Goal: Task Accomplishment & Management: Complete application form

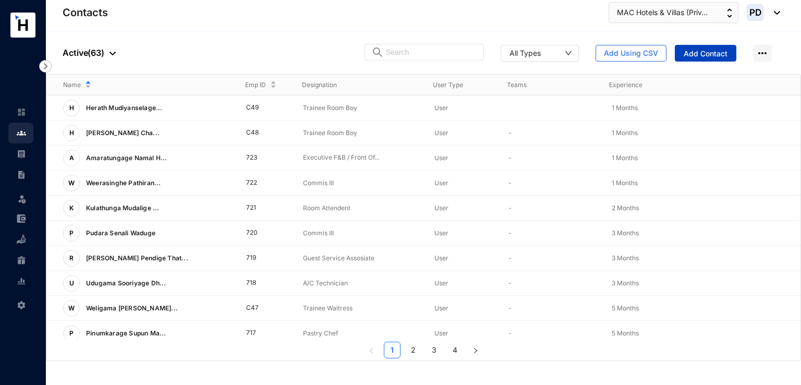
click at [716, 54] on span "Add Contact" at bounding box center [706, 54] width 44 height 10
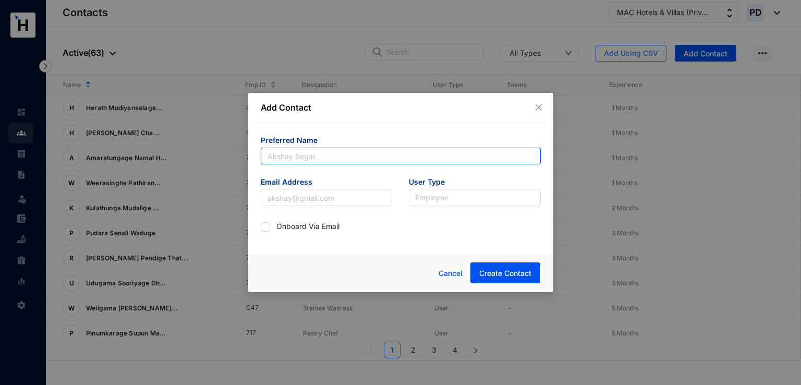
click at [329, 152] on input "text" at bounding box center [401, 156] width 280 height 17
type input "[PERSON_NAME]"
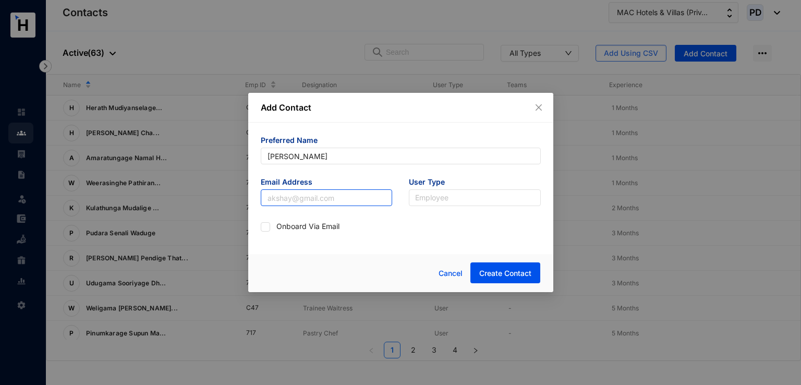
click at [318, 200] on input "text" at bounding box center [327, 197] width 132 height 17
type input "adgjsun@gmail.com"
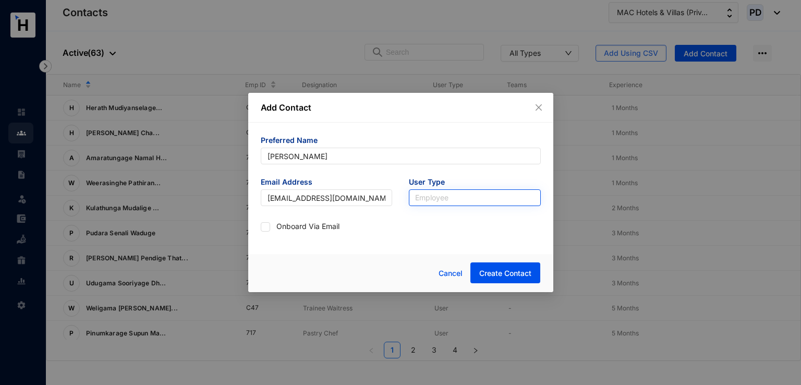
click at [444, 200] on input "search" at bounding box center [474, 198] width 119 height 16
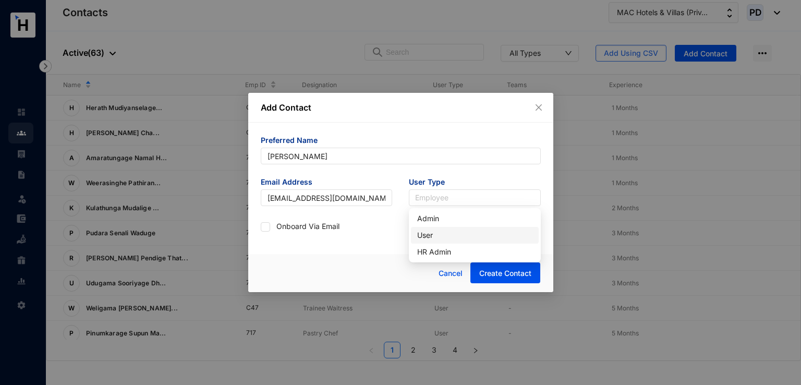
click at [429, 234] on div "User" at bounding box center [474, 234] width 115 height 11
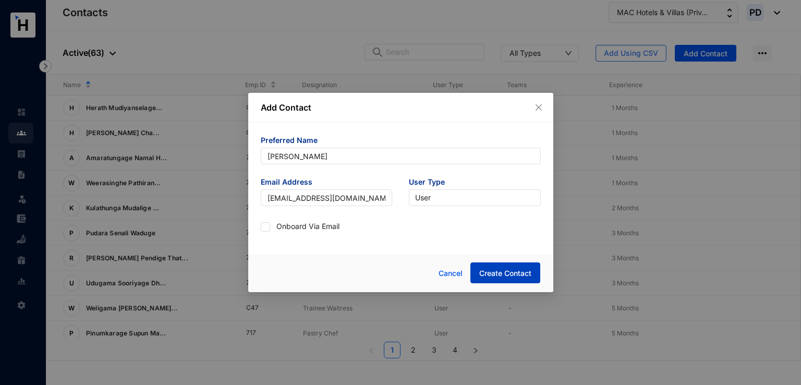
click at [503, 273] on span "Create Contact" at bounding box center [505, 273] width 52 height 10
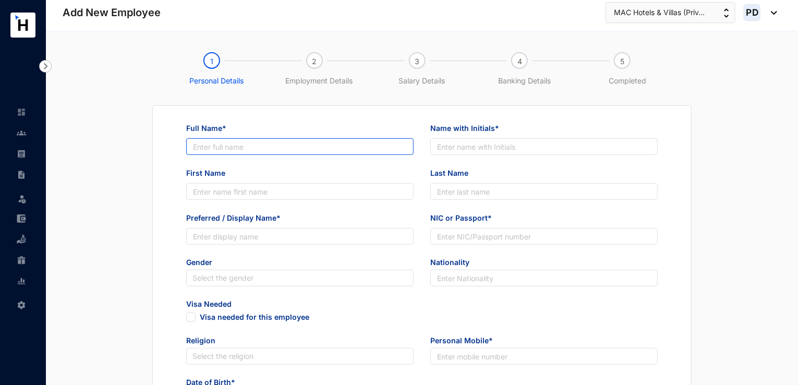
click at [209, 151] on input "Full Name*" at bounding box center [299, 146] width 227 height 17
paste input "Habarakadage [PERSON_NAME]"
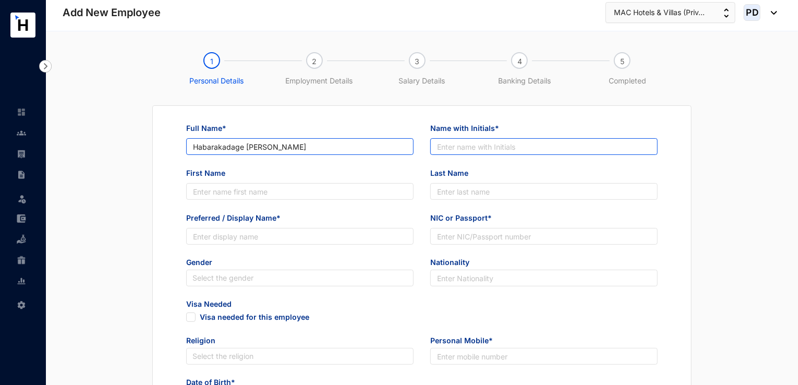
type input "Habarakadage [PERSON_NAME]"
click at [504, 144] on input "Name with Initials*" at bounding box center [543, 146] width 227 height 17
paste input "H.R.Fernando"
type input "H.R.Fernando"
drag, startPoint x: 247, startPoint y: 144, endPoint x: 268, endPoint y: 148, distance: 21.8
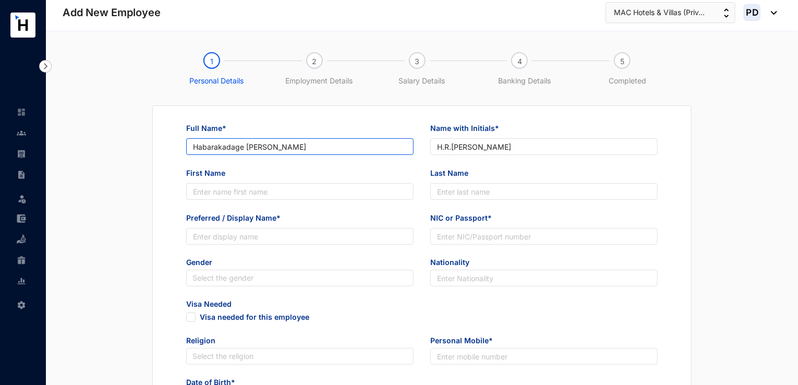
click at [268, 148] on input "Habarakadage [PERSON_NAME]" at bounding box center [299, 146] width 227 height 17
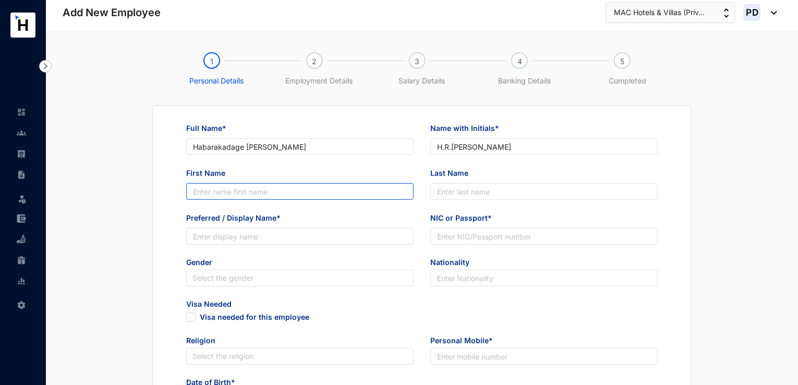
click at [209, 188] on input "First Name" at bounding box center [299, 191] width 227 height 17
paste input "Rajeew"
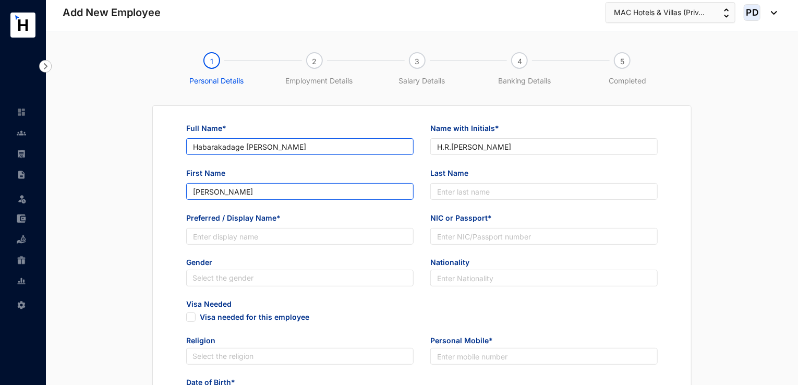
type input "Rajeew"
drag, startPoint x: 273, startPoint y: 147, endPoint x: 317, endPoint y: 145, distance: 43.8
click at [317, 145] on input "Habarakadage [PERSON_NAME]" at bounding box center [299, 146] width 227 height 17
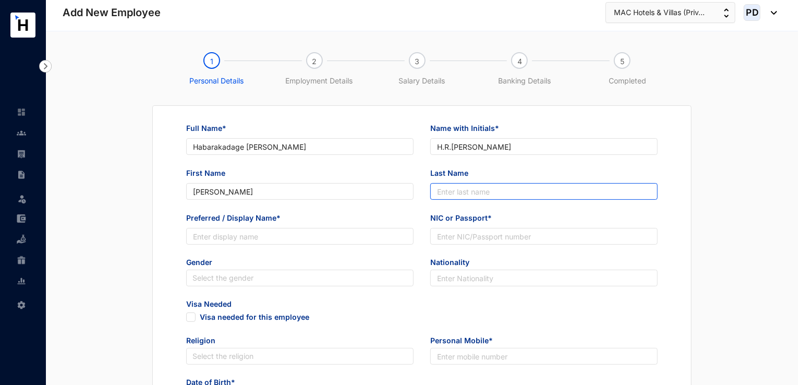
click at [469, 190] on input "Last Name" at bounding box center [543, 191] width 227 height 17
paste input "Fernando"
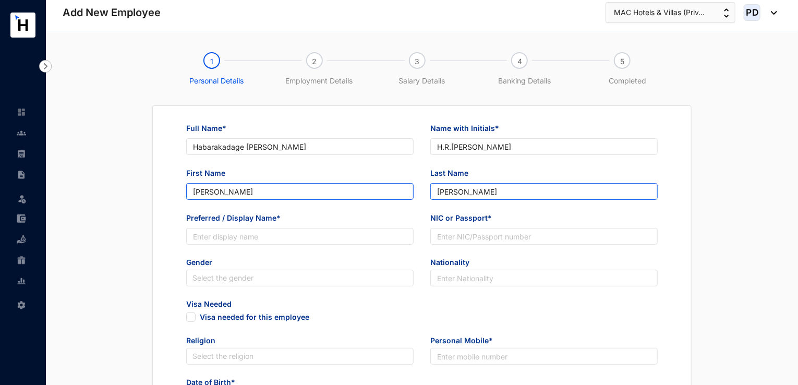
type input "Fernando"
drag, startPoint x: 234, startPoint y: 191, endPoint x: 175, endPoint y: 187, distance: 58.6
click at [175, 187] on div "Full Name* Habarakadage Rajeew Fernando Name with Initials* H.R.Fernando First …" at bounding box center [422, 389] width 505 height 533
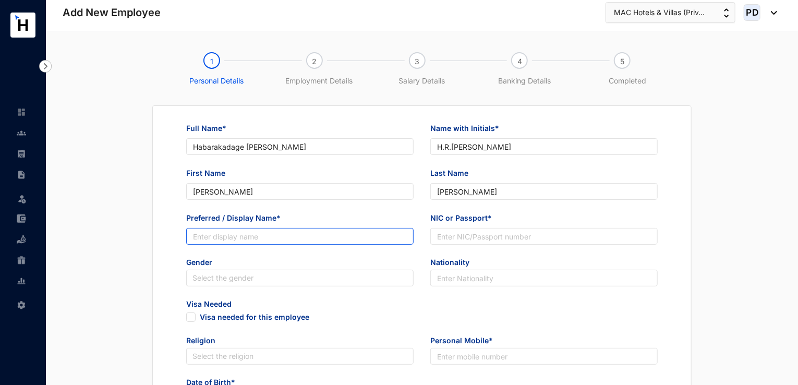
click at [213, 233] on input "Preferred / Display Name*" at bounding box center [299, 236] width 227 height 17
paste input "Rajeew"
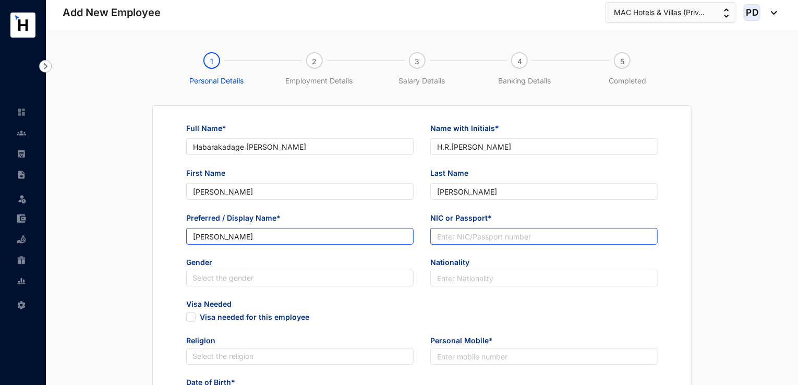
type input "Rajeew"
click at [477, 237] on input "NIC or Passport*" at bounding box center [543, 236] width 227 height 17
paste input "823293615V"
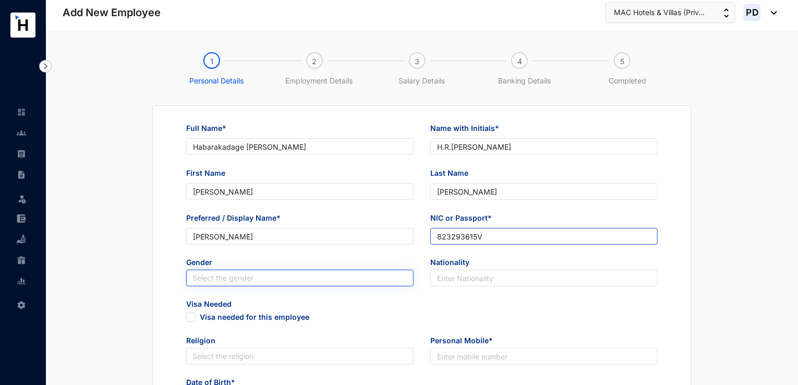
type input "823293615V"
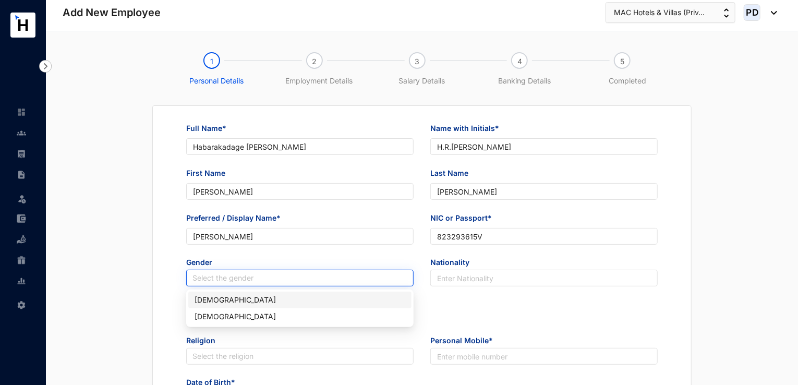
click at [248, 278] on input "search" at bounding box center [299, 278] width 215 height 16
click at [225, 297] on div "Male" at bounding box center [300, 299] width 211 height 11
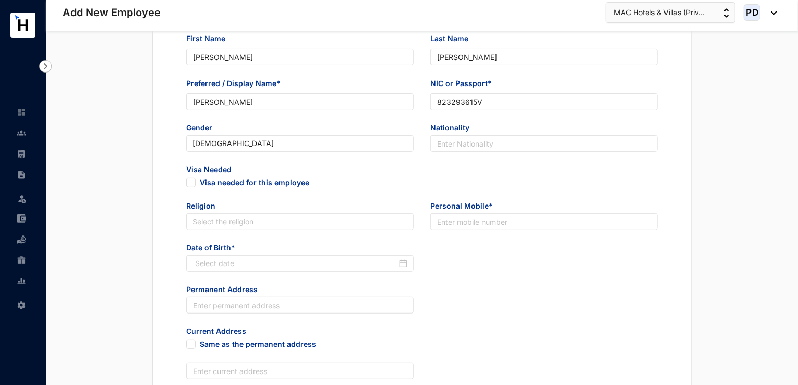
scroll to position [140, 0]
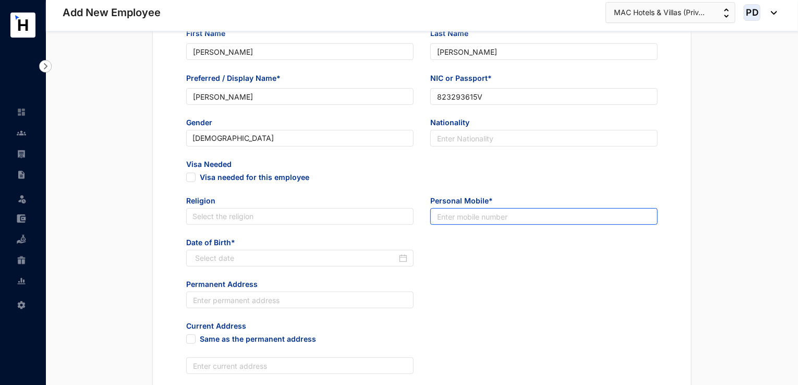
click at [546, 215] on input "text" at bounding box center [543, 216] width 227 height 17
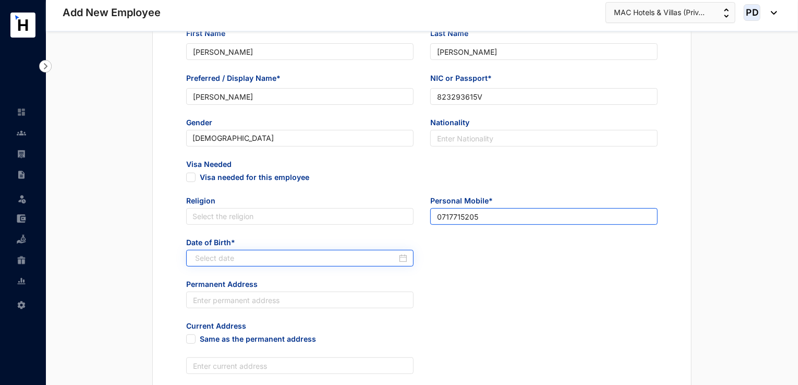
type input "0717715205"
click at [404, 257] on div at bounding box center [301, 257] width 212 height 11
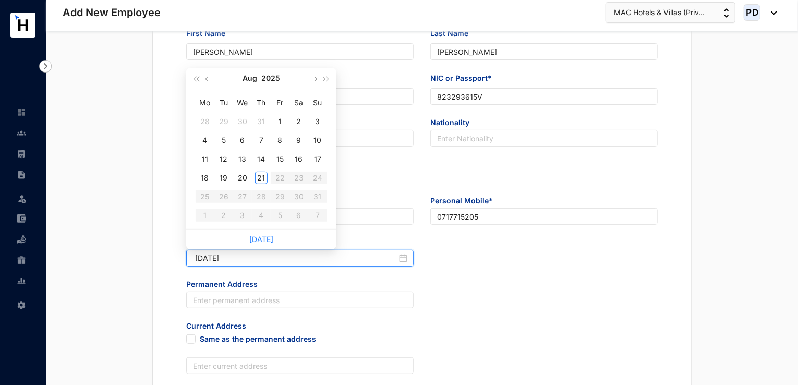
type input "2025-08-01"
click at [272, 81] on button "2025" at bounding box center [270, 78] width 19 height 21
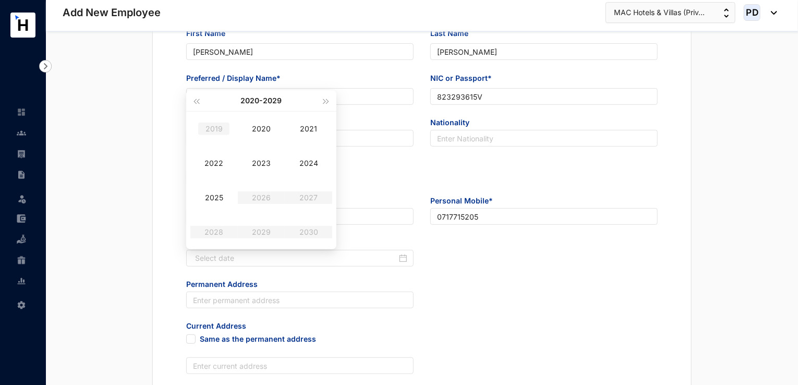
type input "2019-08-21"
click at [199, 103] on span "button" at bounding box center [195, 101] width 5 height 5
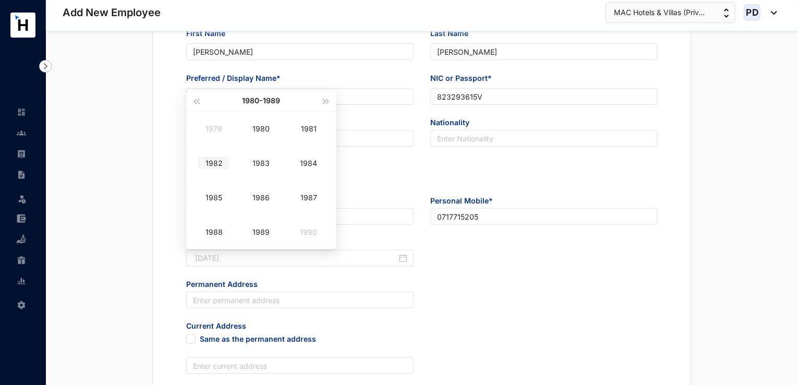
click at [214, 166] on div "1982" at bounding box center [213, 163] width 31 height 13
click at [253, 232] on div "Nov" at bounding box center [261, 232] width 31 height 13
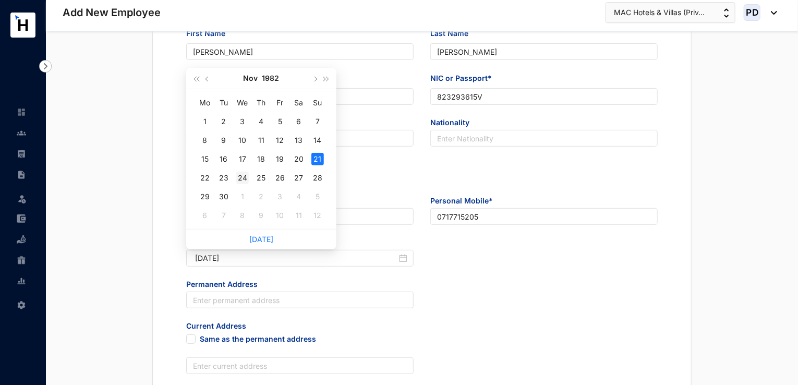
type input "1982-11-24"
click at [242, 178] on div "24" at bounding box center [242, 178] width 13 height 13
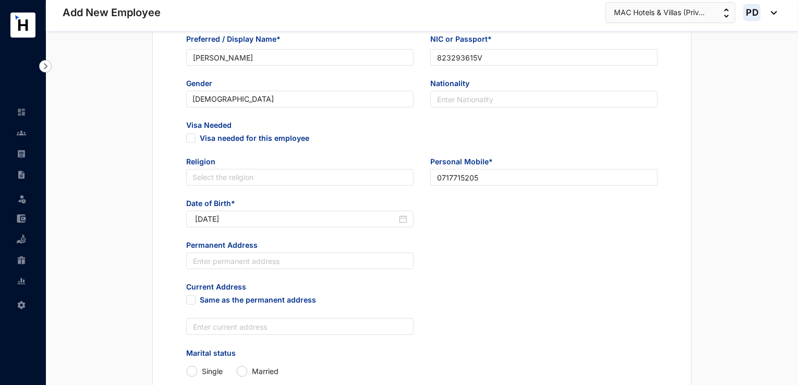
scroll to position [181, 0]
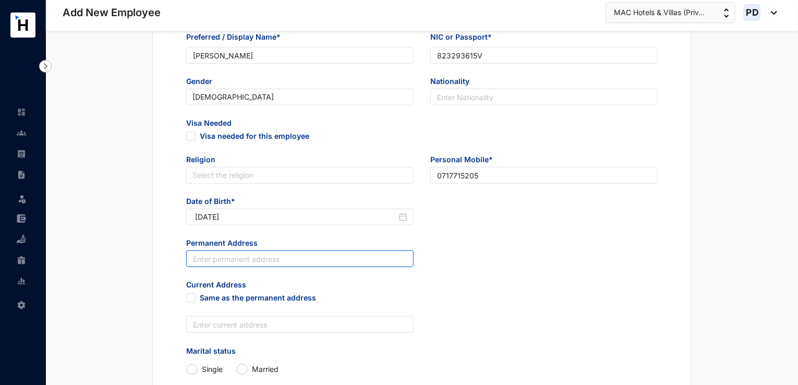
click at [200, 265] on input "text" at bounding box center [299, 258] width 227 height 17
paste input "360/2A,Katuwana Road, Homagama."
type input "360/2A,Katuwana Road, Homagama."
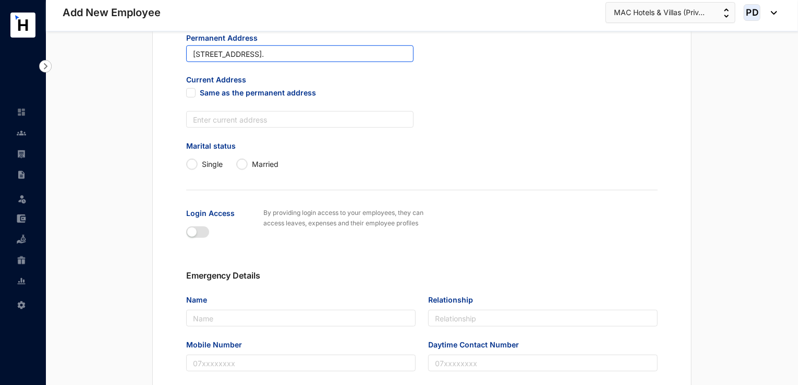
scroll to position [550, 0]
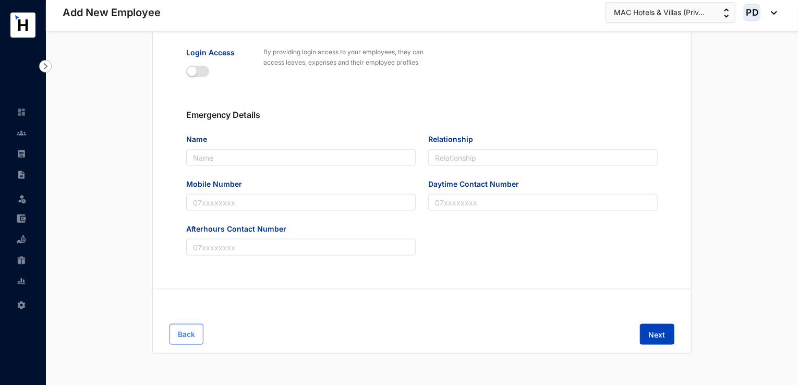
click at [653, 336] on span "Next" at bounding box center [657, 335] width 17 height 10
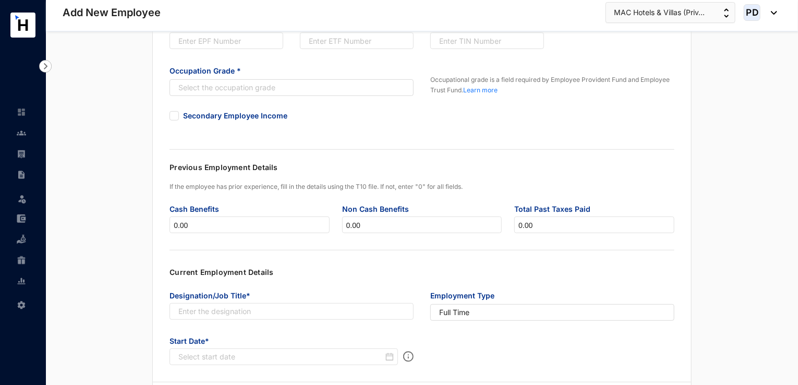
scroll to position [0, 0]
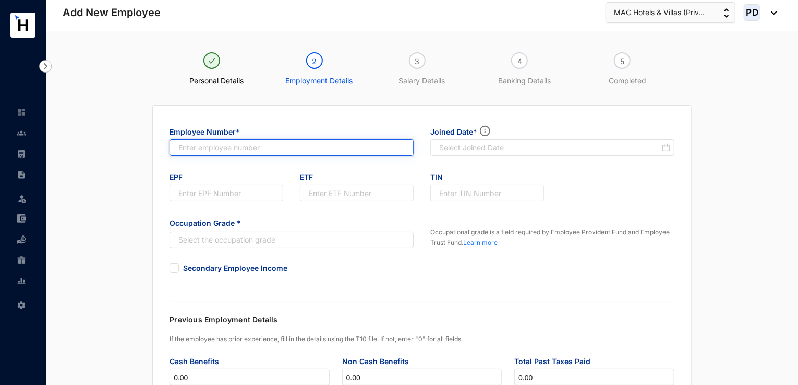
click at [217, 149] on input "text" at bounding box center [292, 147] width 244 height 17
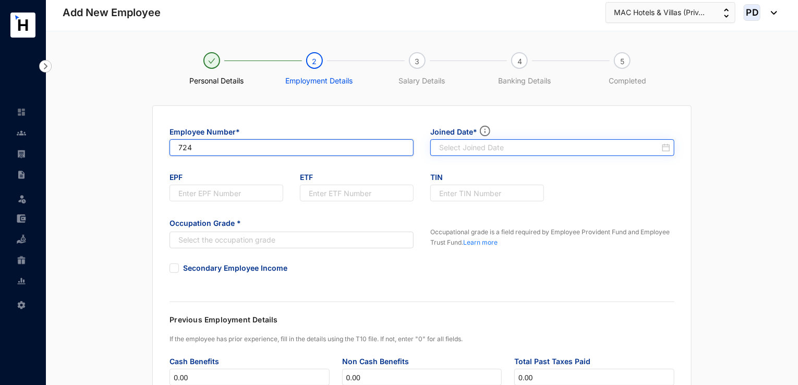
type input "724"
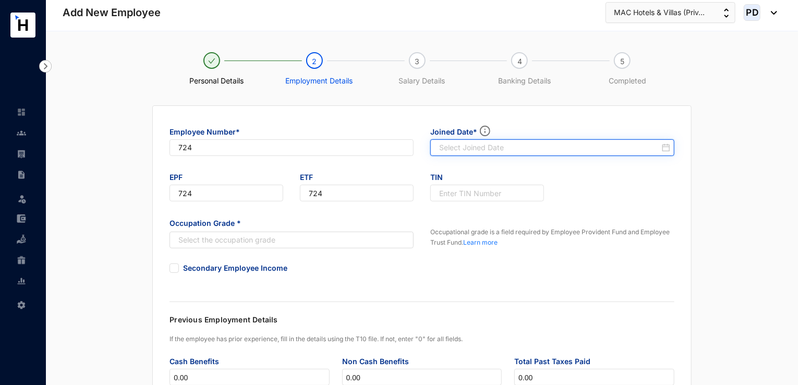
click at [441, 149] on input at bounding box center [549, 147] width 221 height 10
click at [668, 147] on div at bounding box center [554, 147] width 231 height 10
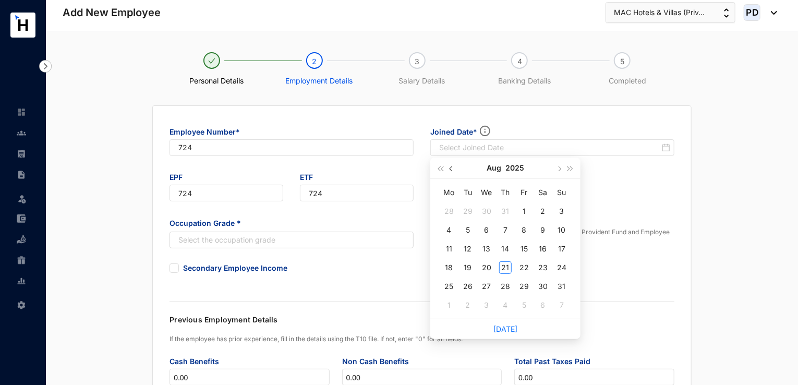
click at [449, 170] on button "button" at bounding box center [451, 168] width 11 height 21
type input "2025-07-28"
click at [450, 285] on div "28" at bounding box center [449, 286] width 13 height 13
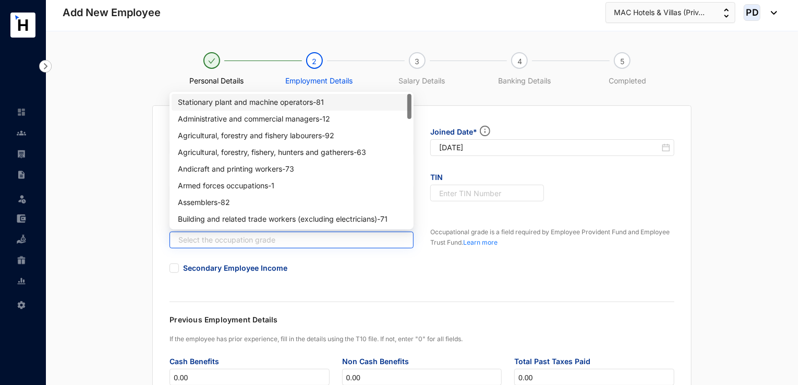
click at [337, 239] on input "search" at bounding box center [286, 240] width 225 height 16
click at [275, 188] on div "Armed forces occupations - 1" at bounding box center [291, 185] width 227 height 11
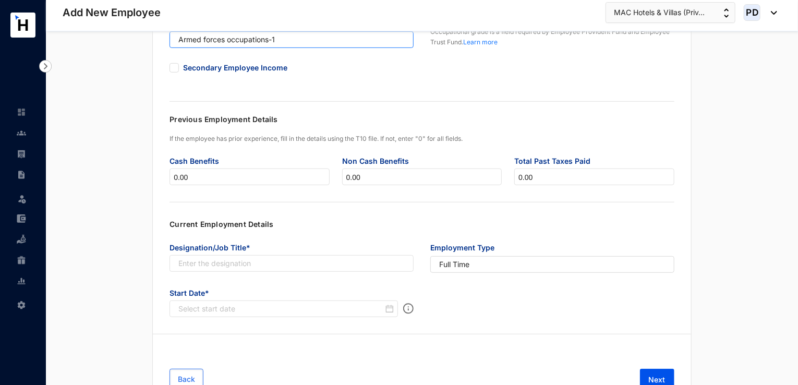
scroll to position [204, 0]
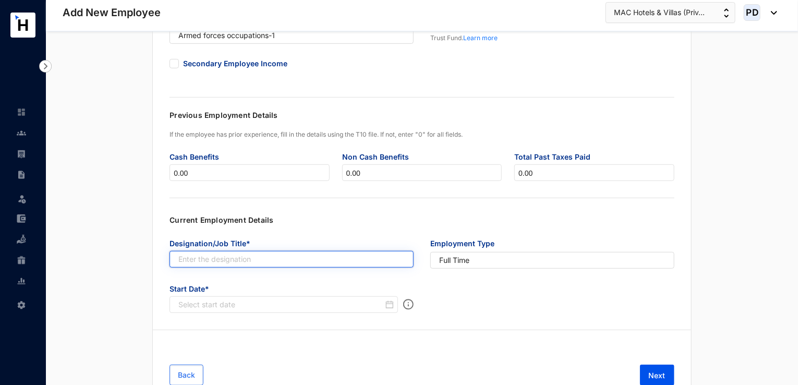
click at [256, 261] on input "text" at bounding box center [292, 259] width 244 height 17
paste input "Resident Manager"
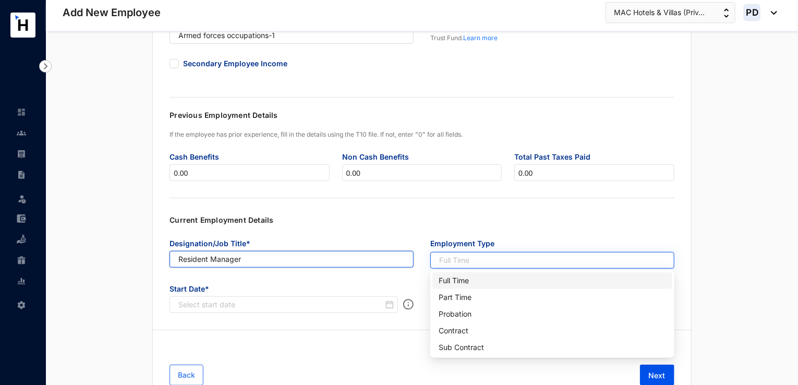
click at [497, 263] on span "Full Time" at bounding box center [552, 260] width 226 height 11
type input "Resident Manager"
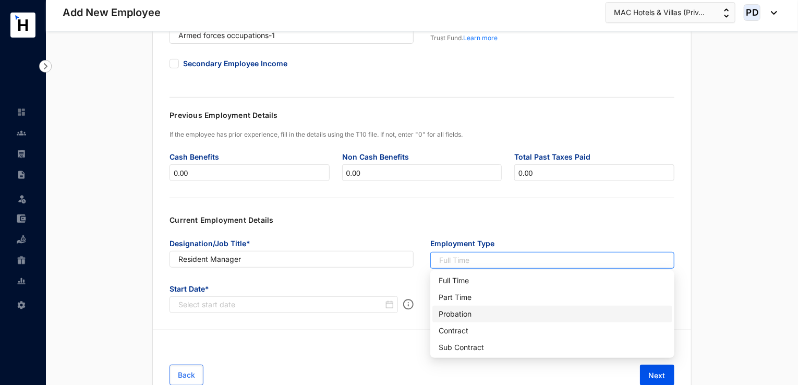
click at [465, 311] on div "Probation" at bounding box center [552, 313] width 227 height 11
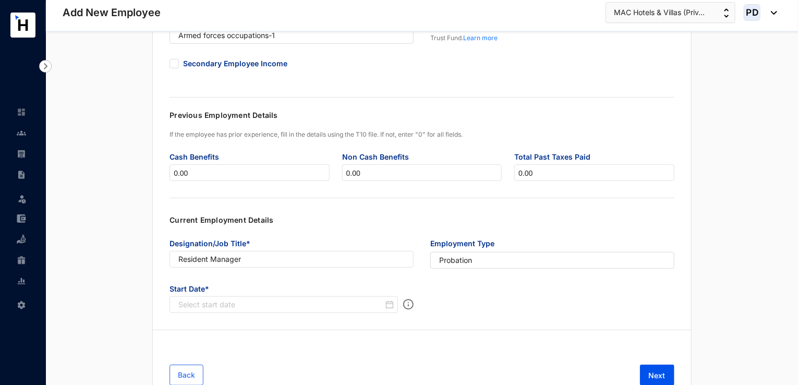
click at [465, 311] on div "Start Date*" at bounding box center [422, 303] width 522 height 46
click at [384, 307] on div at bounding box center [285, 304] width 215 height 10
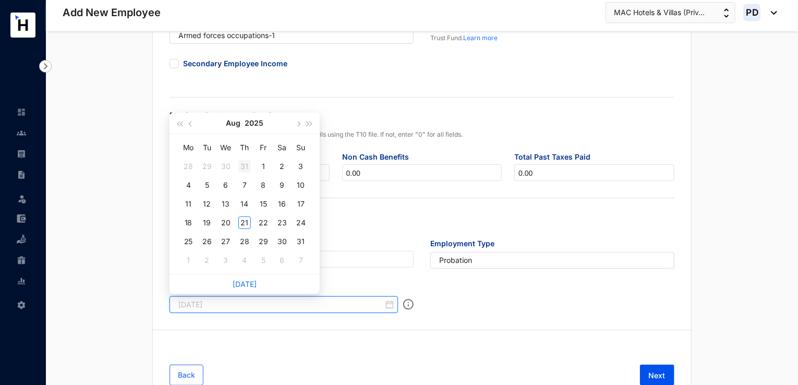
type input "2025-07-31"
click at [188, 123] on button "button" at bounding box center [190, 123] width 11 height 21
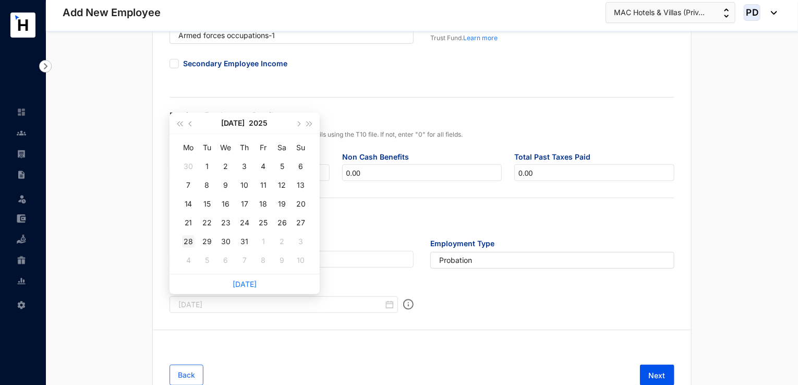
type input "2025-07-28"
click at [189, 239] on div "28" at bounding box center [188, 241] width 13 height 13
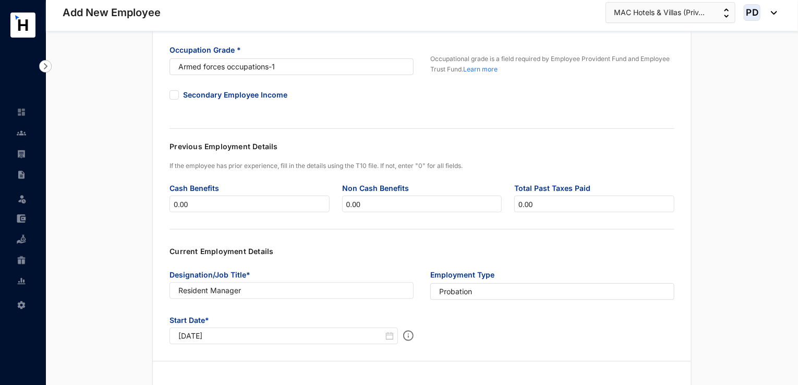
scroll to position [245, 0]
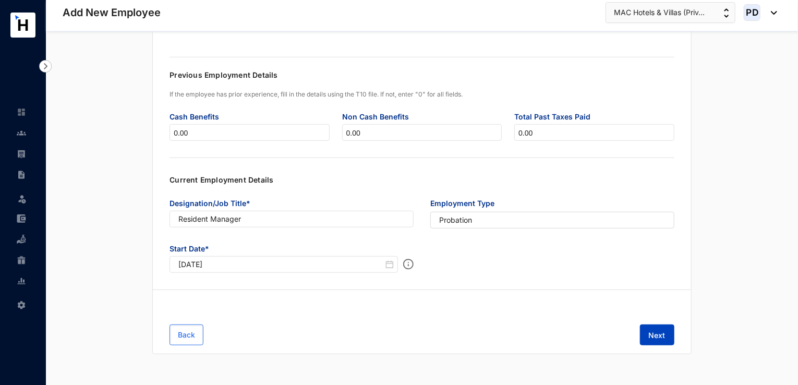
click at [651, 334] on span "Next" at bounding box center [657, 335] width 17 height 10
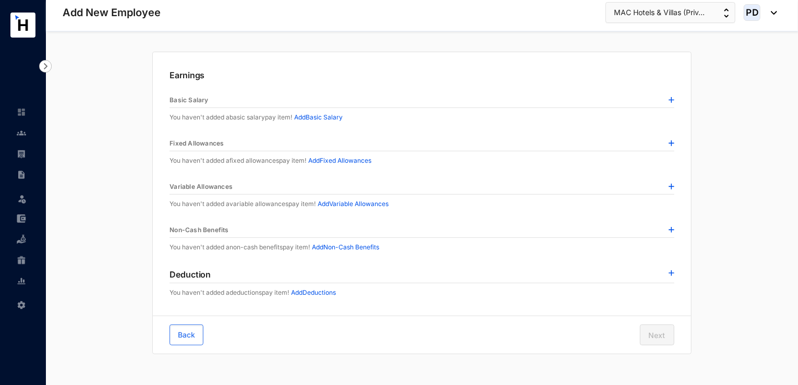
scroll to position [0, 0]
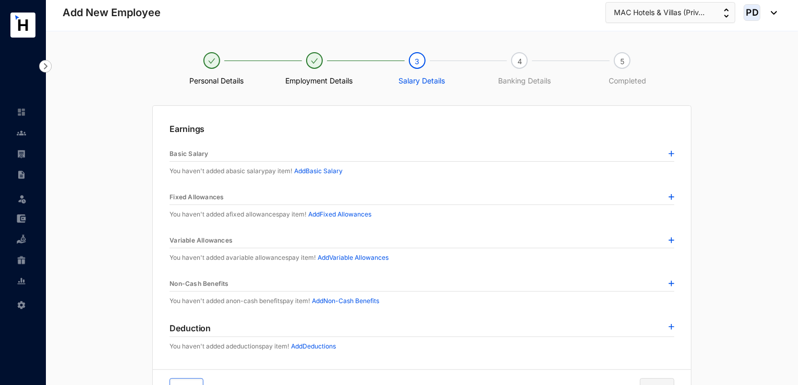
click at [671, 155] on img at bounding box center [672, 154] width 6 height 6
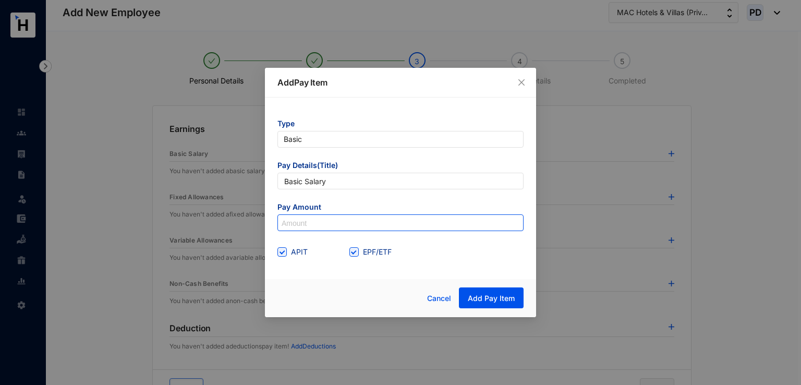
click at [328, 226] on input at bounding box center [400, 223] width 245 height 17
type input "275,000"
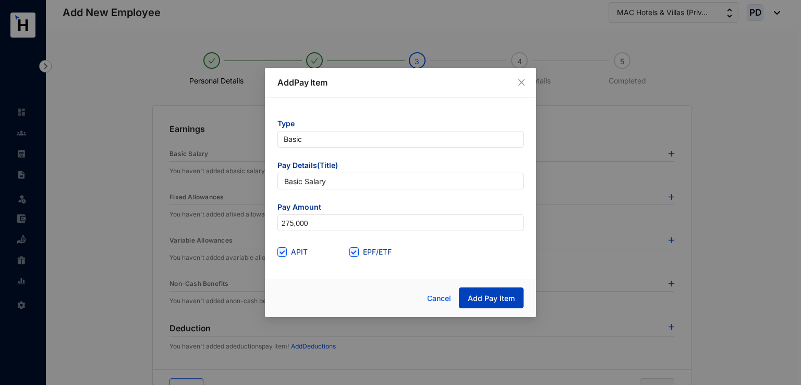
click at [476, 298] on span "Add Pay Item" at bounding box center [491, 298] width 47 height 10
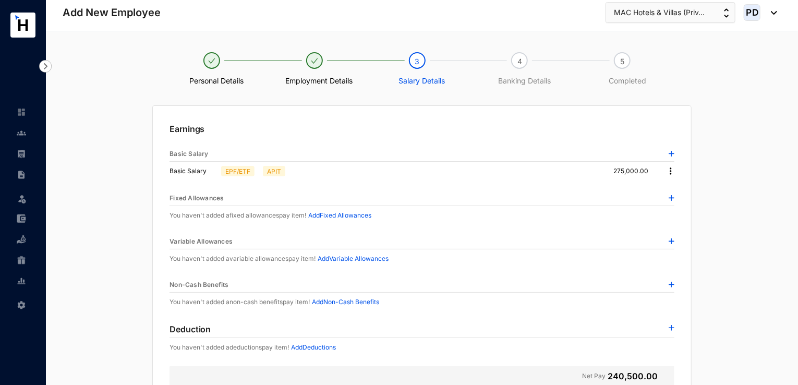
click at [672, 280] on div at bounding box center [672, 285] width 6 height 10
click at [670, 284] on img at bounding box center [672, 285] width 6 height 6
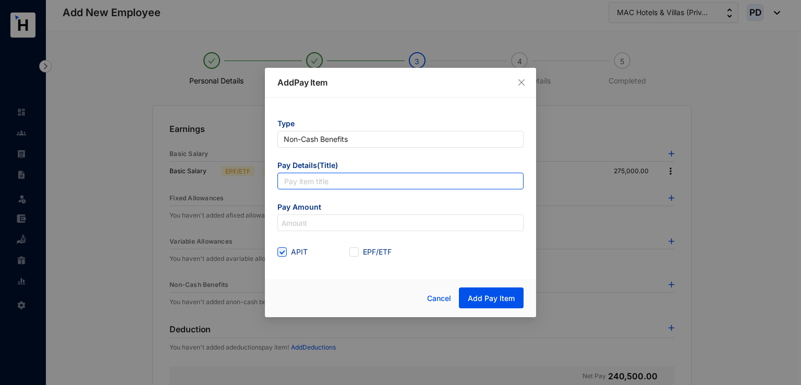
click at [310, 180] on input "text" at bounding box center [400, 181] width 246 height 17
click at [315, 183] on input "text" at bounding box center [400, 181] width 246 height 17
type input "Vehicle Rental"
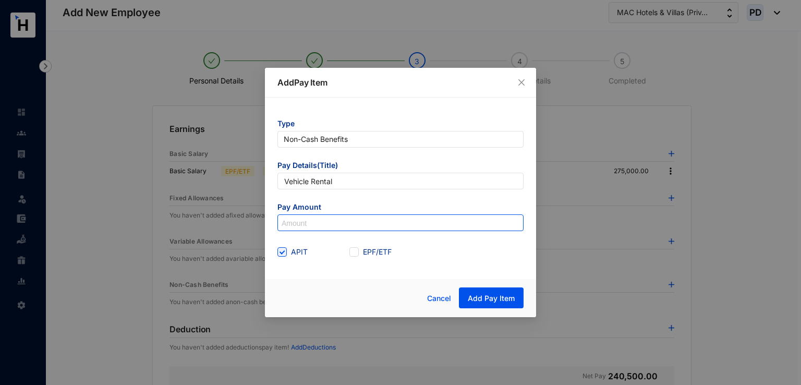
click at [315, 225] on input at bounding box center [400, 223] width 245 height 17
drag, startPoint x: 312, startPoint y: 222, endPoint x: 227, endPoint y: 220, distance: 85.6
click at [227, 220] on div "Add Pay Item Type Non-Cash Benefits Pay Details(Title) Vehicle Rental Pay Amoun…" at bounding box center [400, 192] width 801 height 385
type input "20,000"
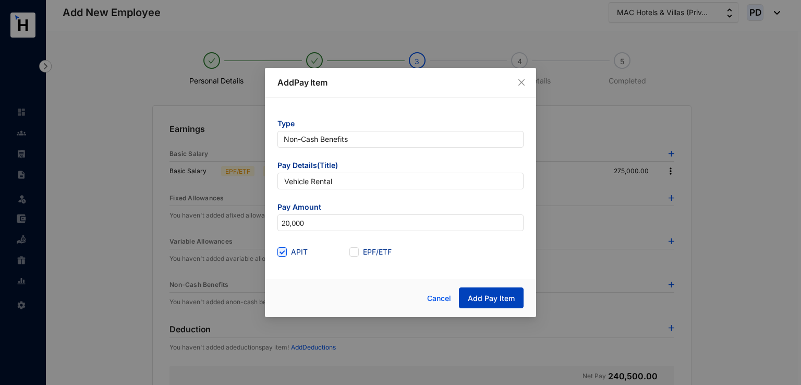
click at [481, 301] on span "Add Pay Item" at bounding box center [491, 298] width 47 height 10
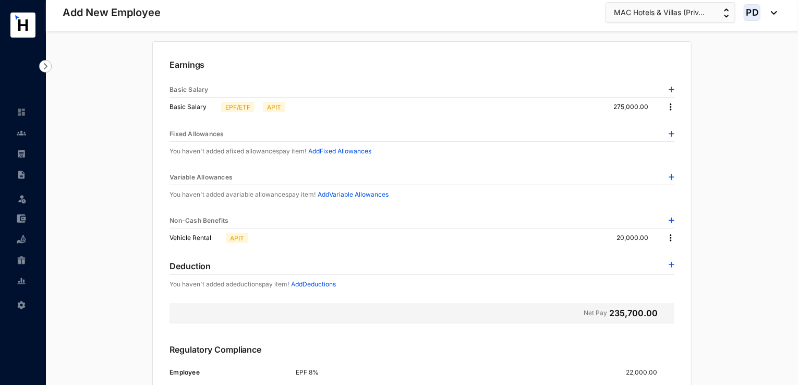
scroll to position [236, 0]
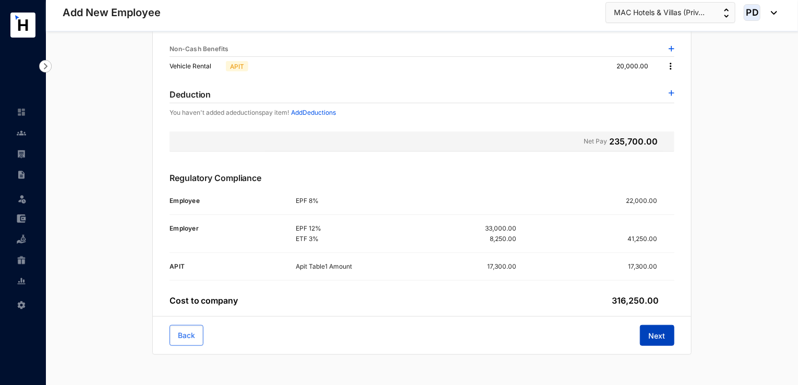
click at [661, 331] on span "Next" at bounding box center [657, 336] width 17 height 10
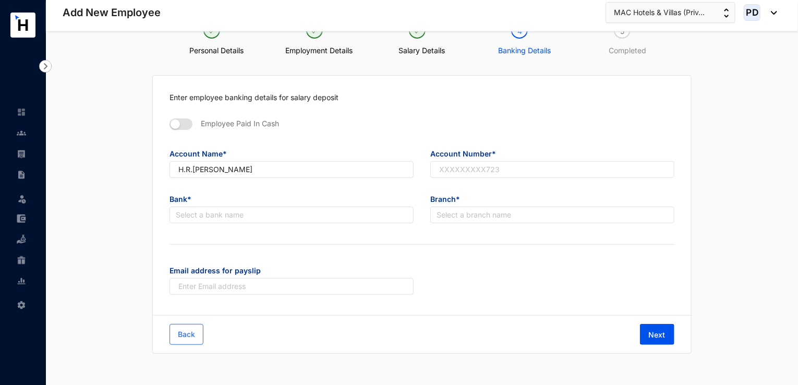
scroll to position [29, 0]
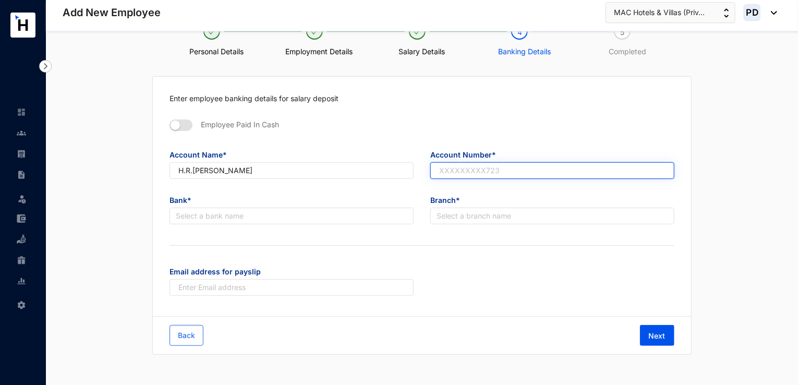
click at [443, 173] on input "text" at bounding box center [552, 170] width 244 height 17
paste input "200310023618"
type input "200310023618"
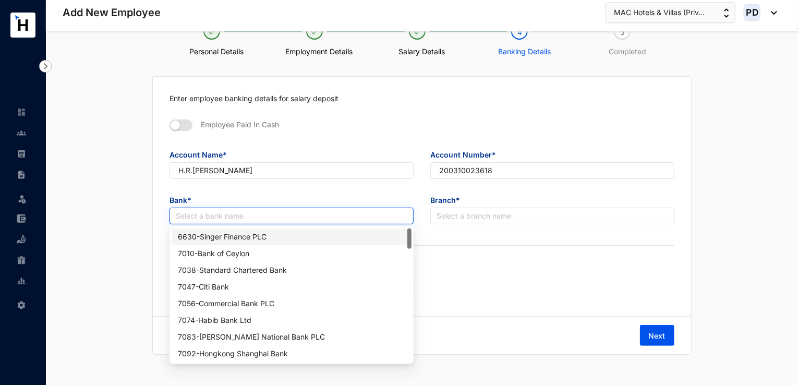
click at [294, 215] on input "search" at bounding box center [292, 216] width 232 height 16
type input "na"
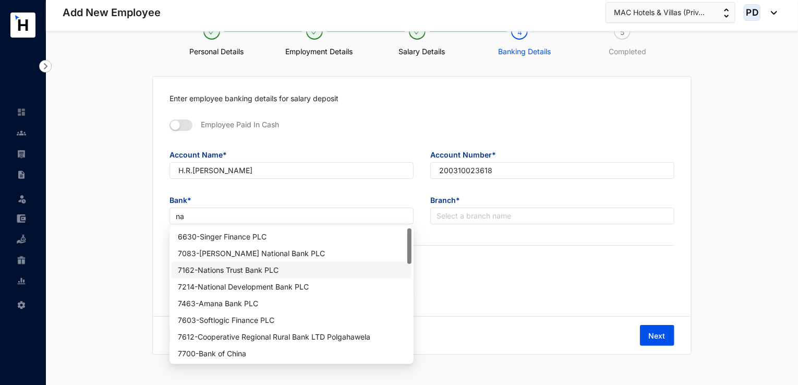
click at [252, 267] on div "7162 - Nations Trust Bank PLC" at bounding box center [291, 269] width 227 height 11
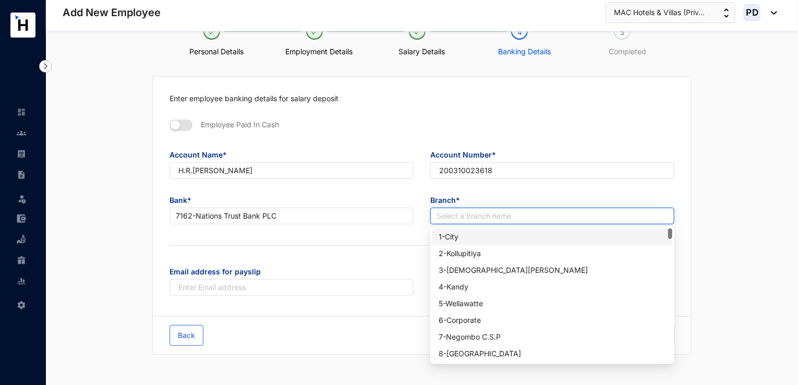
click at [476, 216] on input "search" at bounding box center [553, 216] width 232 height 16
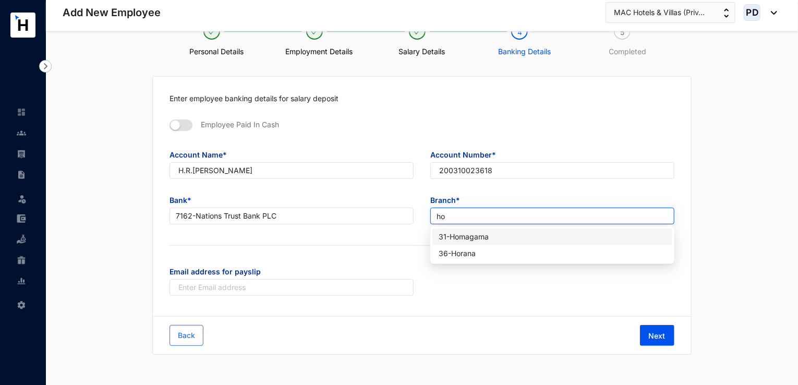
type input "hom"
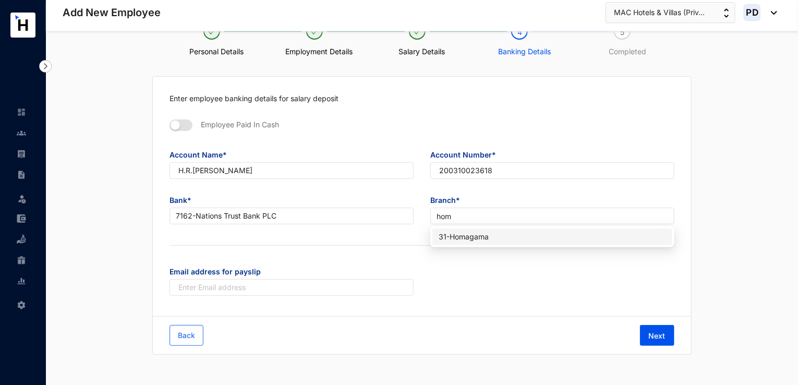
click at [482, 232] on div "31 - Homagama" at bounding box center [552, 236] width 227 height 11
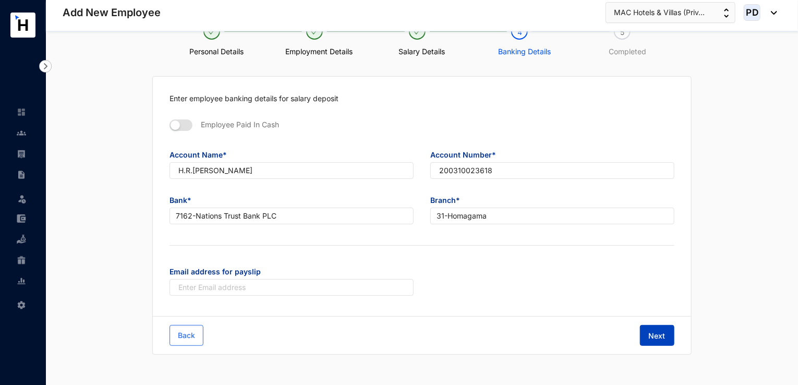
click at [656, 336] on span "Next" at bounding box center [657, 336] width 17 height 10
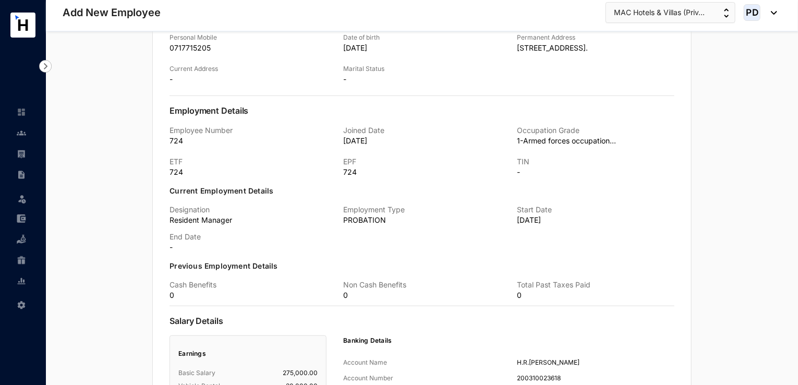
scroll to position [483, 0]
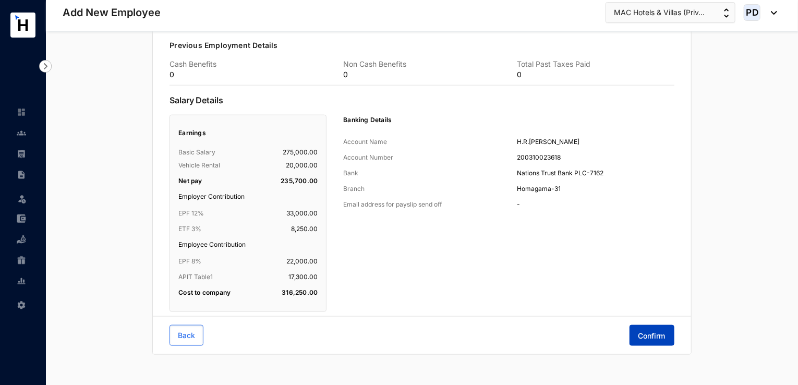
click at [646, 325] on button "Confirm" at bounding box center [652, 335] width 45 height 21
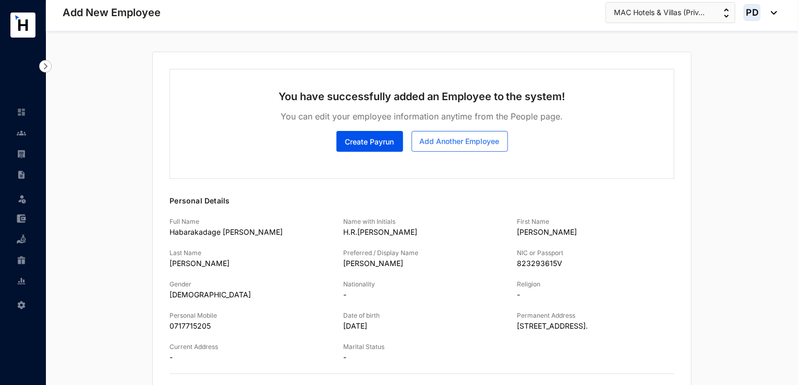
scroll to position [0, 0]
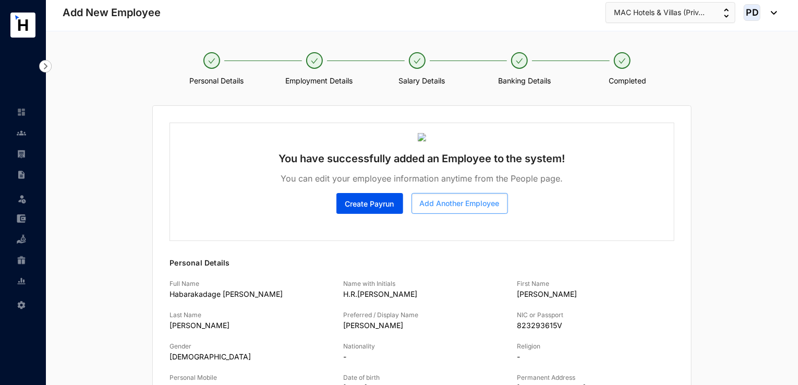
click at [437, 202] on span "Add Another Employee" at bounding box center [460, 203] width 80 height 10
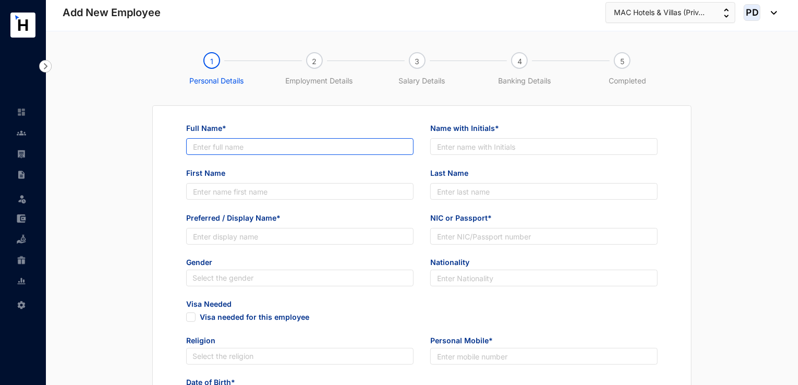
click at [348, 143] on input "Full Name*" at bounding box center [299, 146] width 227 height 17
paste input "Boosabaduge Prabath [PERSON_NAME]"
type input "Boosabaduge Prabath [PERSON_NAME]"
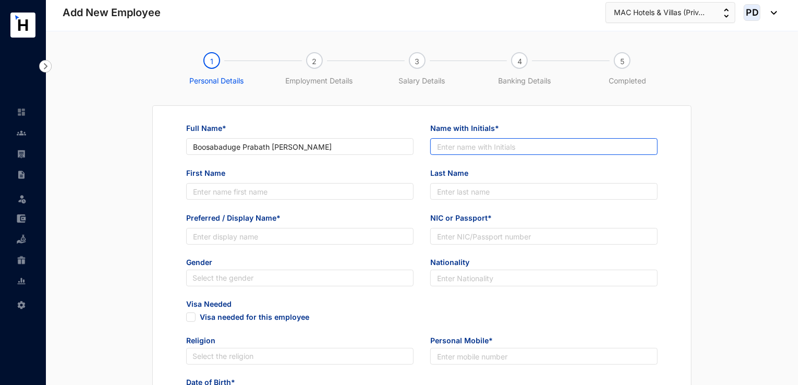
click at [486, 140] on input "Name with Initials*" at bounding box center [543, 146] width 227 height 17
paste input "B.P.N.Fernando"
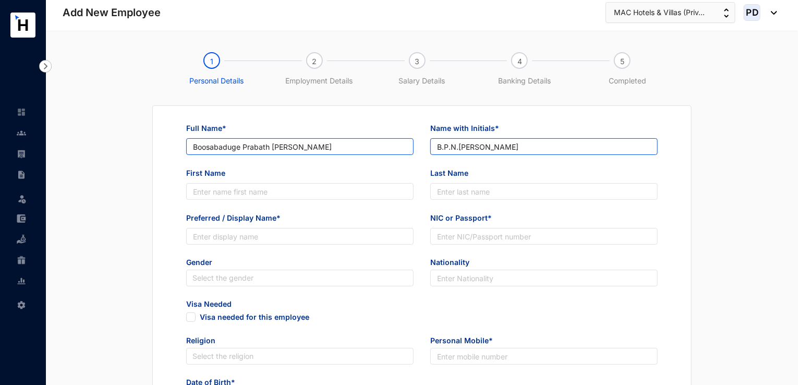
type input "B.P.N.Fernando"
drag, startPoint x: 244, startPoint y: 149, endPoint x: 270, endPoint y: 152, distance: 26.8
click at [270, 152] on input "Boosabaduge Prabath [PERSON_NAME]" at bounding box center [299, 146] width 227 height 17
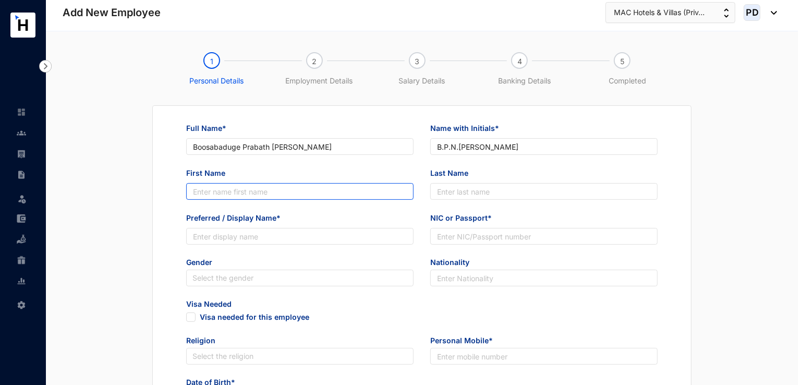
click at [201, 187] on input "First Name" at bounding box center [299, 191] width 227 height 17
paste input "Prabath"
type input "Prabath"
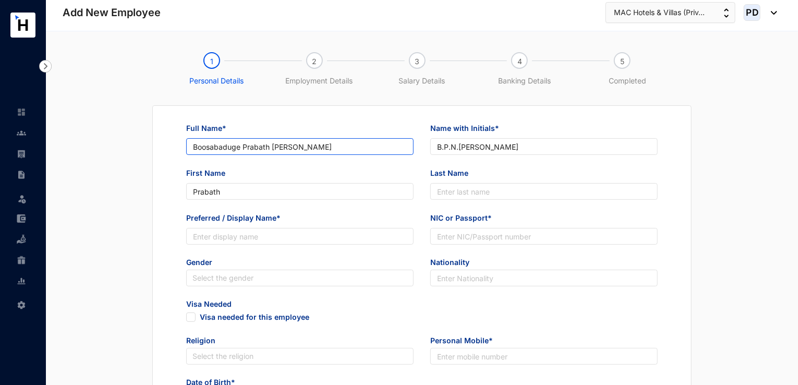
drag, startPoint x: 303, startPoint y: 147, endPoint x: 376, endPoint y: 152, distance: 73.7
click at [376, 152] on input "Boosabaduge Prabath [PERSON_NAME]" at bounding box center [299, 146] width 227 height 17
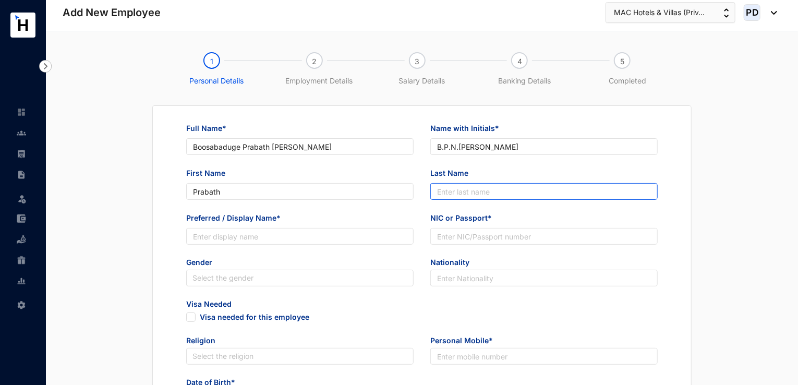
click at [505, 192] on input "Last Name" at bounding box center [543, 191] width 227 height 17
paste input "Fernando"
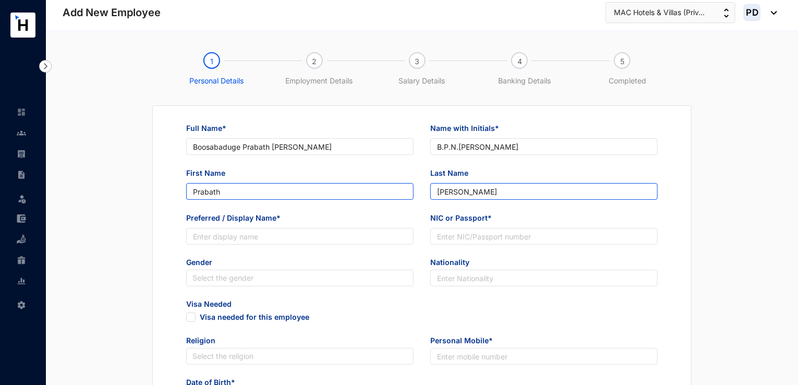
type input "Fernando"
drag, startPoint x: 234, startPoint y: 188, endPoint x: 166, endPoint y: 191, distance: 67.9
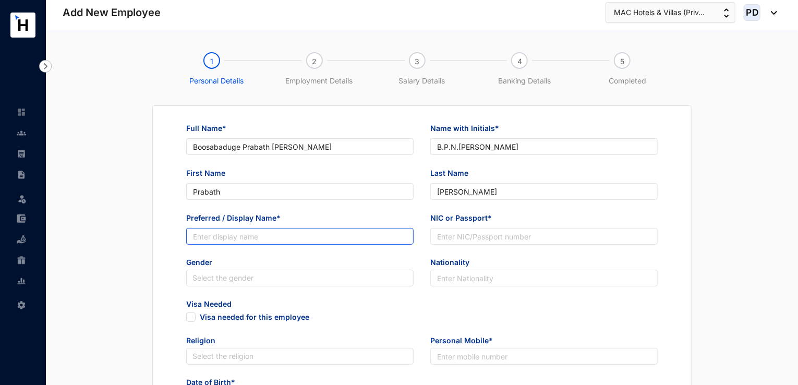
click at [230, 243] on input "Preferred / Display Name*" at bounding box center [299, 236] width 227 height 17
paste input "Prabath"
type input "Prabath"
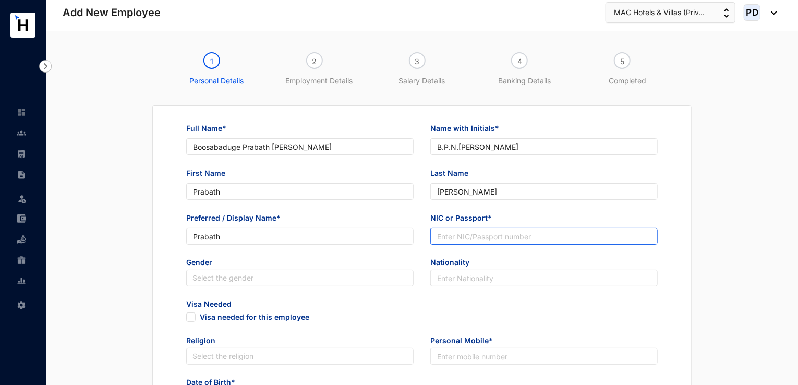
click at [466, 236] on input "NIC or Passport*" at bounding box center [543, 236] width 227 height 17
paste input "198129903801"
type input "198129903801"
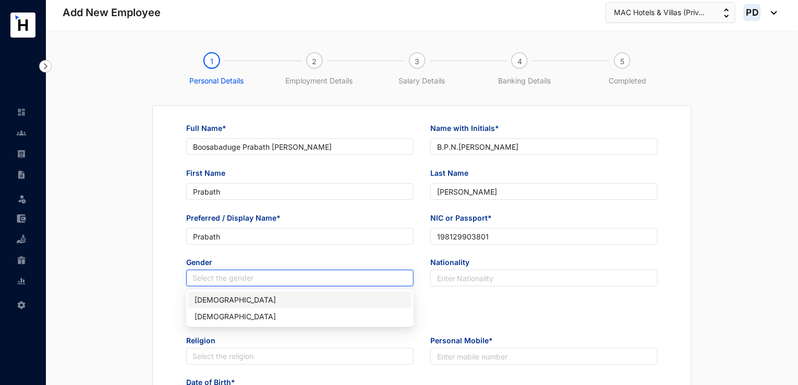
click at [321, 286] on input "search" at bounding box center [299, 278] width 215 height 16
click at [244, 298] on div "Male" at bounding box center [300, 299] width 211 height 11
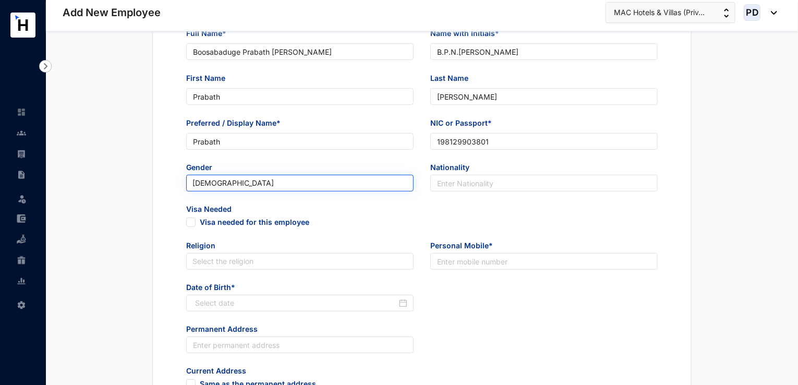
scroll to position [95, 0]
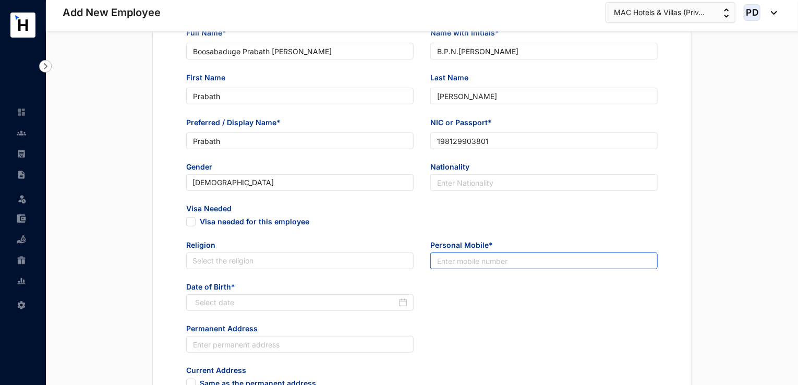
click at [456, 263] on input "text" at bounding box center [543, 260] width 227 height 17
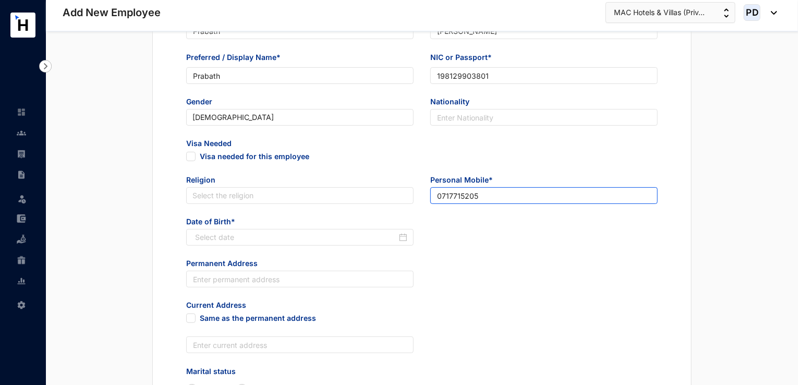
scroll to position [192, 0]
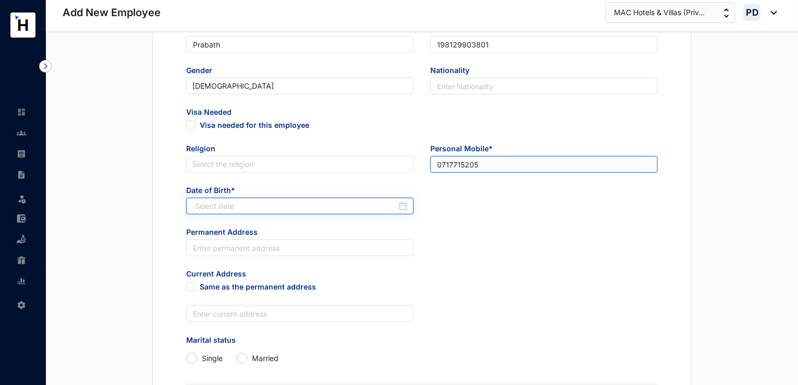
type input "0717715205"
click at [338, 208] on input at bounding box center [296, 205] width 202 height 11
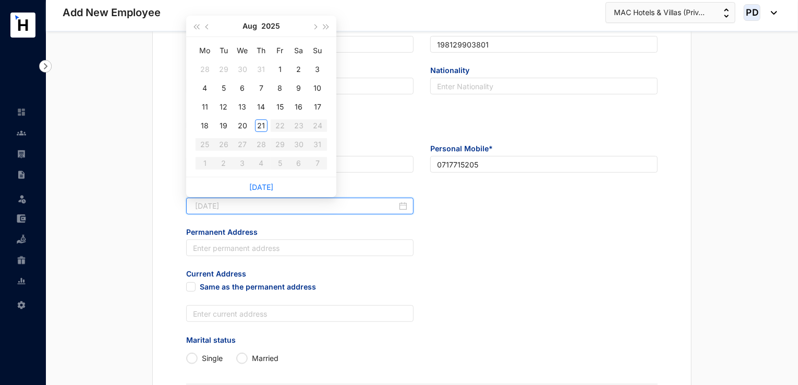
type input "2025-08-02"
click at [273, 28] on button "2025" at bounding box center [270, 26] width 19 height 21
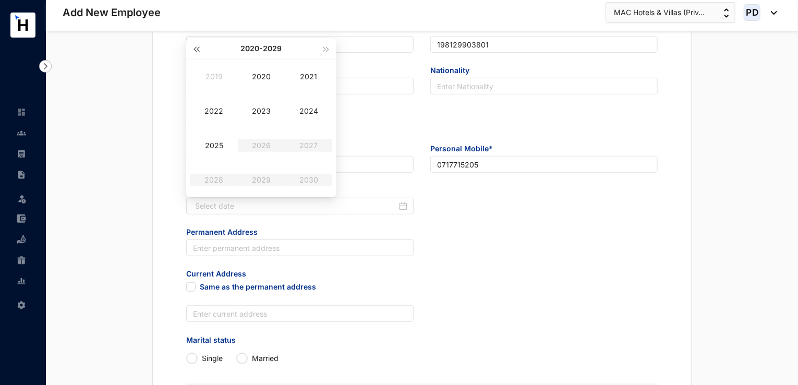
click at [196, 49] on span "button" at bounding box center [195, 49] width 5 height 5
type input "1989-08-21"
click at [199, 47] on span "button" at bounding box center [195, 49] width 5 height 5
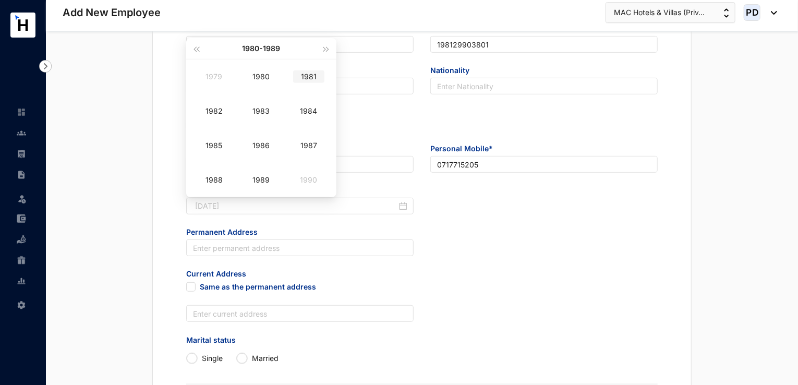
click at [305, 79] on div "1981" at bounding box center [308, 76] width 31 height 13
click at [217, 182] on div "Oct" at bounding box center [213, 180] width 31 height 13
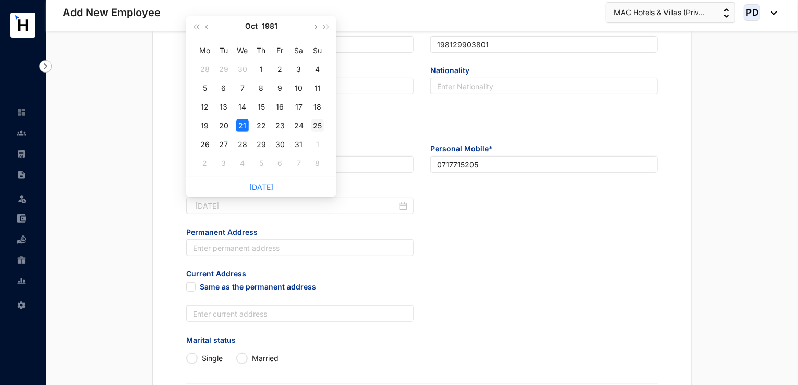
type input "1981-10-25"
click at [319, 127] on div "25" at bounding box center [317, 125] width 13 height 13
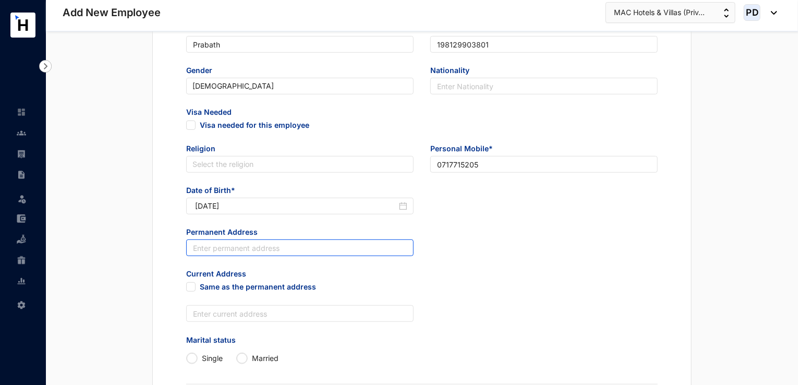
click at [250, 248] on input "text" at bounding box center [299, 247] width 227 height 17
paste input "22/19, Marakkalawawatta, Beruwala."
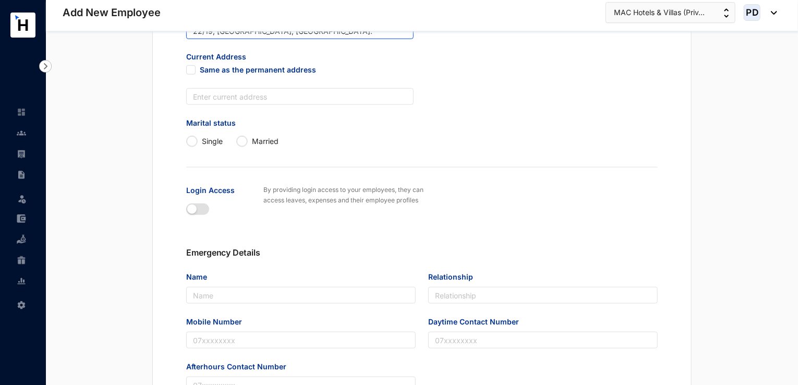
scroll to position [550, 0]
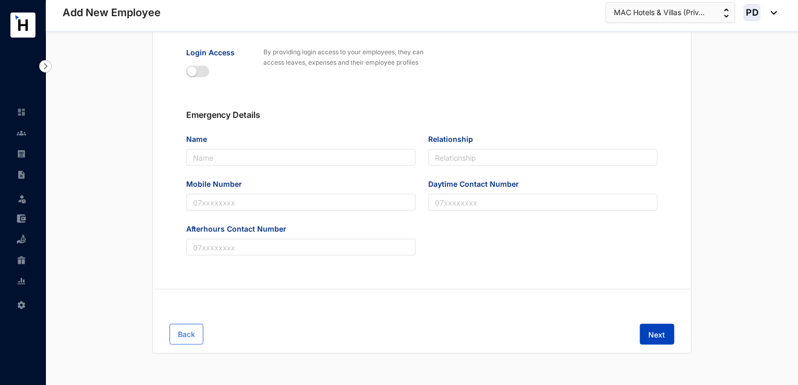
type input "22/19, Marakkalawawatta, Beruwala."
click at [657, 333] on span "Next" at bounding box center [657, 335] width 17 height 10
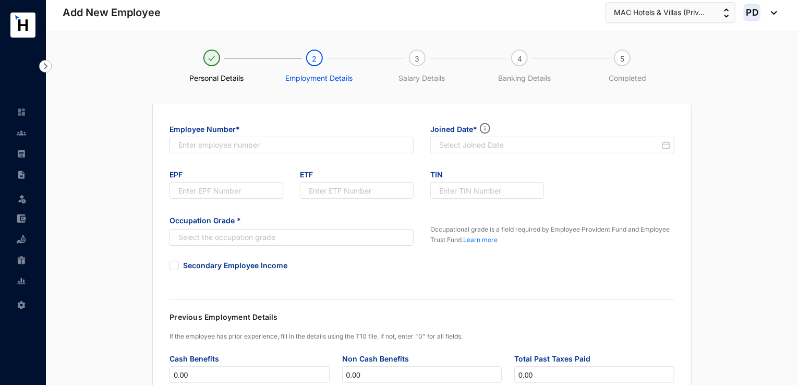
scroll to position [0, 0]
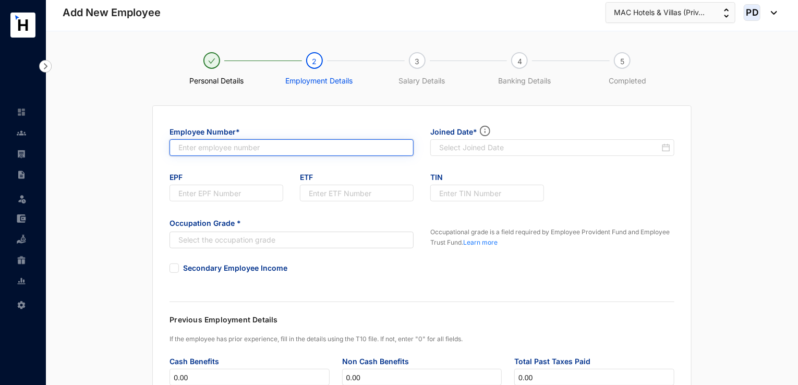
click at [195, 153] on input "text" at bounding box center [292, 147] width 244 height 17
type input "725"
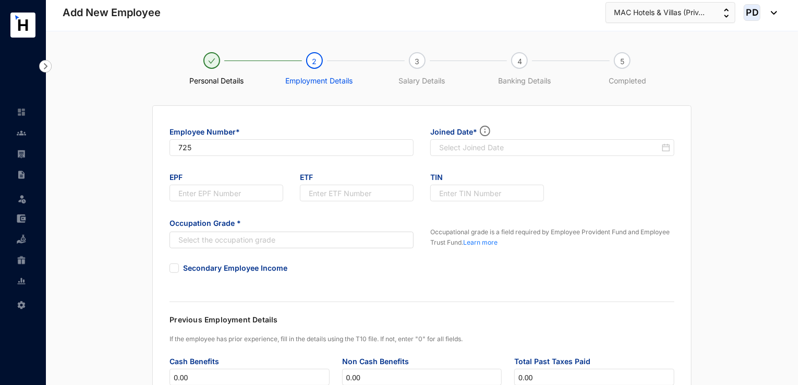
type input "725"
click at [226, 170] on span "EPF" at bounding box center [227, 176] width 114 height 17
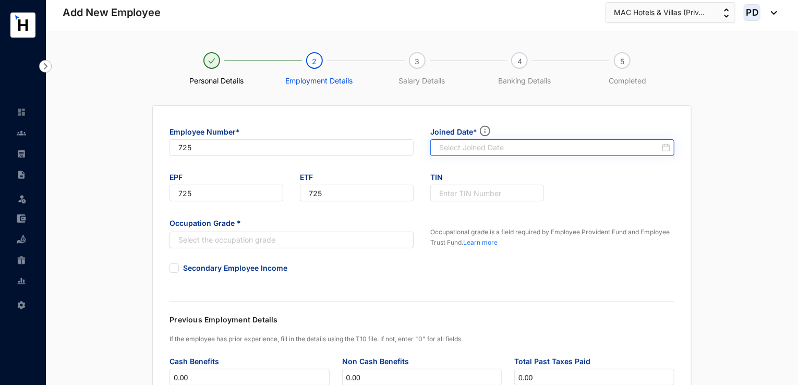
click at [666, 144] on div at bounding box center [554, 147] width 231 height 10
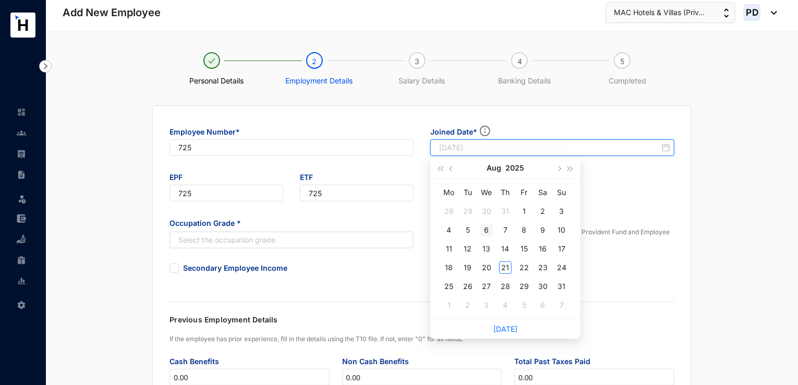
type input "2025-08-06"
click at [486, 232] on div "6" at bounding box center [486, 230] width 13 height 13
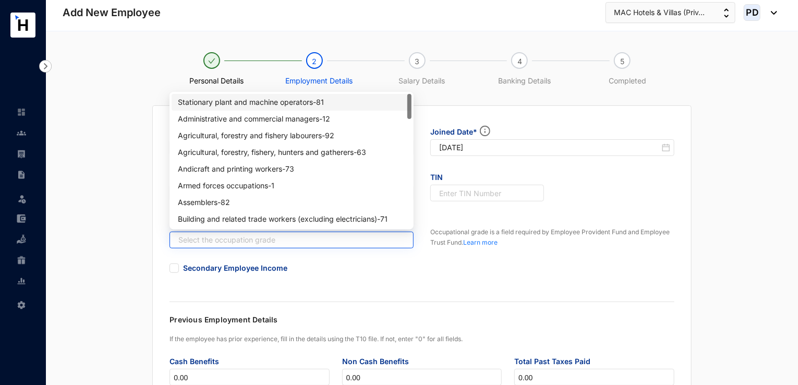
click at [347, 235] on input "search" at bounding box center [286, 240] width 225 height 16
click at [265, 188] on div "Armed forces occupations - 1" at bounding box center [291, 185] width 227 height 11
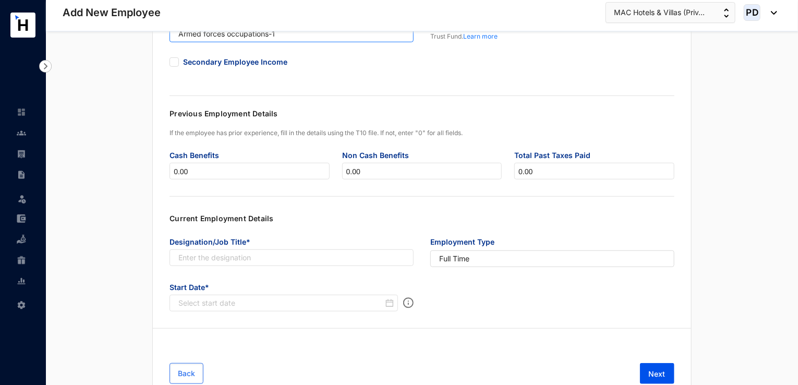
scroll to position [207, 0]
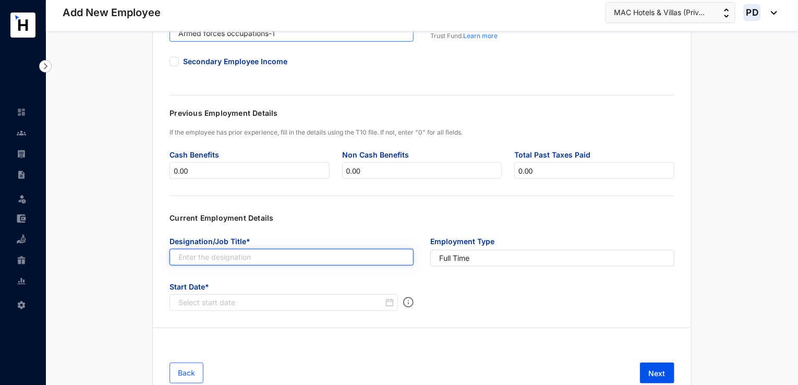
click at [272, 253] on input "text" at bounding box center [292, 257] width 244 height 17
paste input "Maintenance Assistant"
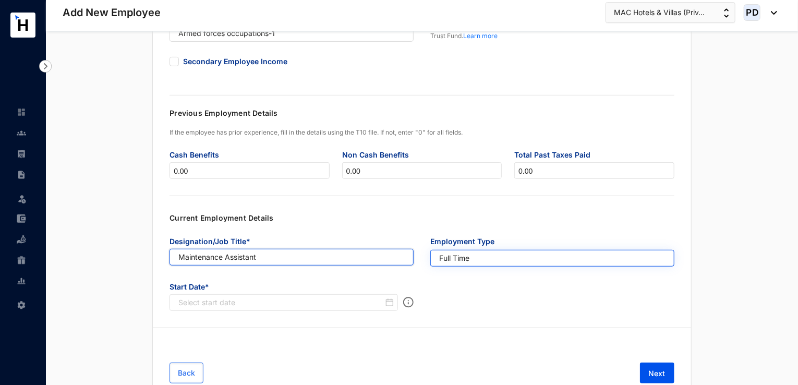
type input "Maintenance Assistant"
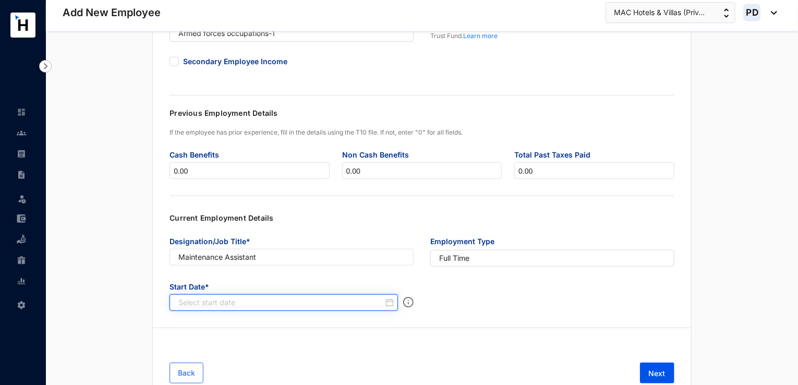
click at [317, 299] on input at bounding box center [280, 302] width 205 height 10
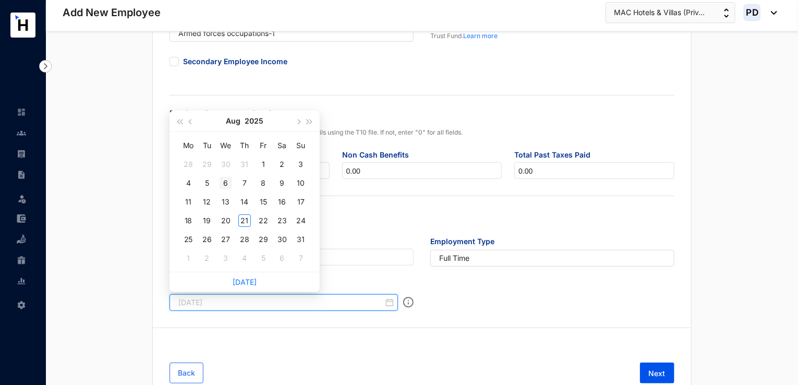
type input "2025-08-06"
click at [229, 180] on div "6" at bounding box center [226, 183] width 13 height 13
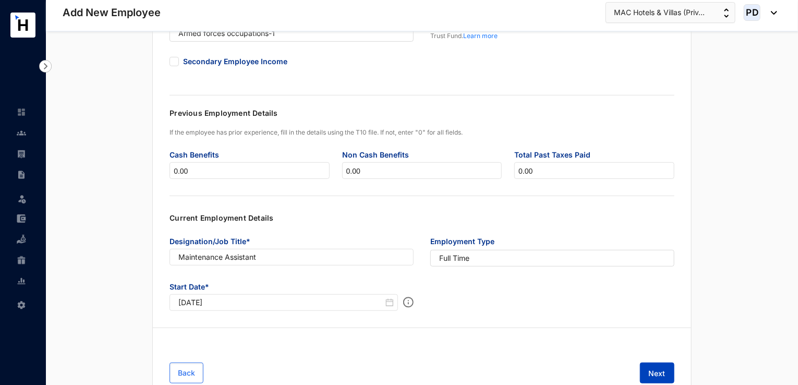
click at [659, 364] on button "Next" at bounding box center [657, 372] width 34 height 21
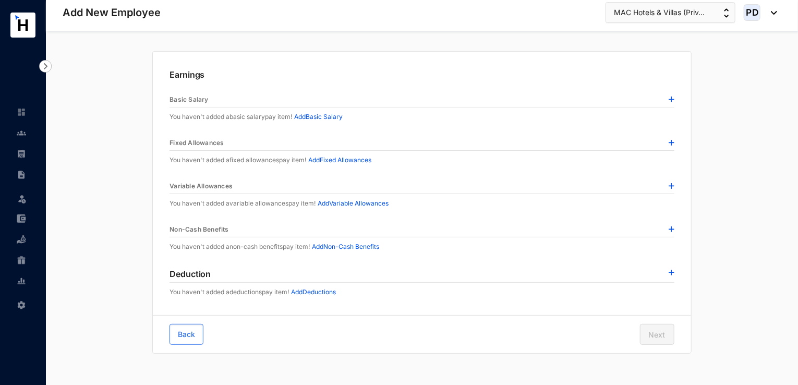
scroll to position [54, 0]
click at [676, 100] on div "Earnings Basic Salary You haven't added a basic salary pay item! Add Basic Sala…" at bounding box center [422, 184] width 538 height 264
click at [670, 99] on img at bounding box center [672, 100] width 6 height 6
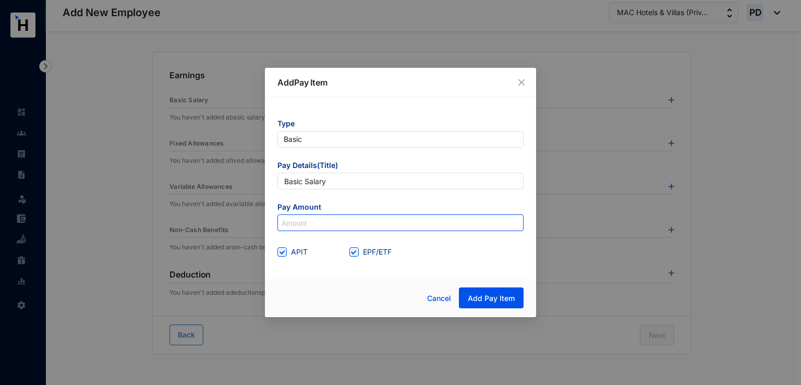
click at [312, 221] on input at bounding box center [400, 223] width 245 height 17
type input "35,000"
click at [412, 272] on div "Type Basic Pay Details(Title) Basic Salary Pay Amount 35,000 APIT EPF/ETF" at bounding box center [400, 185] width 271 height 175
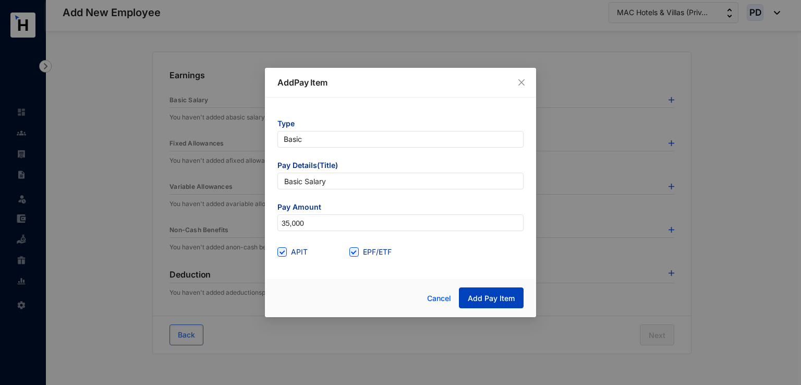
click at [492, 295] on span "Add Pay Item" at bounding box center [491, 298] width 47 height 10
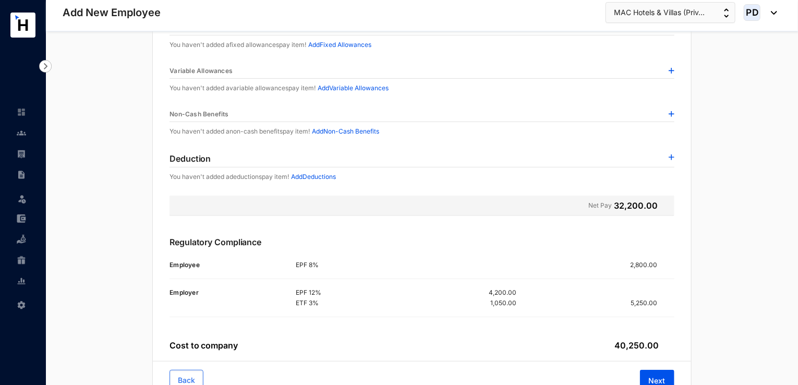
scroll to position [215, 0]
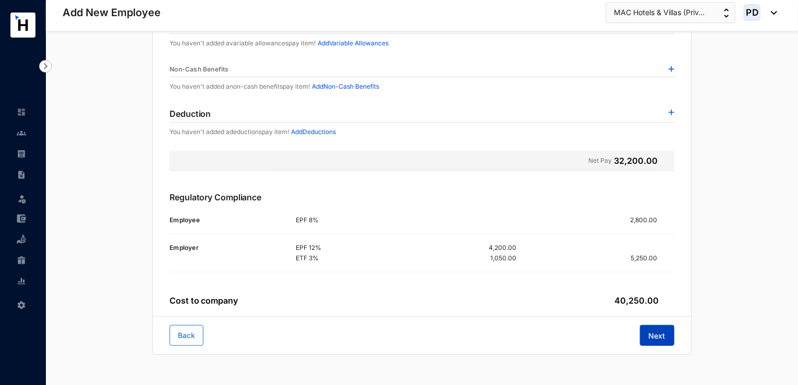
click at [657, 338] on span "Next" at bounding box center [657, 336] width 17 height 10
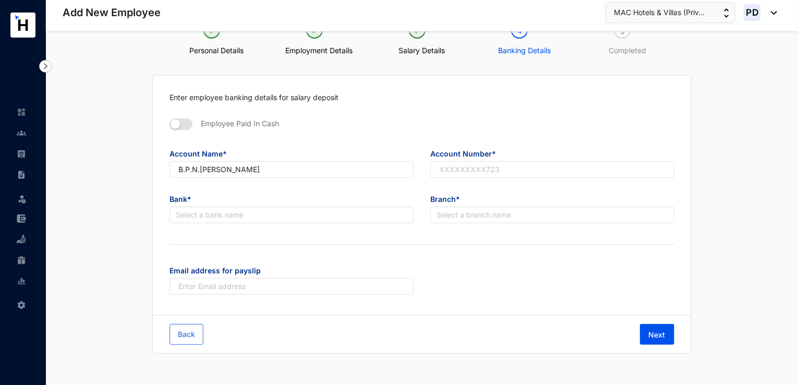
scroll to position [29, 0]
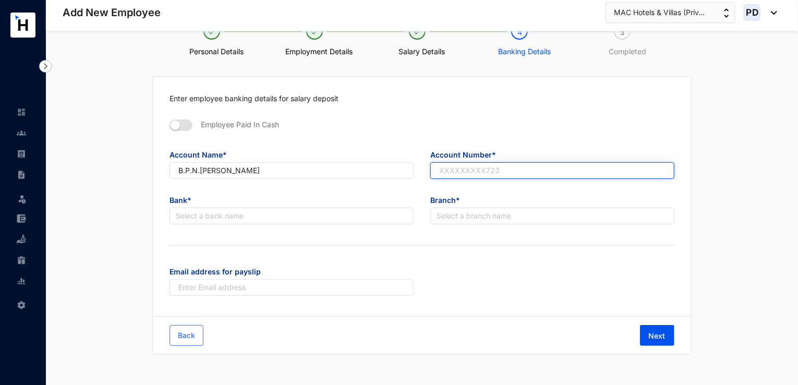
click at [473, 171] on input "text" at bounding box center [552, 170] width 244 height 17
paste input "80713673"
type input "80713673"
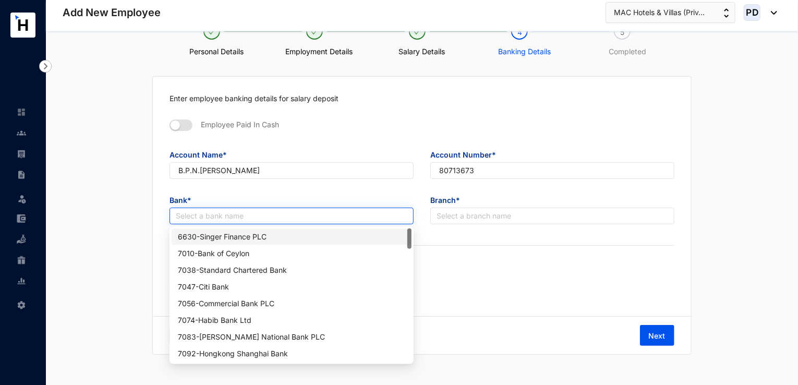
click at [236, 213] on input "search" at bounding box center [292, 216] width 232 height 16
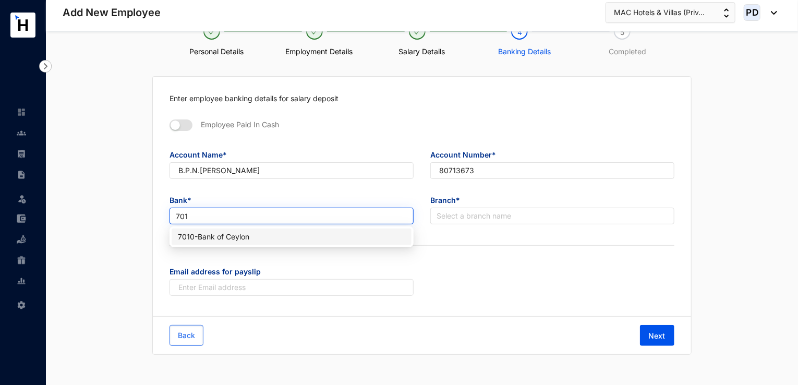
type input "7010"
click at [240, 238] on div "7010 - Bank of Ceylon" at bounding box center [291, 236] width 227 height 11
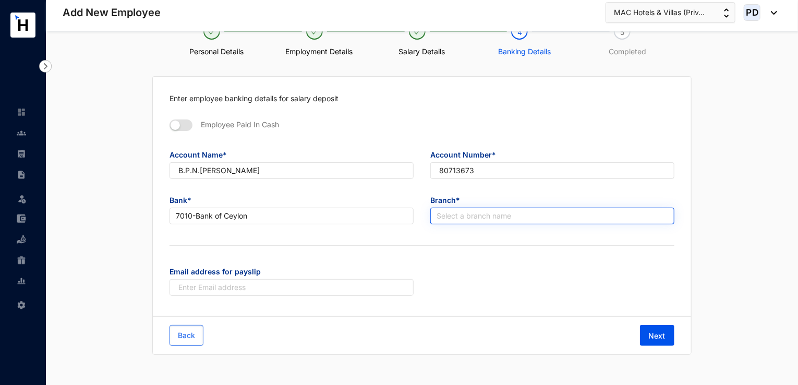
click at [460, 215] on input "search" at bounding box center [553, 216] width 232 height 16
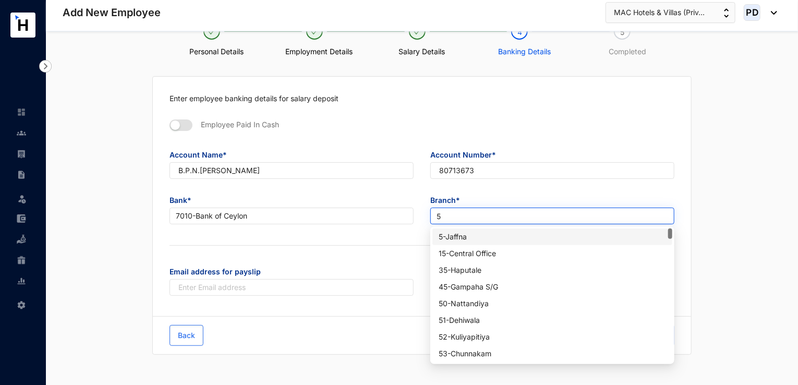
type input "58"
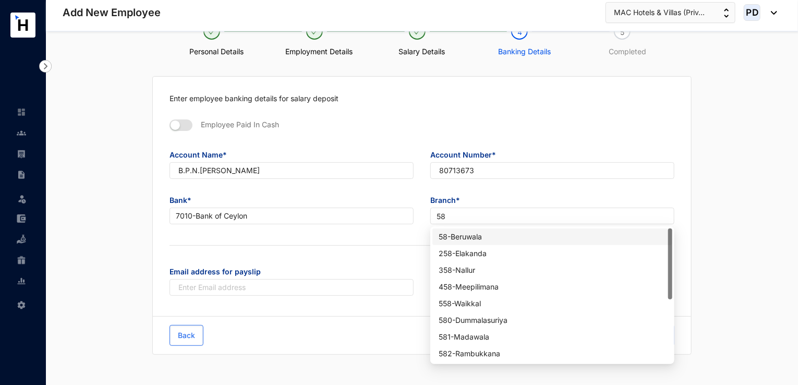
click at [467, 237] on div "58 - Beruwala" at bounding box center [552, 236] width 227 height 11
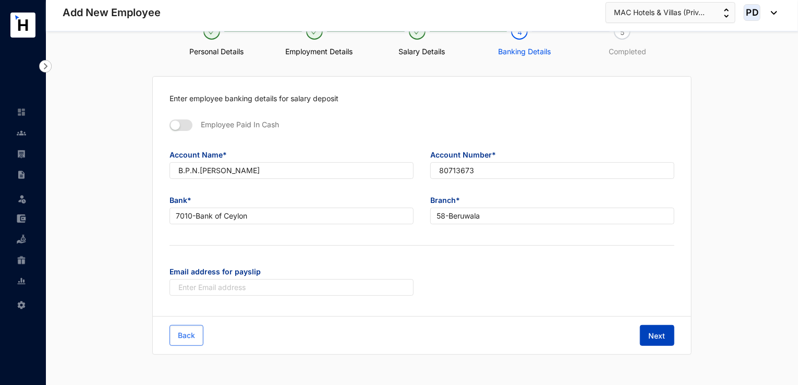
click at [664, 338] on span "Next" at bounding box center [657, 336] width 17 height 10
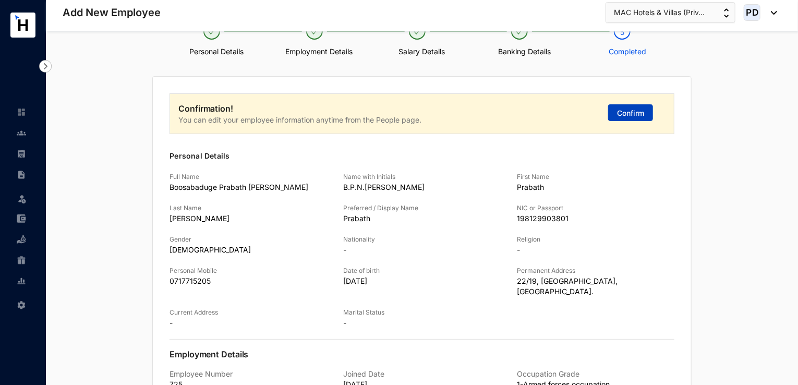
click at [632, 112] on span "Confirm" at bounding box center [630, 113] width 27 height 10
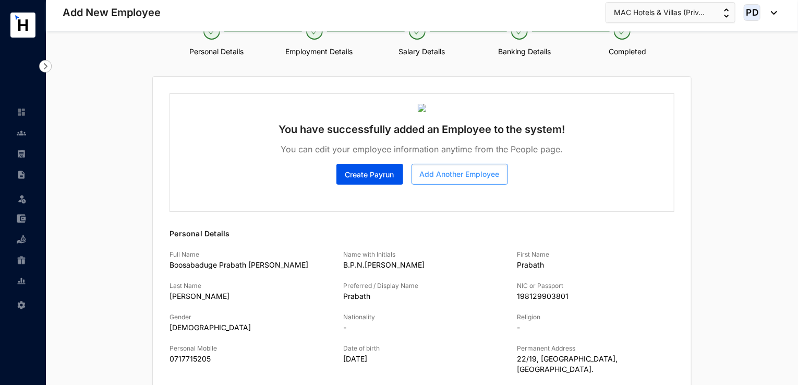
click at [467, 167] on button "Add Another Employee" at bounding box center [460, 174] width 96 height 21
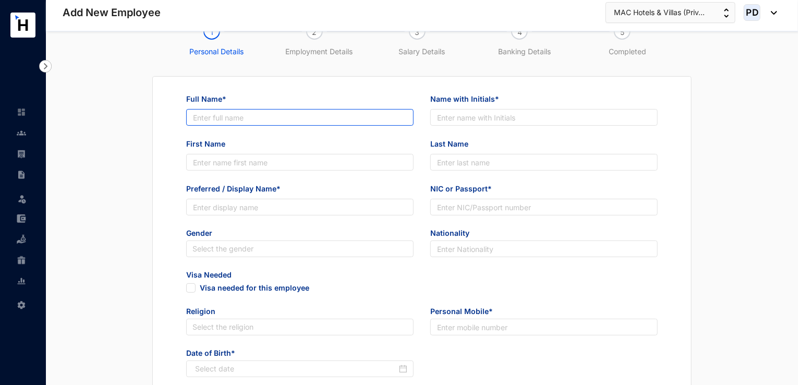
click at [227, 117] on input "Full Name*" at bounding box center [299, 117] width 227 height 17
paste input "Kodithuwakku Arachchilage [PERSON_NAME]"
type input "Kodithuwakku Arachchilage [PERSON_NAME]"
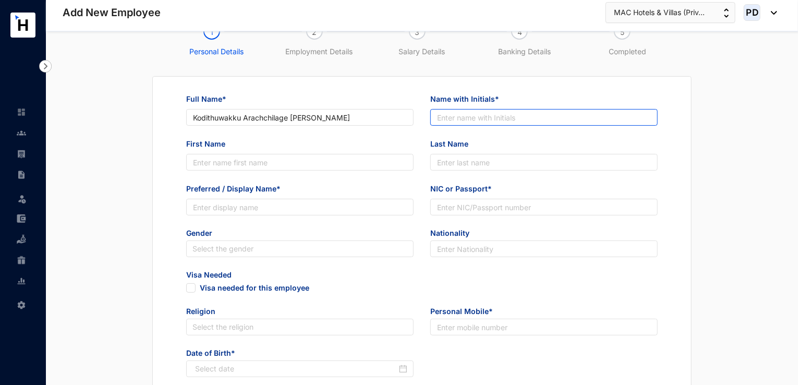
click at [480, 115] on input "Name with Initials*" at bounding box center [543, 117] width 227 height 17
paste input "K.A.R.Karunarathna"
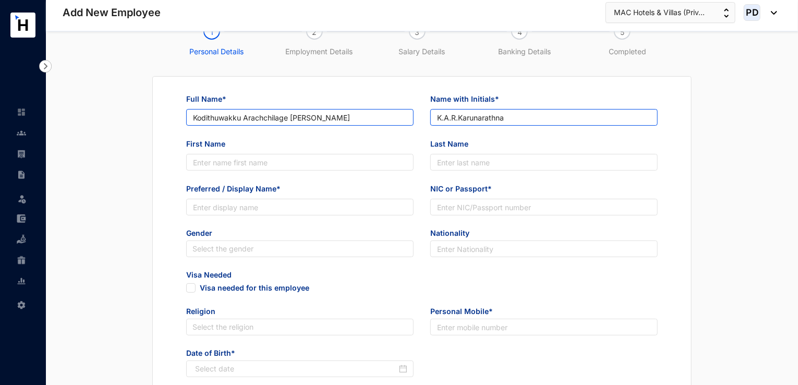
type input "K.A.R.Karunarathna"
drag, startPoint x: 293, startPoint y: 117, endPoint x: 315, endPoint y: 116, distance: 21.9
click at [315, 116] on input "Kodithuwakku Arachchilage [PERSON_NAME]" at bounding box center [299, 117] width 227 height 17
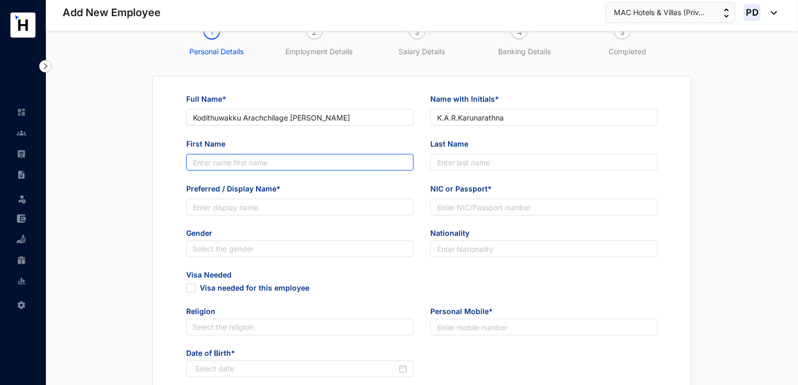
click at [232, 159] on input "First Name" at bounding box center [299, 162] width 227 height 17
paste input "Roshan"
type input "Roshan"
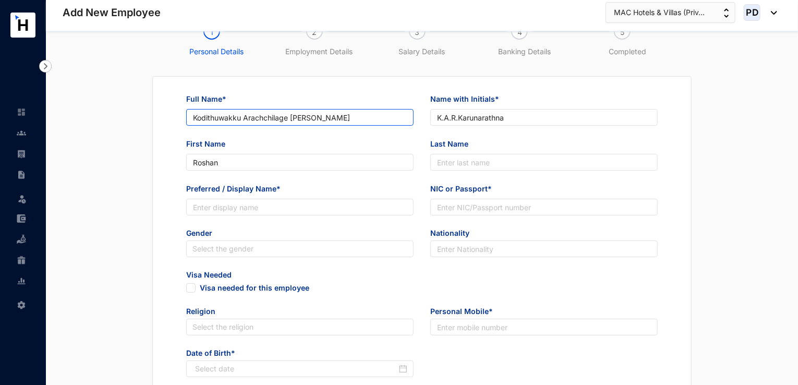
drag, startPoint x: 319, startPoint y: 117, endPoint x: 394, endPoint y: 114, distance: 75.2
click at [394, 114] on input "Kodithuwakku Arachchilage [PERSON_NAME]" at bounding box center [299, 117] width 227 height 17
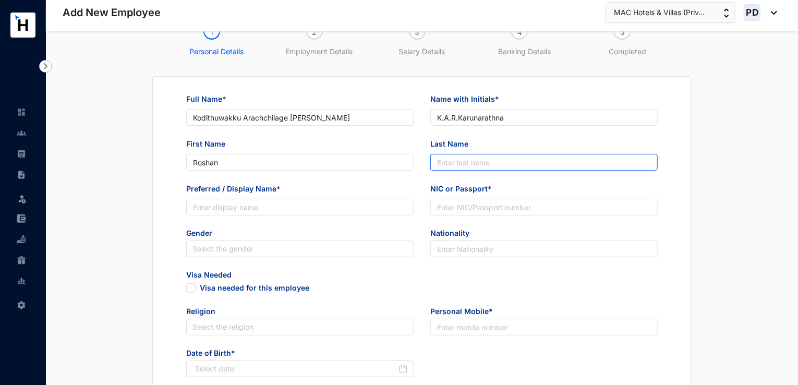
click at [461, 163] on input "Last Name" at bounding box center [543, 162] width 227 height 17
paste input "Karunarathna"
type input "Karunarathna"
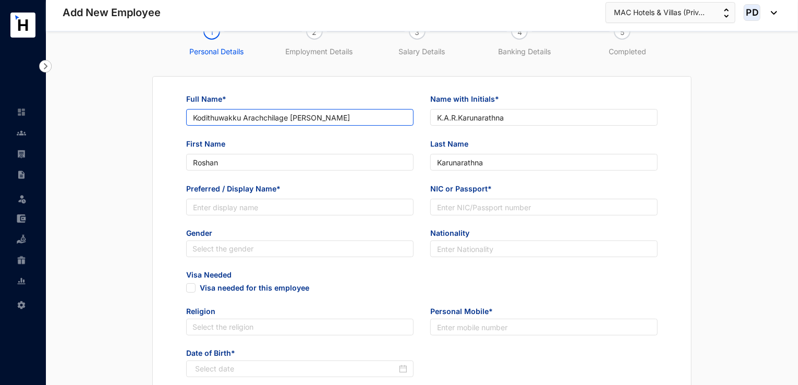
drag, startPoint x: 292, startPoint y: 117, endPoint x: 315, endPoint y: 122, distance: 23.3
click at [315, 122] on input "Kodithuwakku Arachchilage [PERSON_NAME]" at bounding box center [299, 117] width 227 height 17
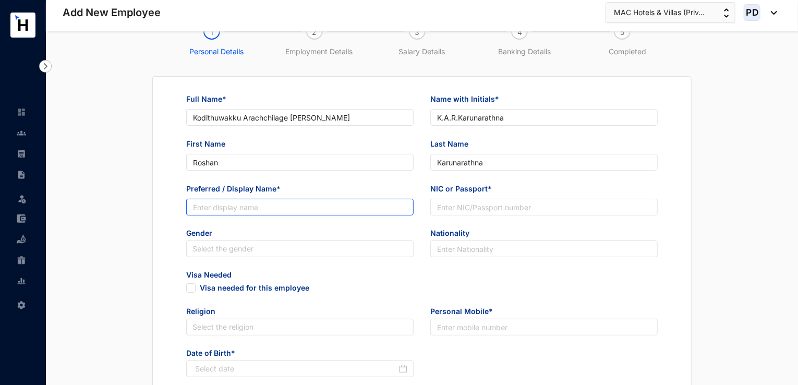
click at [225, 207] on input "Preferred / Display Name*" at bounding box center [299, 207] width 227 height 17
paste input "Roshan"
type input "Roshan"
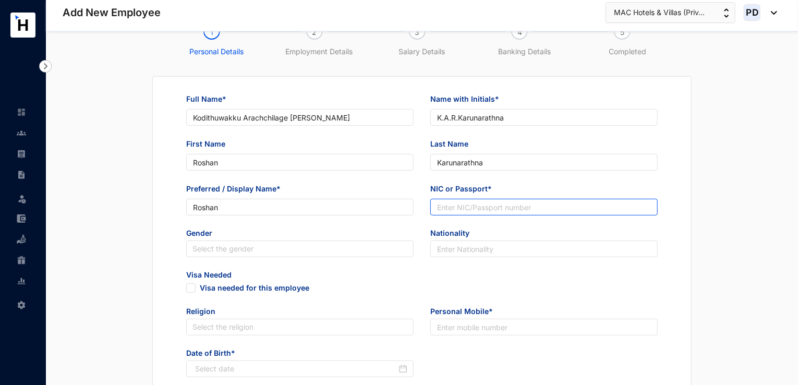
click at [474, 201] on input "NIC or Passport*" at bounding box center [543, 207] width 227 height 17
paste input "870411774 V"
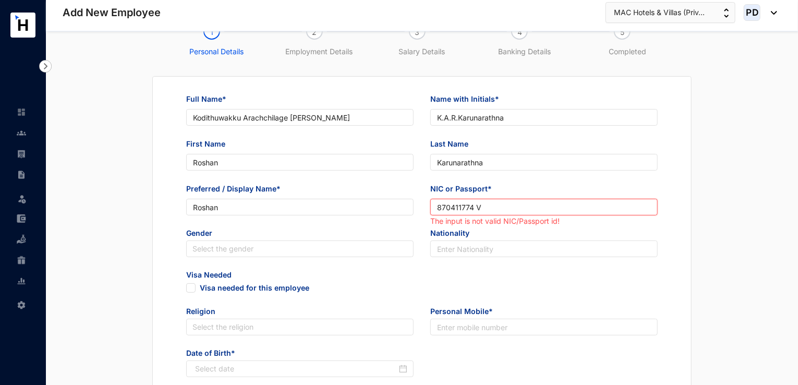
click at [477, 209] on input "870411774 V" at bounding box center [543, 207] width 227 height 17
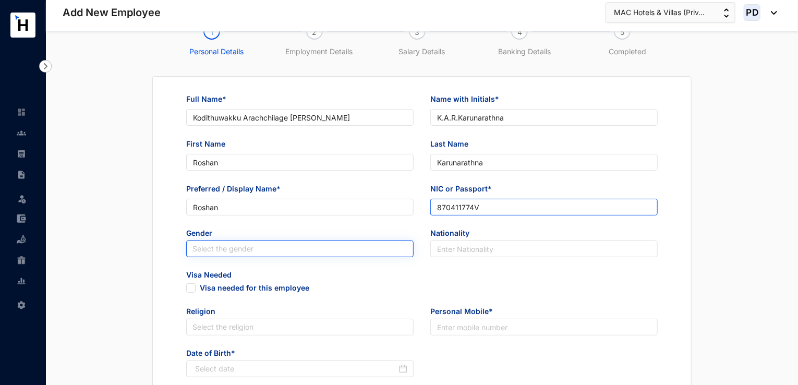
type input "870411774V"
click at [259, 249] on input "search" at bounding box center [299, 249] width 215 height 16
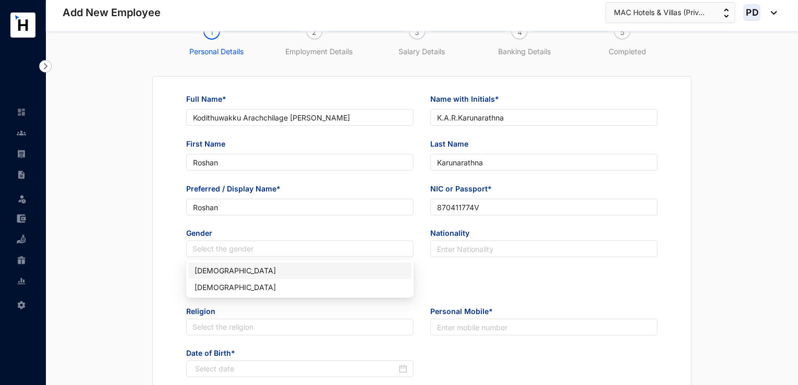
click at [222, 270] on div "Male" at bounding box center [300, 270] width 211 height 11
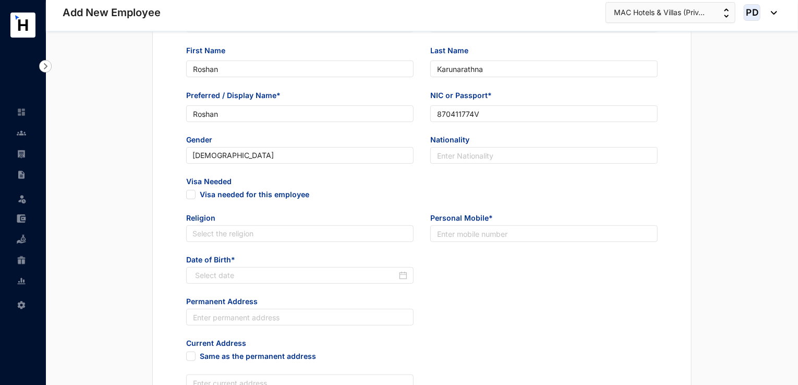
scroll to position [138, 0]
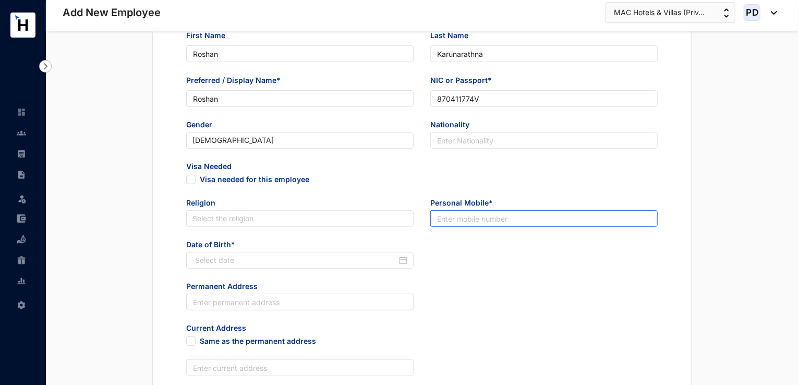
click at [488, 220] on input "text" at bounding box center [543, 218] width 227 height 17
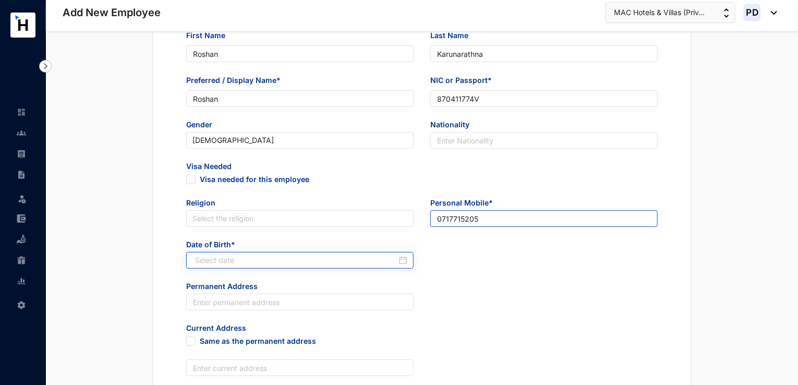
type input "0717715205"
click at [405, 262] on div at bounding box center [301, 260] width 212 height 11
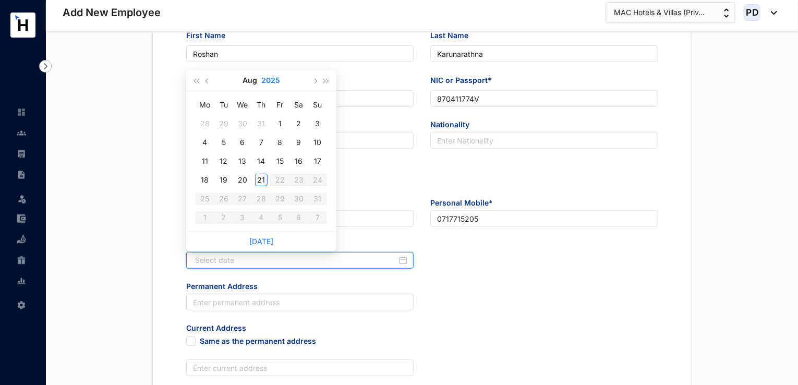
type input "2025-08-03"
click at [271, 76] on button "2025" at bounding box center [270, 80] width 19 height 21
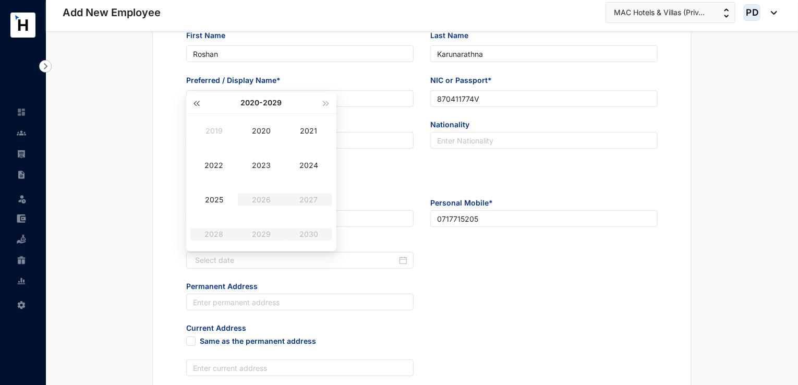
click at [197, 102] on span "button" at bounding box center [195, 103] width 5 height 5
click at [311, 201] on div "1987" at bounding box center [308, 199] width 31 height 13
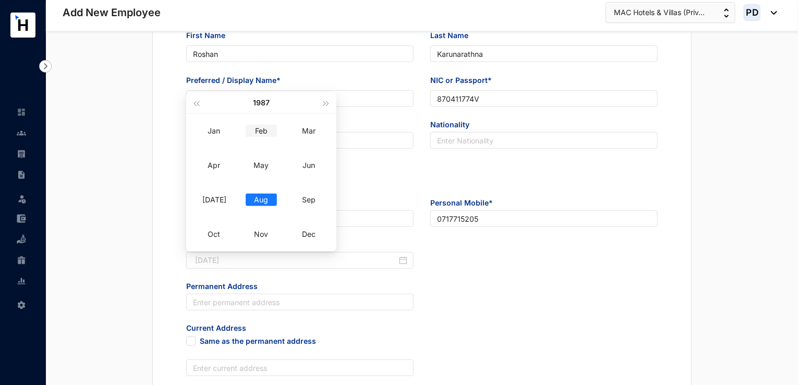
click at [259, 130] on div "Feb" at bounding box center [261, 131] width 31 height 13
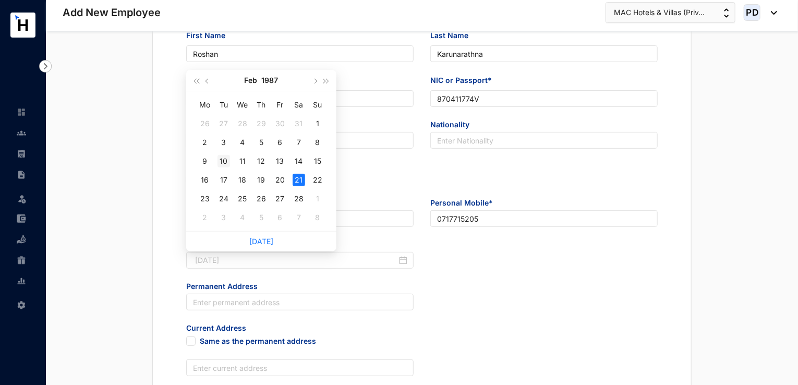
type input "1987-02-10"
click at [222, 164] on div "10" at bounding box center [223, 161] width 13 height 13
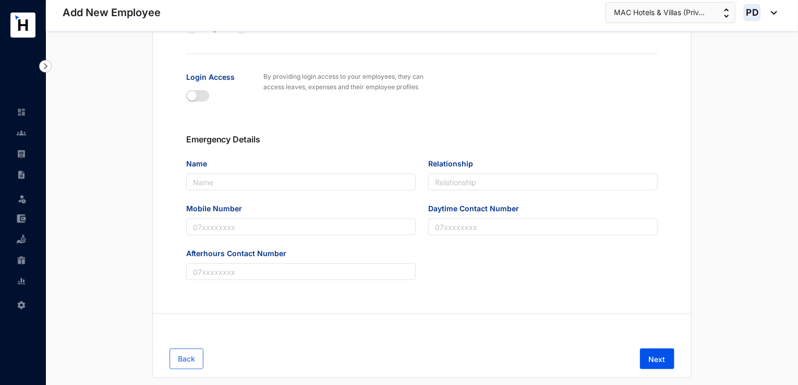
scroll to position [550, 0]
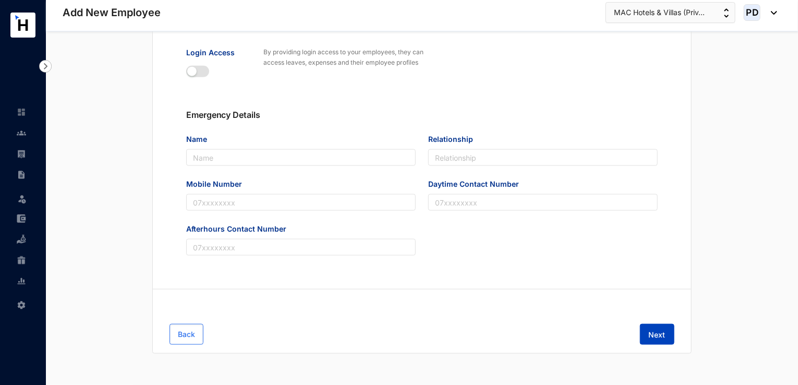
click at [655, 332] on span "Next" at bounding box center [657, 335] width 17 height 10
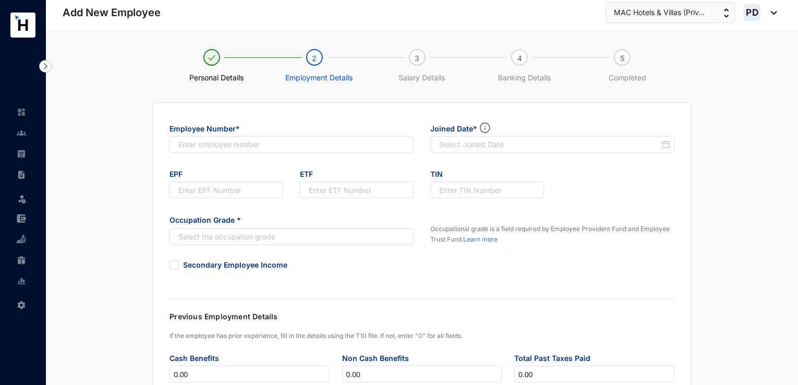
scroll to position [0, 0]
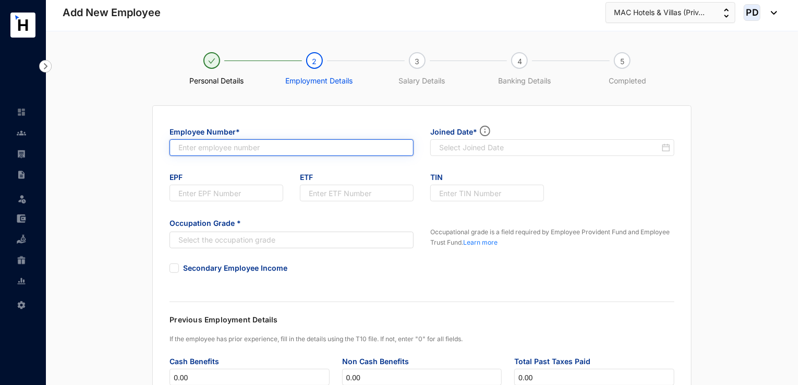
click at [246, 142] on input "text" at bounding box center [292, 147] width 244 height 17
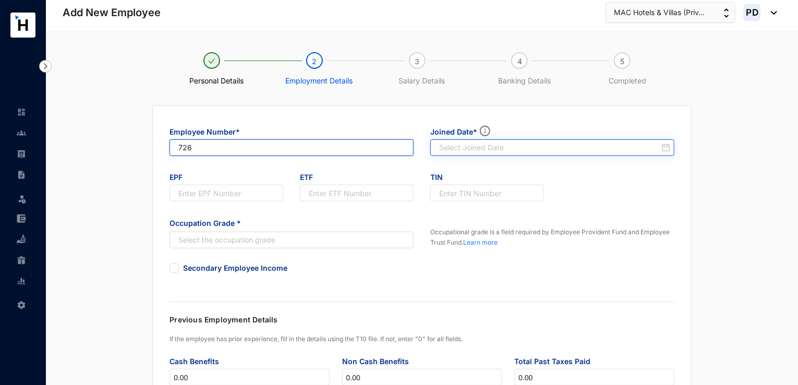
type input "726"
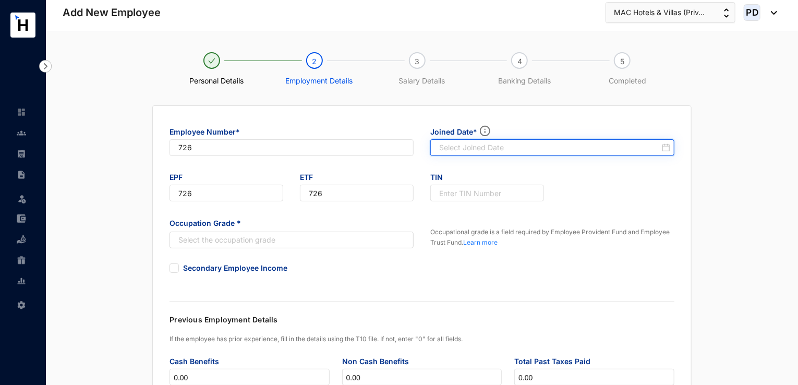
click at [501, 152] on input at bounding box center [549, 147] width 221 height 10
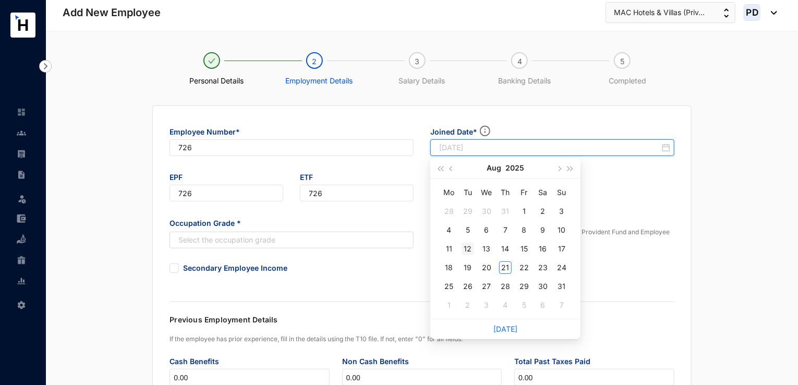
type input "2025-08-12"
click at [468, 246] on div "12" at bounding box center [468, 249] width 13 height 13
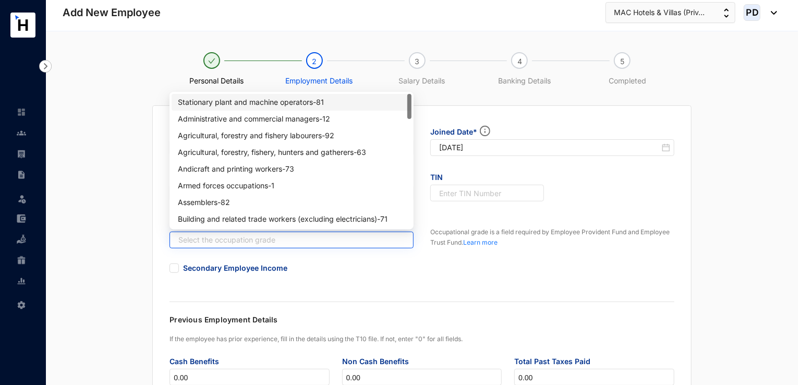
click at [329, 238] on input "search" at bounding box center [286, 240] width 225 height 16
click at [253, 188] on div "Armed forces occupations - 1" at bounding box center [291, 185] width 227 height 11
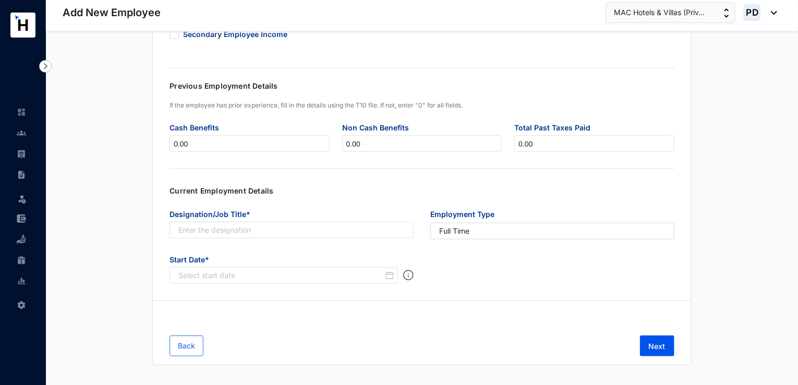
scroll to position [239, 0]
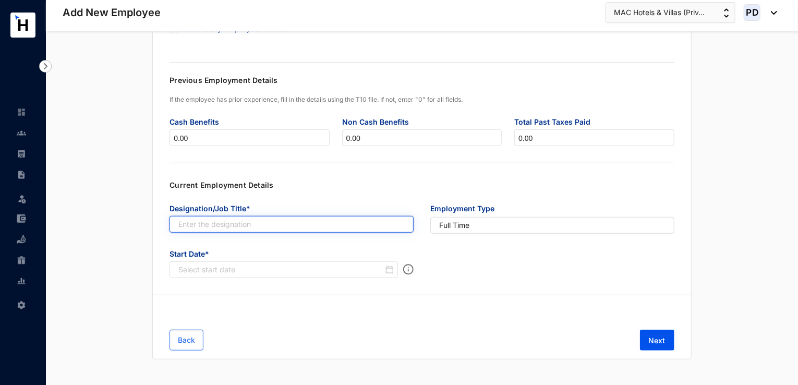
click at [229, 226] on input "text" at bounding box center [292, 224] width 244 height 17
paste input "Executive Sous Chef"
type input "Executive Sous Chef"
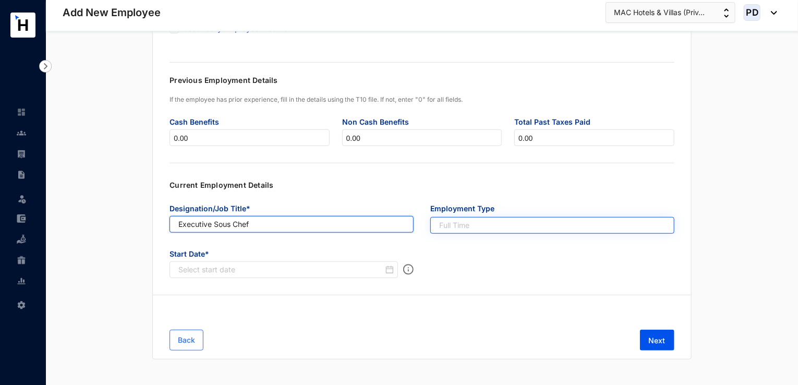
click at [480, 226] on span "Full Time" at bounding box center [552, 225] width 226 height 11
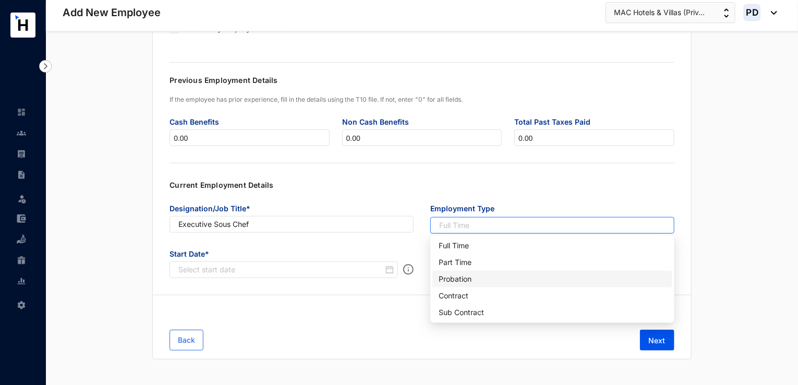
click at [463, 279] on div "Probation" at bounding box center [552, 278] width 227 height 11
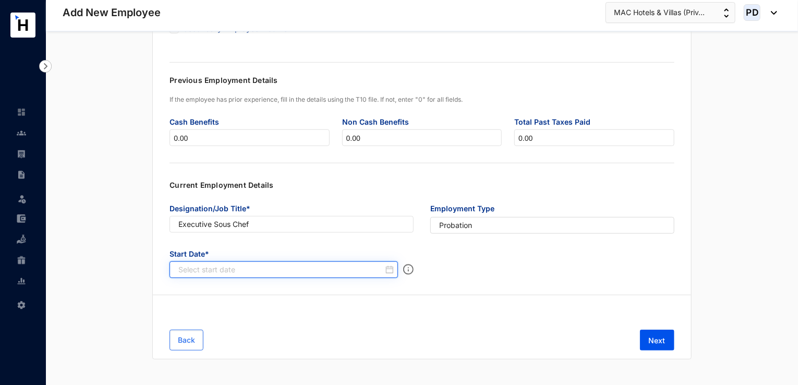
click at [331, 268] on input at bounding box center [280, 269] width 205 height 10
click at [382, 265] on input at bounding box center [280, 269] width 205 height 10
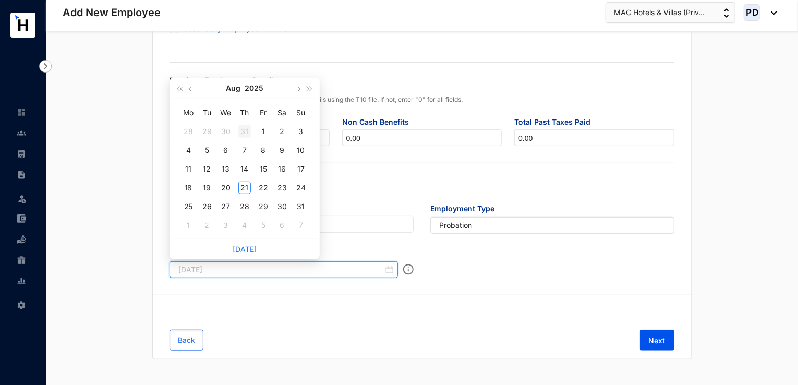
type input "2025-07-31"
type input "2025-08-12"
click at [208, 167] on div "12" at bounding box center [207, 169] width 13 height 13
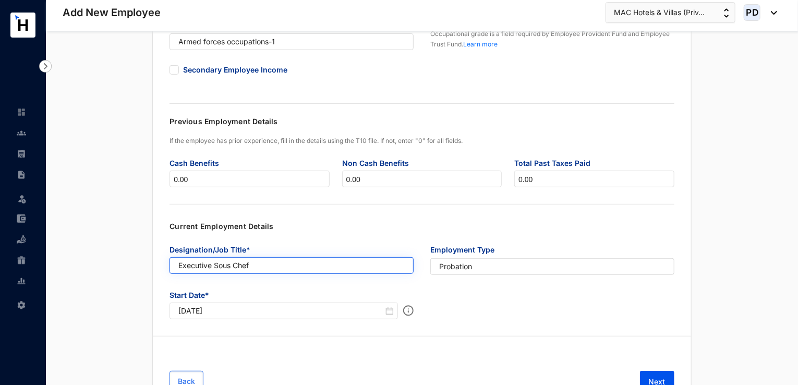
scroll to position [202, 0]
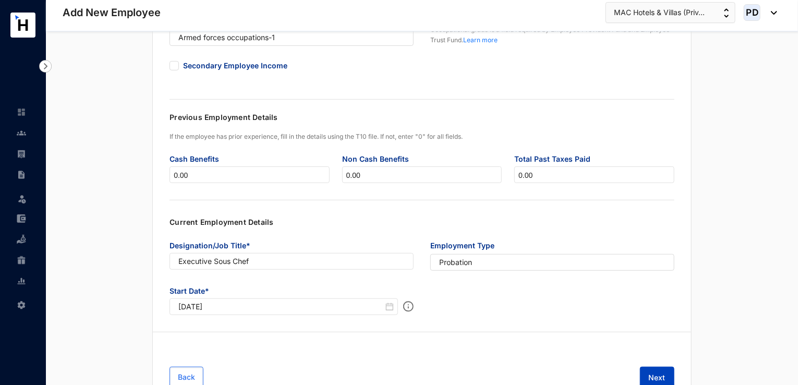
click at [656, 374] on span "Next" at bounding box center [657, 377] width 17 height 10
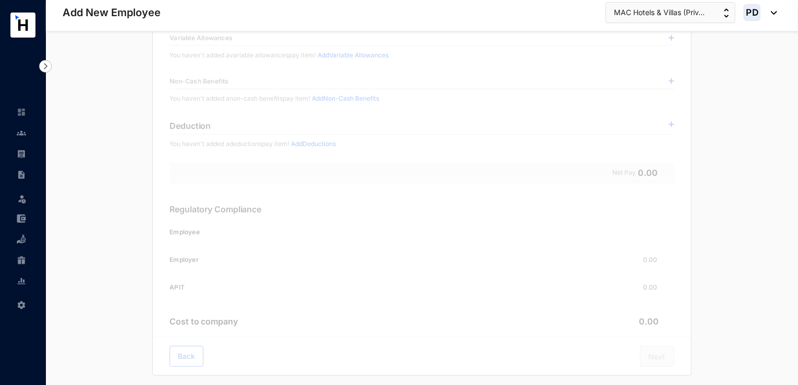
scroll to position [54, 0]
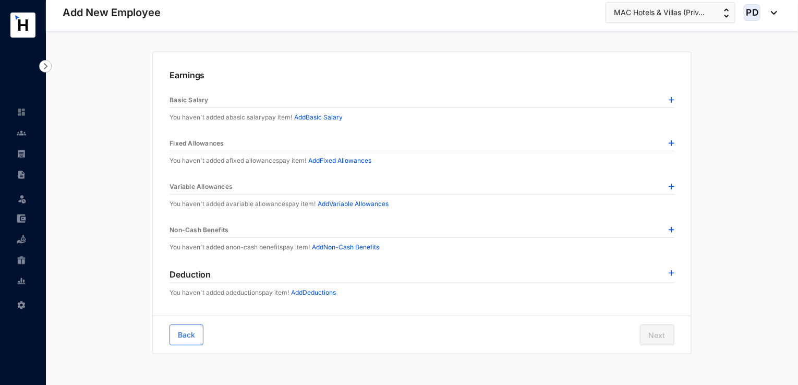
click at [671, 100] on img at bounding box center [672, 100] width 6 height 6
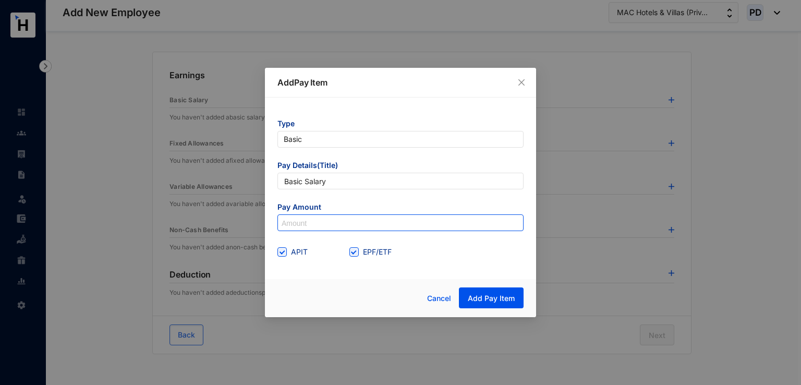
click at [386, 224] on input at bounding box center [400, 223] width 245 height 17
type input "160,000"
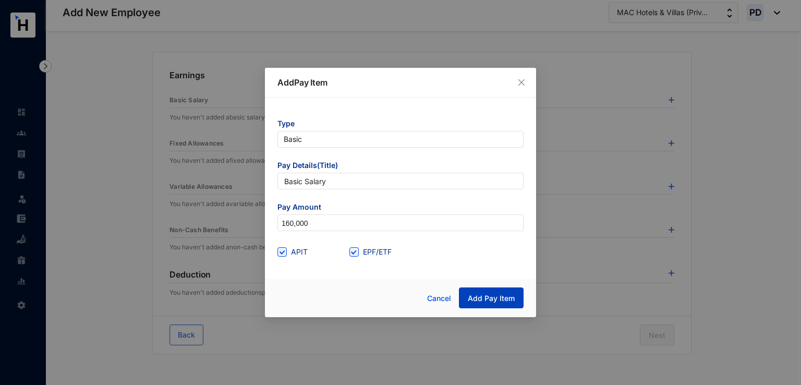
click at [500, 303] on span "Add Pay Item" at bounding box center [491, 298] width 47 height 10
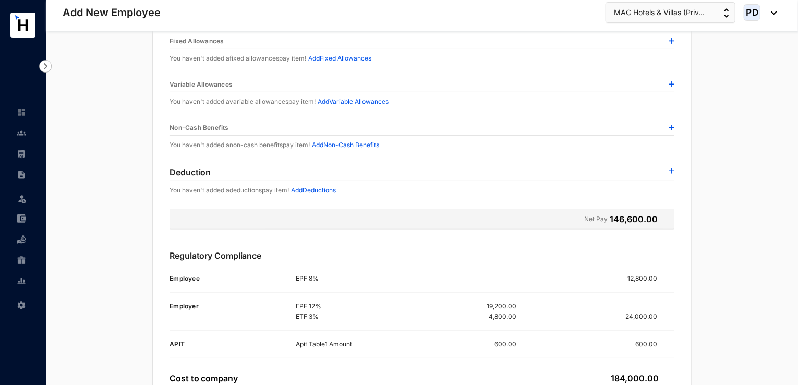
scroll to position [235, 0]
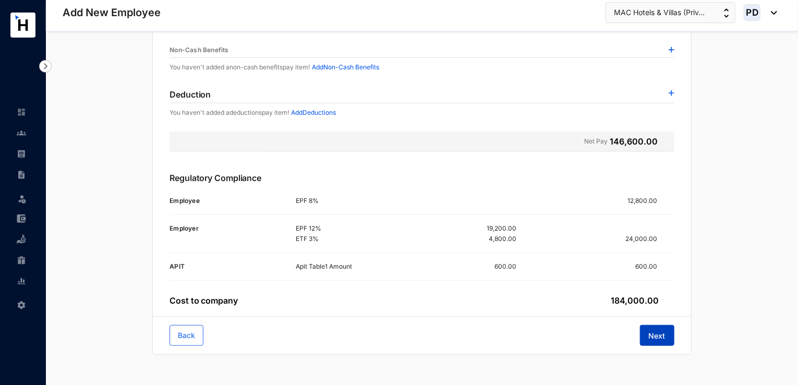
click at [652, 337] on span "Next" at bounding box center [657, 336] width 17 height 10
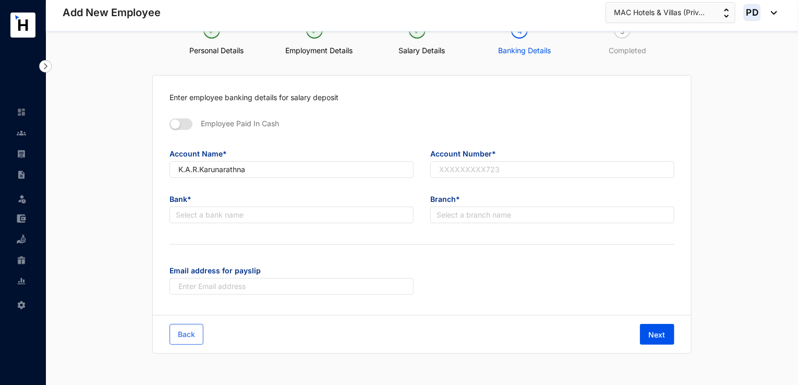
scroll to position [29, 0]
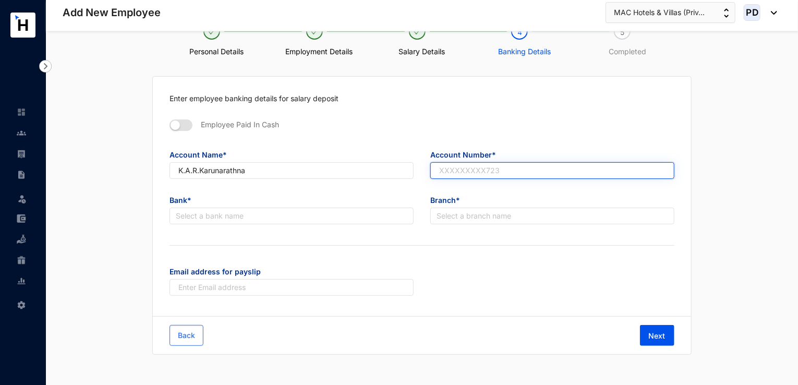
click at [460, 166] on input "text" at bounding box center [552, 170] width 244 height 17
paste input "04802014938"
type input "04802014938"
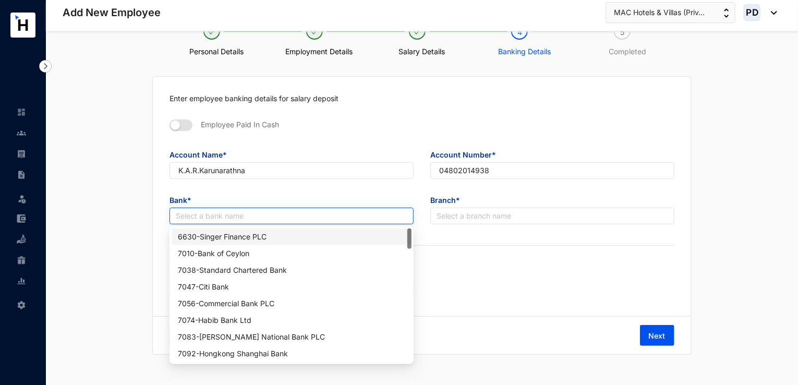
click at [214, 214] on input "search" at bounding box center [292, 216] width 232 height 16
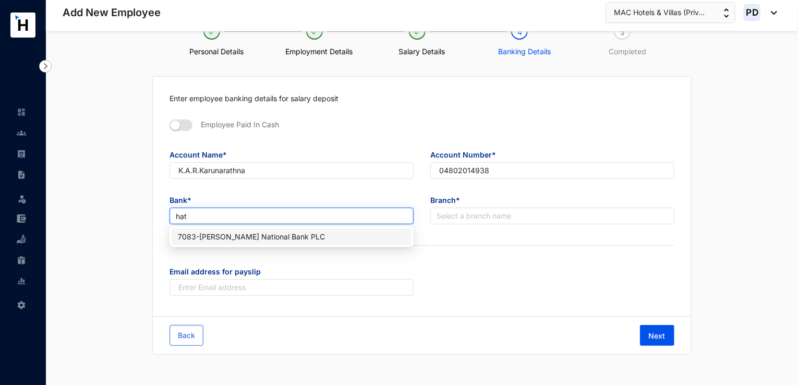
type input "hatt"
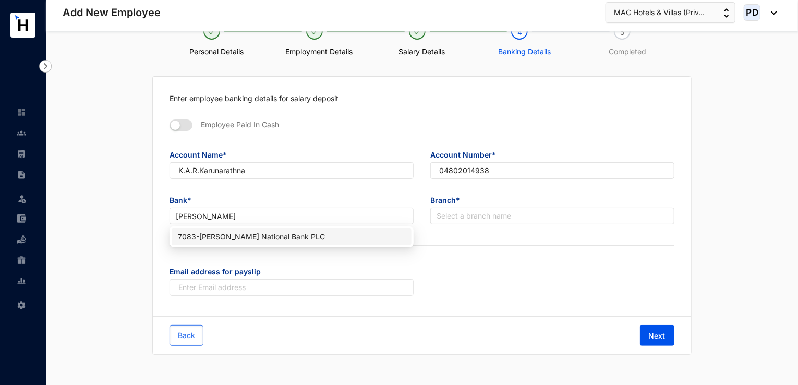
click at [223, 240] on div "7083 - Hatton National Bank PLC" at bounding box center [291, 236] width 227 height 11
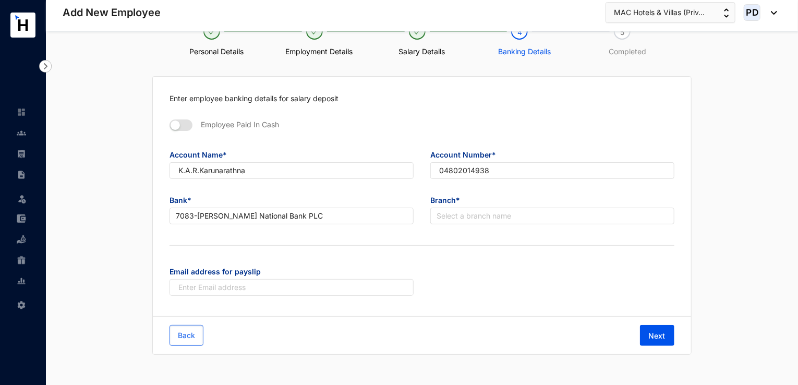
click at [223, 240] on div "Enter employee banking details for salary deposit Employee Paid In Cash Account…" at bounding box center [422, 197] width 538 height 240
click at [455, 213] on input "search" at bounding box center [553, 216] width 232 height 16
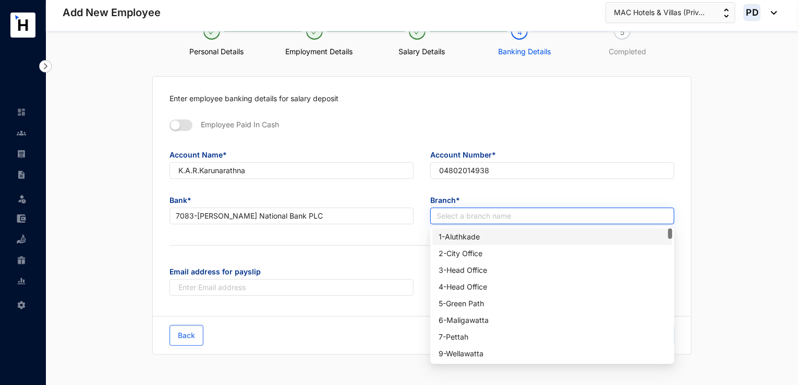
click at [455, 213] on input "search" at bounding box center [553, 216] width 232 height 16
type input "alu"
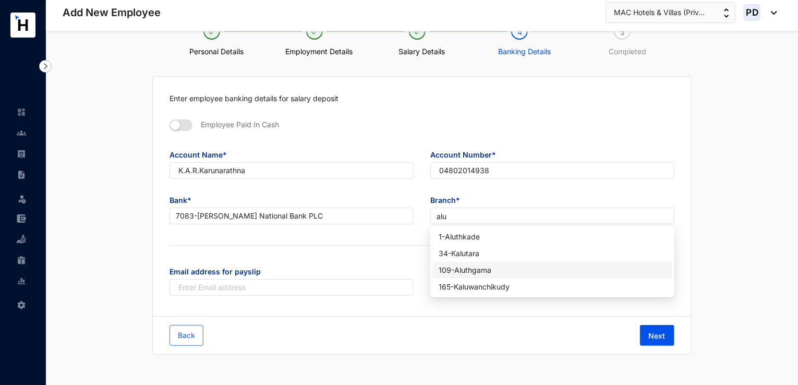
click at [475, 275] on div "109 - Aluthgama" at bounding box center [552, 269] width 227 height 11
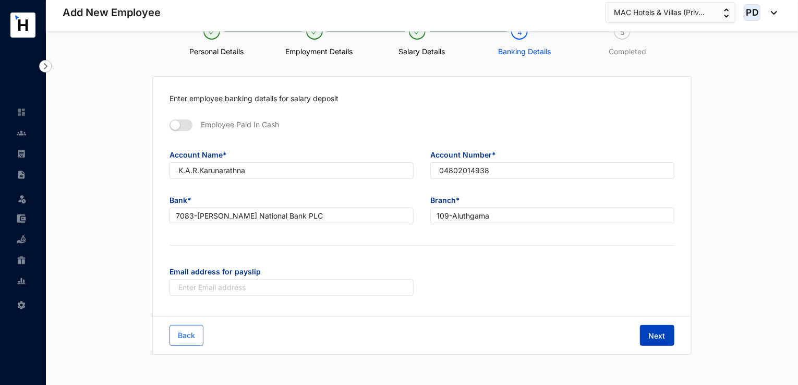
click at [653, 333] on span "Next" at bounding box center [657, 336] width 17 height 10
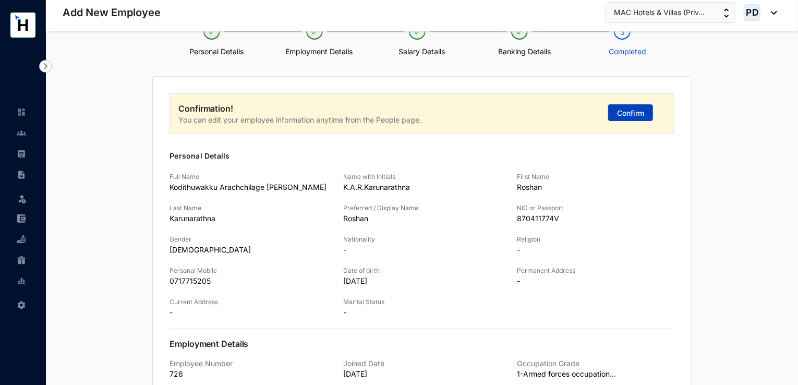
click at [628, 116] on span "Confirm" at bounding box center [630, 113] width 27 height 10
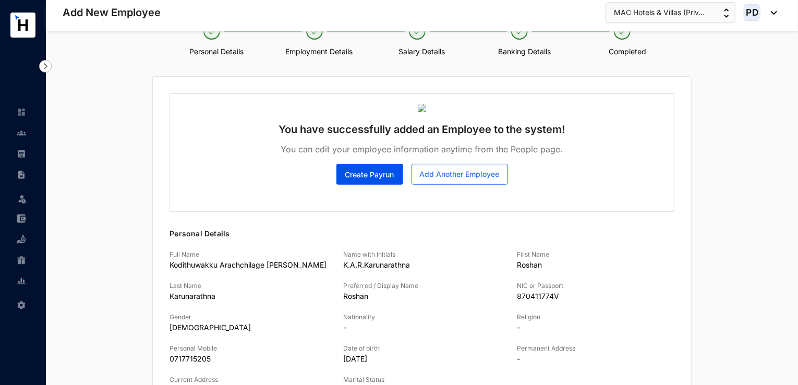
scroll to position [0, 0]
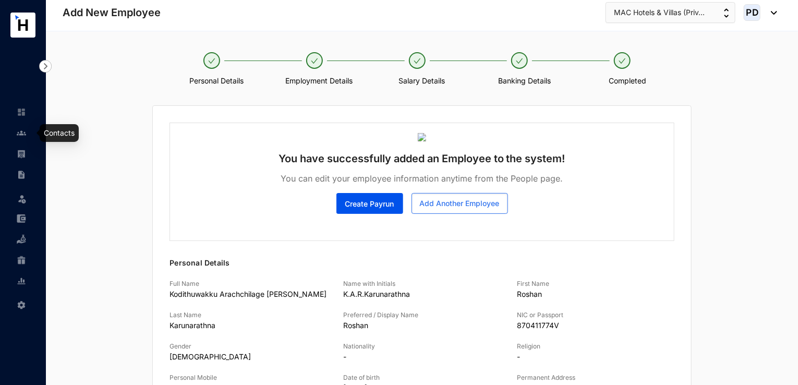
click at [25, 137] on img at bounding box center [21, 132] width 9 height 9
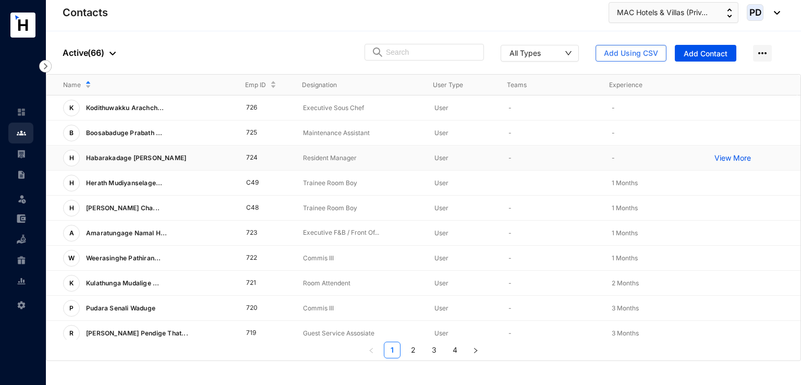
click at [256, 158] on td "724" at bounding box center [257, 158] width 57 height 25
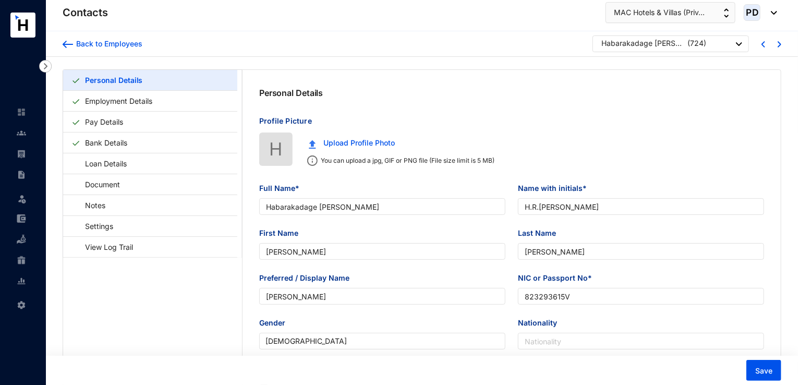
type input "Habarakadage [PERSON_NAME]"
type input "H.R.Fernando"
type input "Rajeew"
type input "Fernando"
type input "Rajeew"
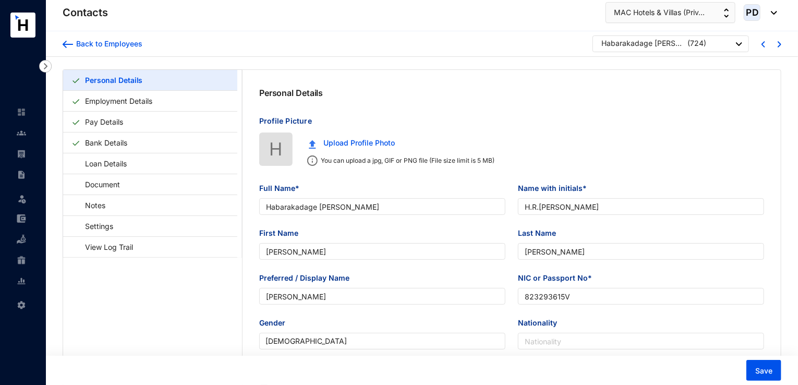
type input "823293615V"
type input "0717715205"
type input "360/2A,Katuwana Road, Homagama."
type input "1982-11-24"
click at [112, 101] on link "Employment Details" at bounding box center [119, 100] width 76 height 21
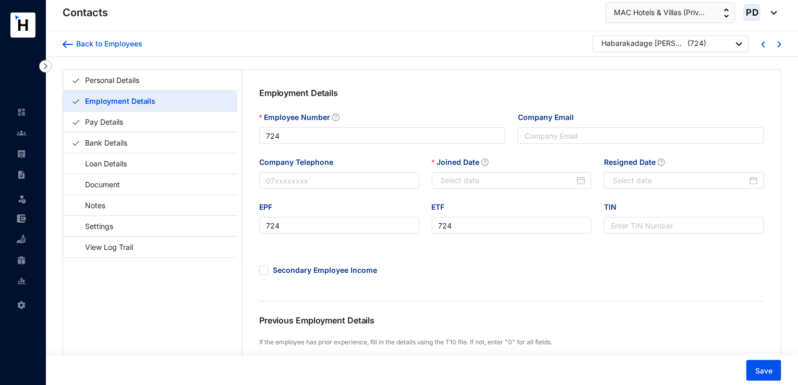
type input "2025-07-28"
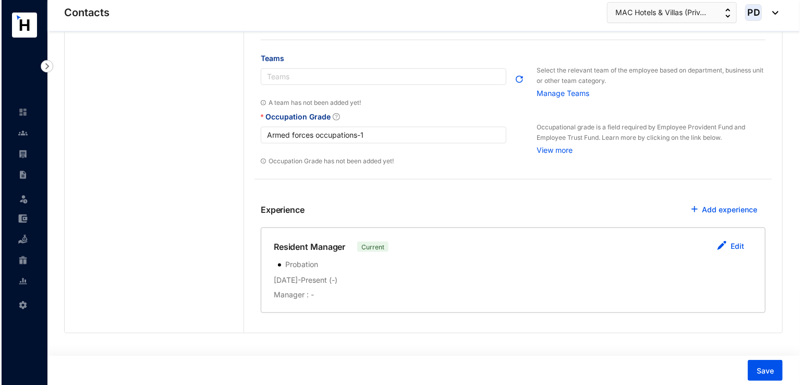
scroll to position [388, 0]
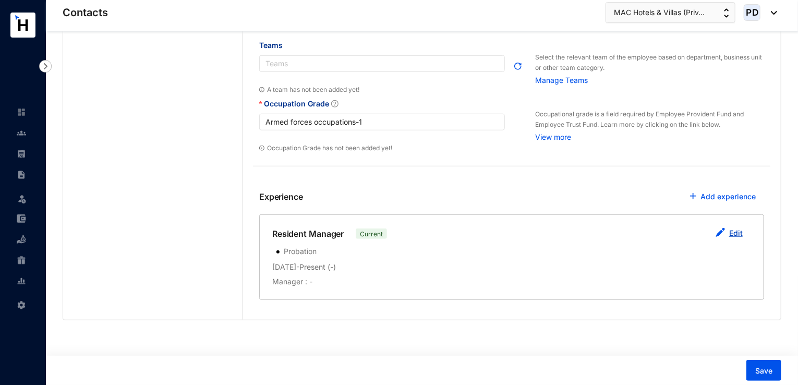
click at [731, 231] on link "Edit" at bounding box center [736, 232] width 14 height 9
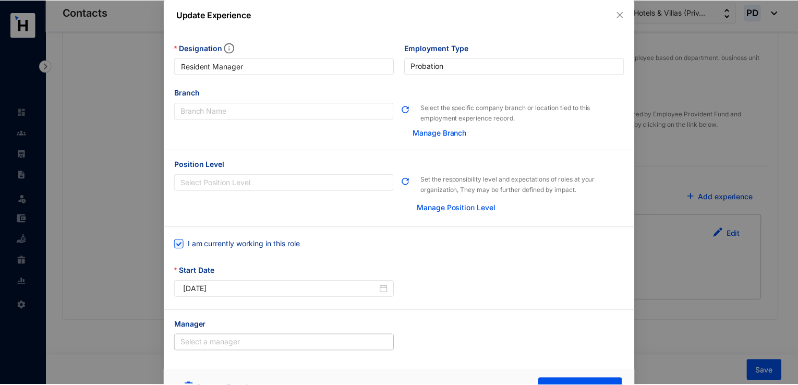
scroll to position [24, 0]
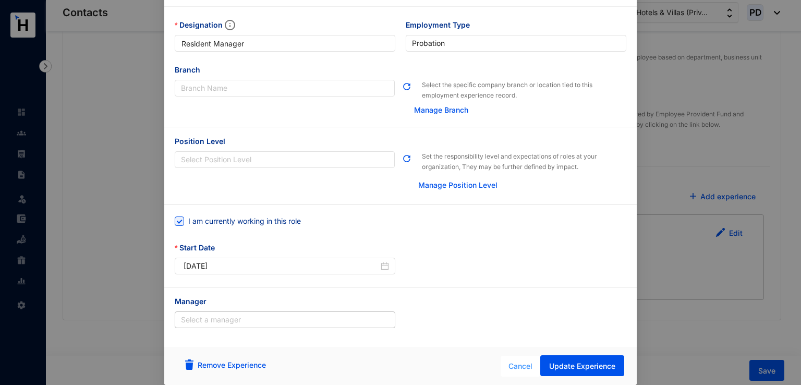
click at [522, 366] on span "Cancel" at bounding box center [521, 365] width 24 height 11
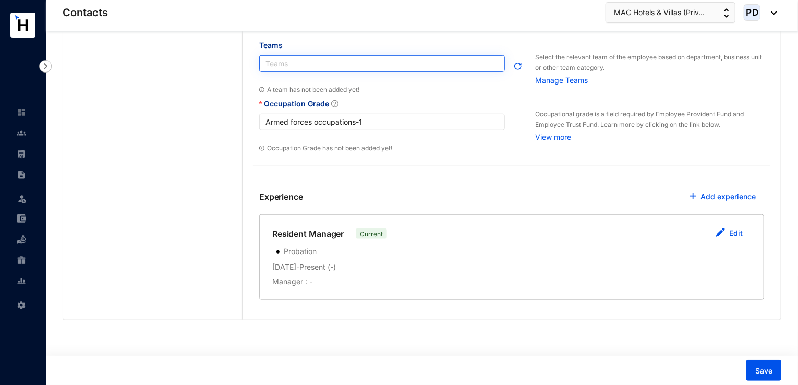
click at [396, 68] on div "Teams" at bounding box center [382, 63] width 246 height 17
click at [566, 80] on p "Manage Teams" at bounding box center [649, 79] width 229 height 13
click at [283, 66] on div at bounding box center [377, 63] width 230 height 9
click at [517, 67] on img "button" at bounding box center [517, 66] width 9 height 9
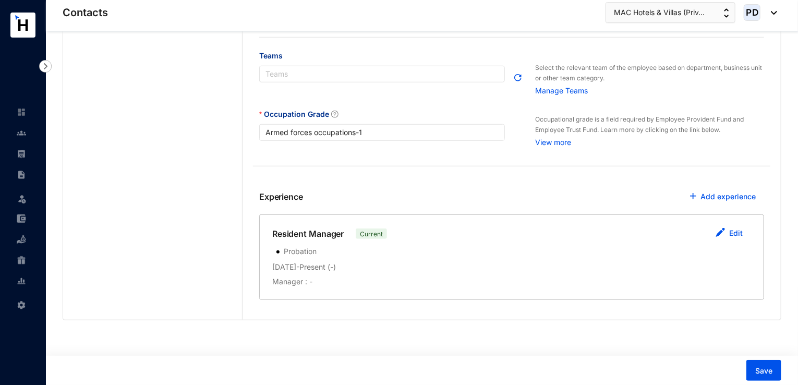
scroll to position [378, 0]
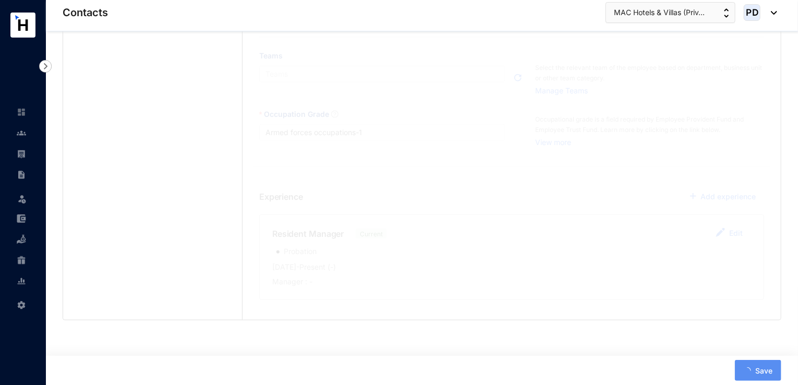
click at [467, 66] on div "Employment Details Employee Number 724 Company Email Company Telephone Joined D…" at bounding box center [512, 7] width 538 height 626
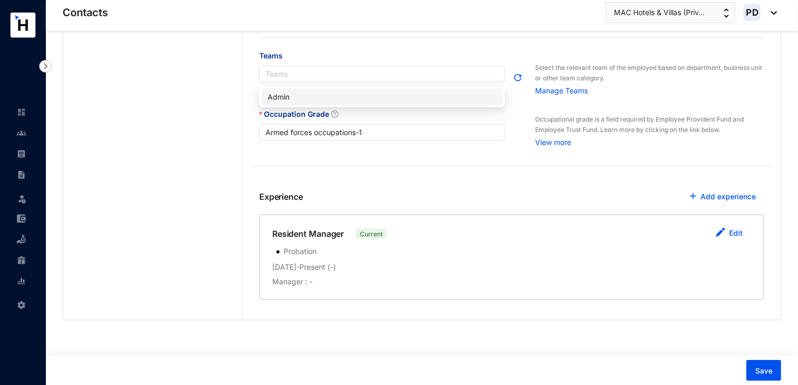
click at [467, 66] on div "Teams" at bounding box center [382, 74] width 246 height 17
click at [402, 93] on div "Admin" at bounding box center [382, 96] width 229 height 11
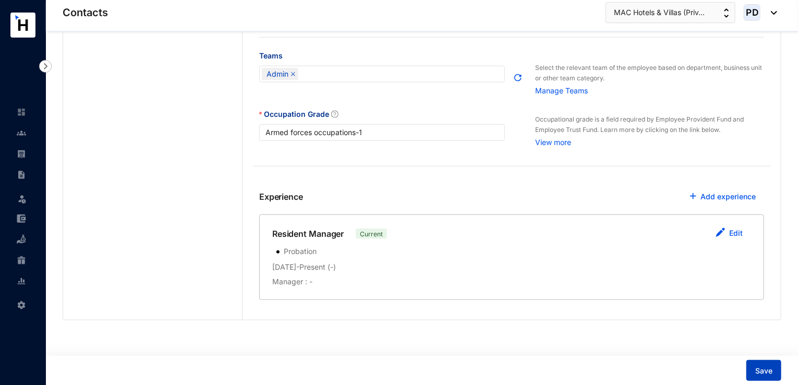
click at [755, 374] on button "Save" at bounding box center [763, 370] width 35 height 21
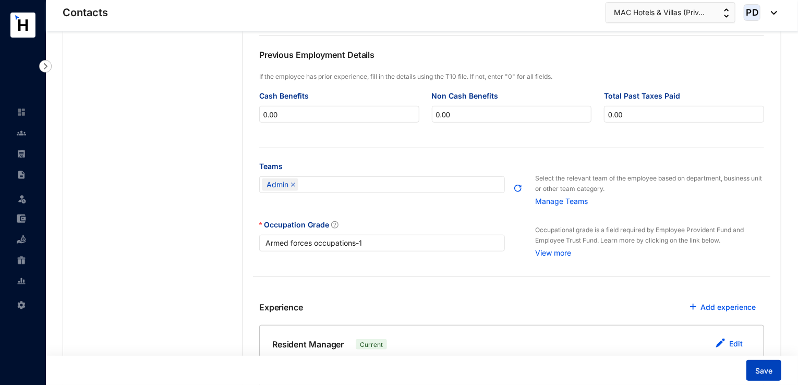
scroll to position [0, 0]
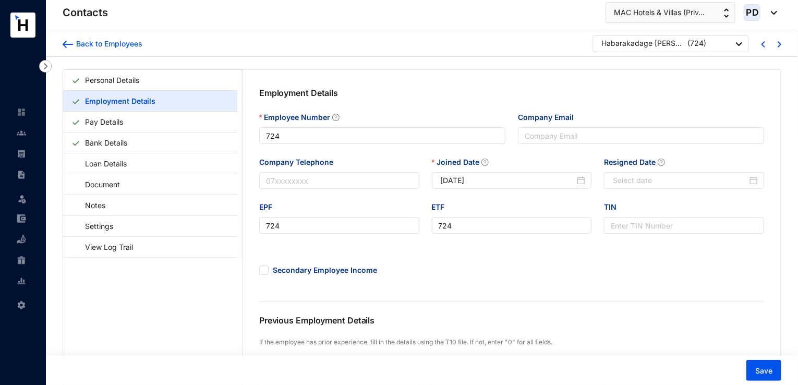
click at [743, 44] on div "Habarakadage Rajeew Fernando ( 724 )" at bounding box center [670, 43] width 156 height 17
click at [737, 45] on img at bounding box center [739, 44] width 6 height 4
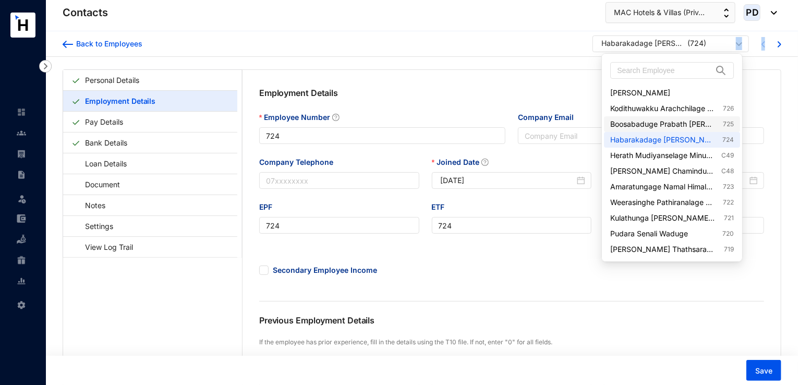
click at [715, 125] on link "Boosabaduge Prabath Nilantha Fernando 725" at bounding box center [671, 124] width 123 height 10
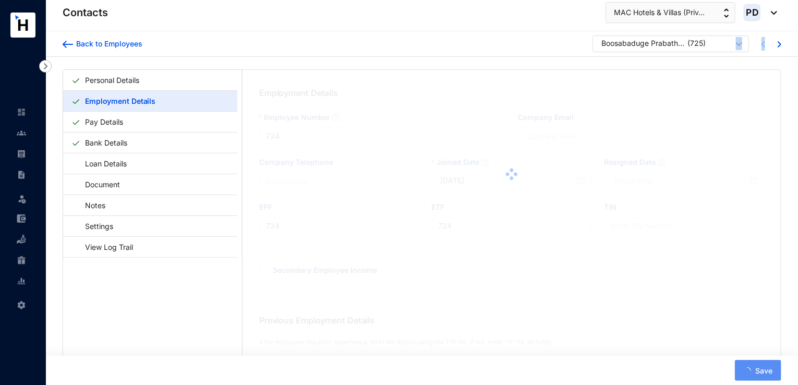
type input "725"
type input "2025-08-06"
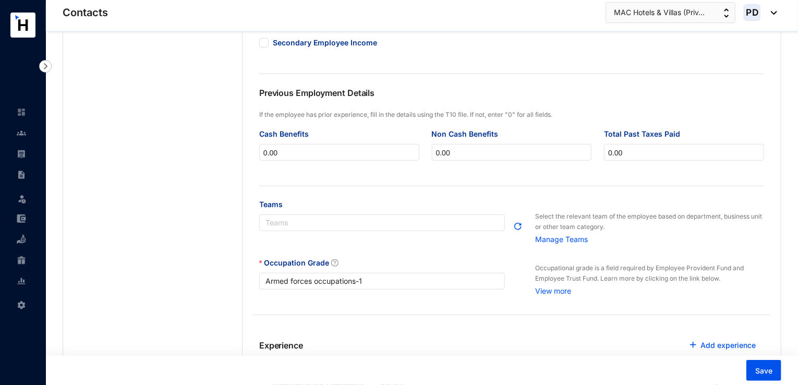
scroll to position [229, 0]
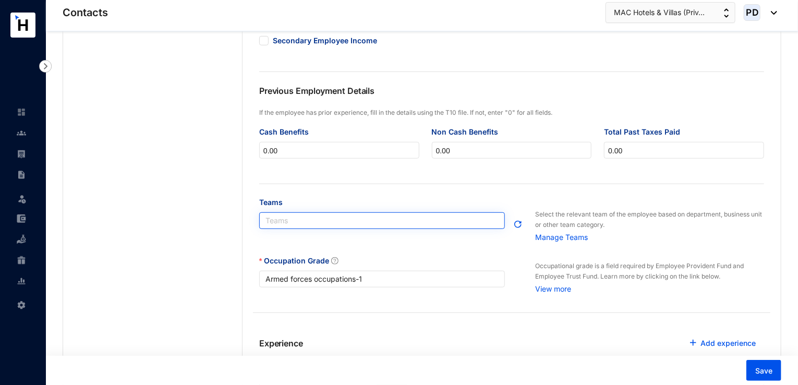
click at [388, 220] on div at bounding box center [377, 220] width 230 height 9
click at [548, 240] on p "Manage Teams" at bounding box center [649, 236] width 229 height 13
click at [516, 227] on img "button" at bounding box center [517, 224] width 9 height 9
click at [390, 224] on div at bounding box center [377, 220] width 230 height 9
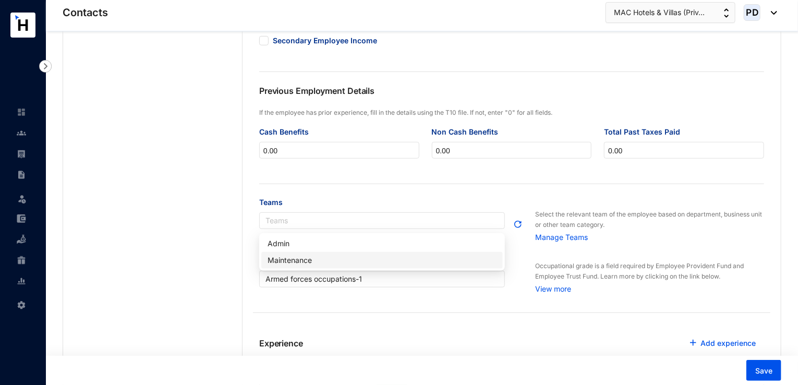
click at [334, 257] on div "Maintenance" at bounding box center [382, 260] width 229 height 11
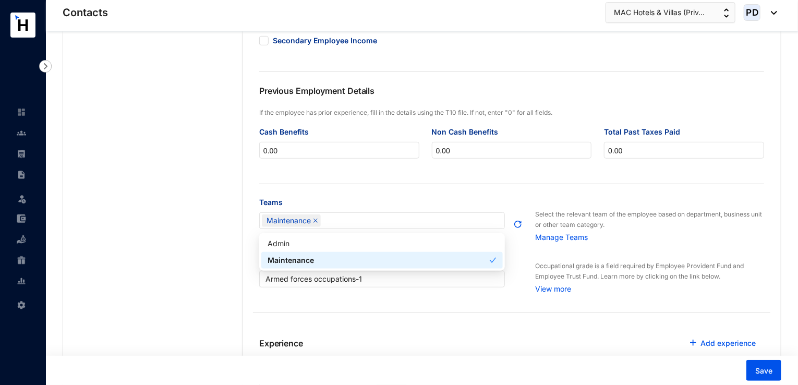
click at [420, 263] on div "Maintenance" at bounding box center [379, 260] width 222 height 11
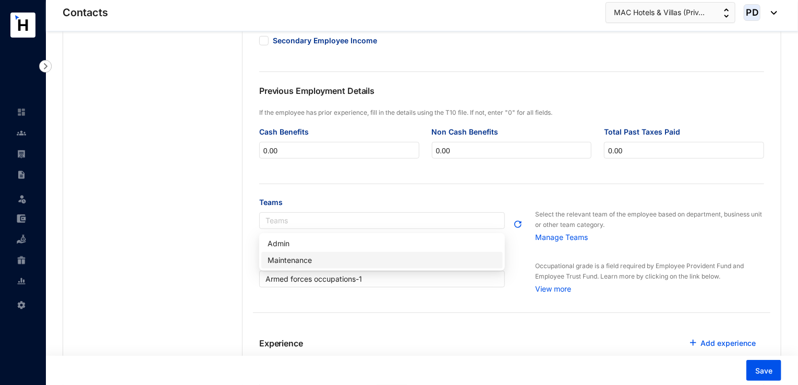
click at [422, 263] on div "Maintenance" at bounding box center [382, 260] width 229 height 11
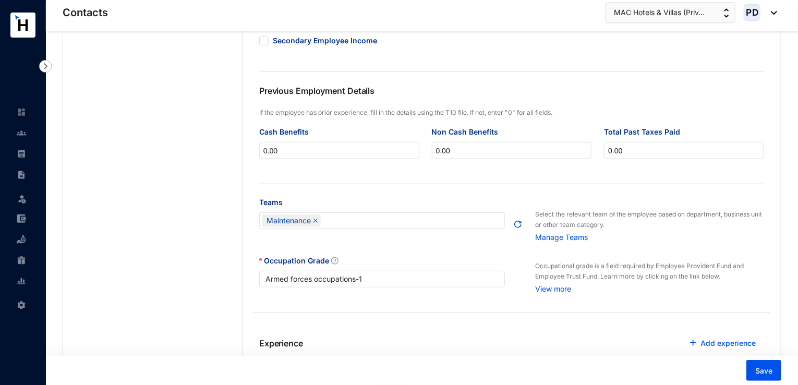
click at [579, 308] on div "Occupation Grade Armed forces occupations - 1 Occupational grade is a field req…" at bounding box center [511, 290] width 517 height 70
click at [760, 371] on span "Save" at bounding box center [763, 371] width 17 height 10
click at [366, 94] on p "Previous Employment Details" at bounding box center [385, 95] width 252 height 23
click at [518, 226] on img "button" at bounding box center [517, 224] width 9 height 9
click at [722, 17] on button "MAC Hotels & Villas (Priv..." at bounding box center [671, 12] width 130 height 21
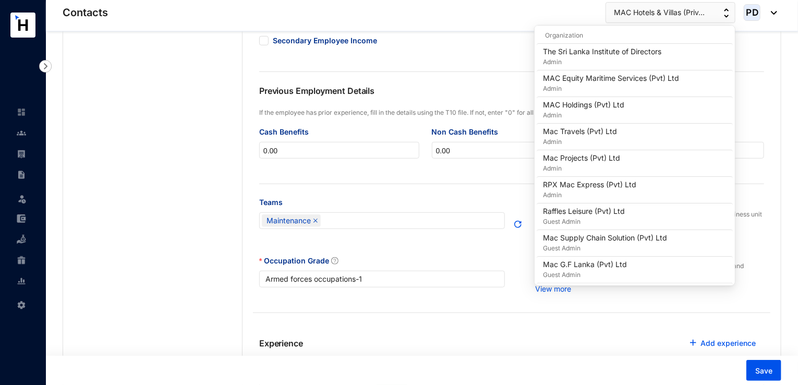
click at [735, 115] on p "If the employee has prior experience, fill in the details using the T10 file. I…" at bounding box center [511, 112] width 505 height 10
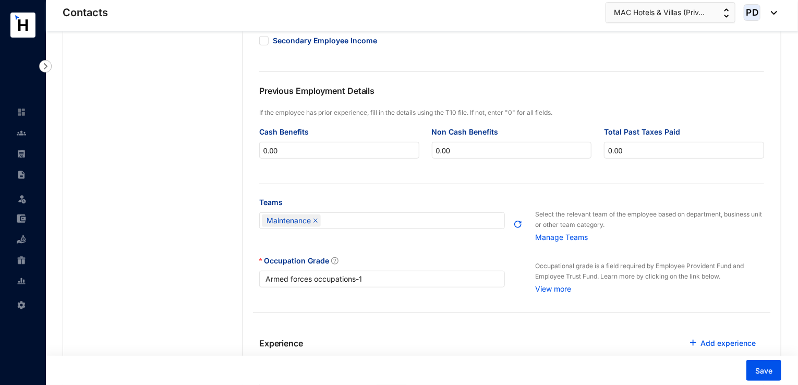
click at [748, 113] on p "If the employee has prior experience, fill in the details using the T10 file. I…" at bounding box center [511, 112] width 505 height 10
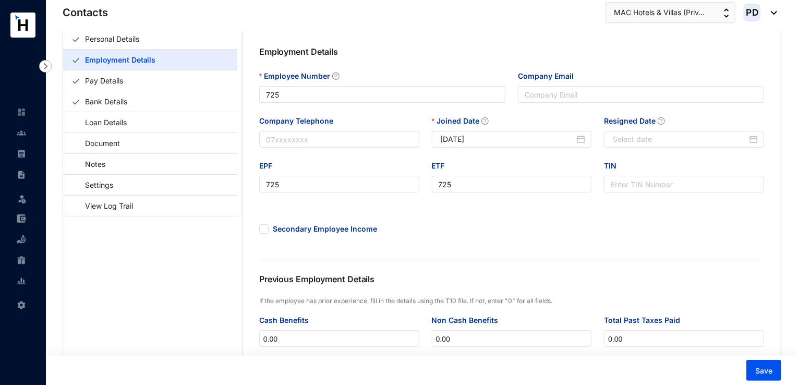
scroll to position [0, 0]
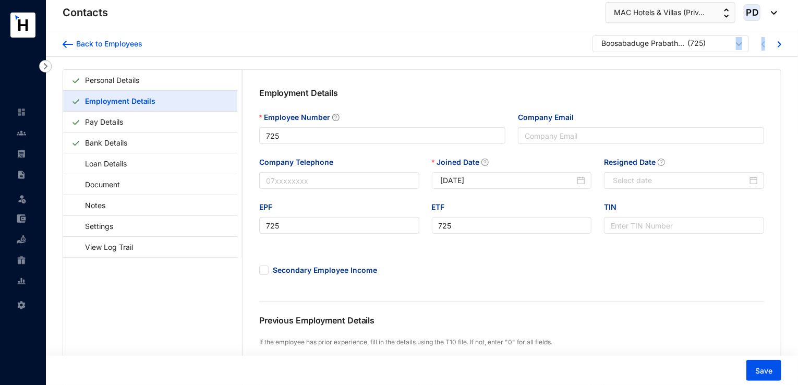
drag, startPoint x: 752, startPoint y: 41, endPoint x: 741, endPoint y: 41, distance: 11.5
click at [741, 41] on div "Boosabaduge Prabath Nilantha Fernando ( 725 )" at bounding box center [686, 43] width 189 height 17
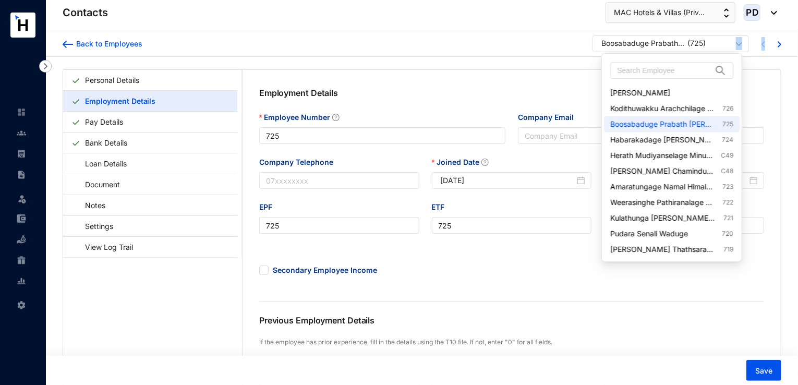
click at [741, 41] on div at bounding box center [739, 44] width 6 height 14
click at [694, 105] on link "Kodithuwakku Arachchilage Roshan Karunarathna 726" at bounding box center [671, 108] width 123 height 10
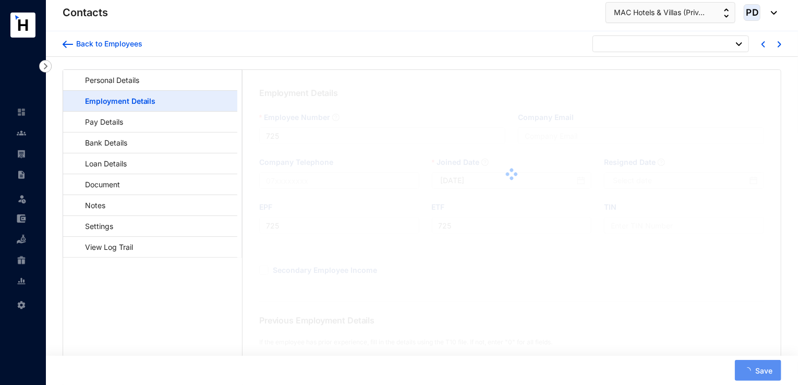
click at [694, 105] on div at bounding box center [512, 174] width 538 height 209
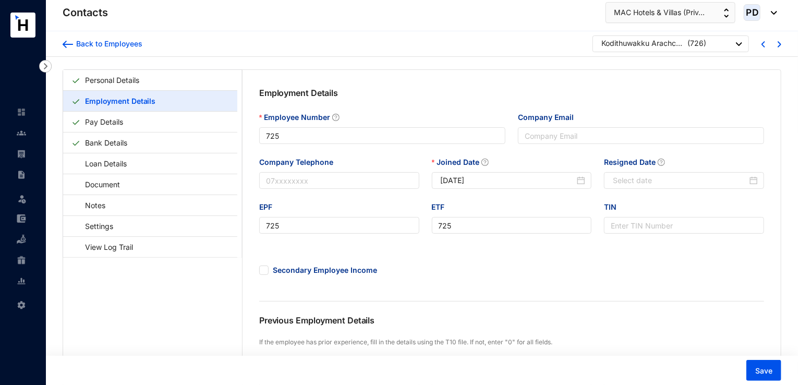
type input "726"
type input "2025-08-12"
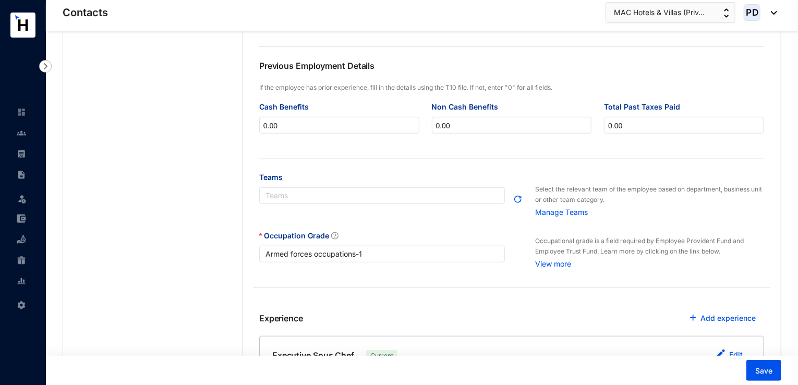
scroll to position [257, 0]
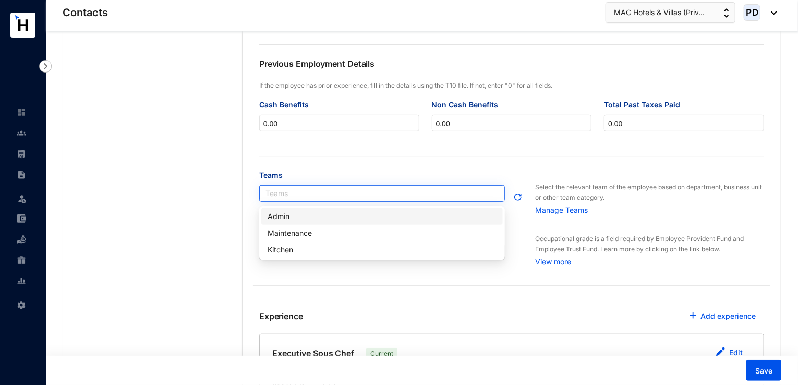
click at [310, 189] on div "Teams" at bounding box center [382, 193] width 246 height 17
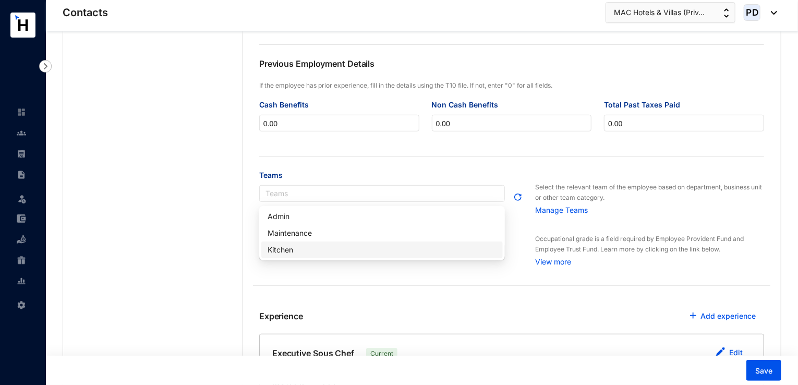
click at [290, 248] on div "Kitchen" at bounding box center [382, 249] width 229 height 11
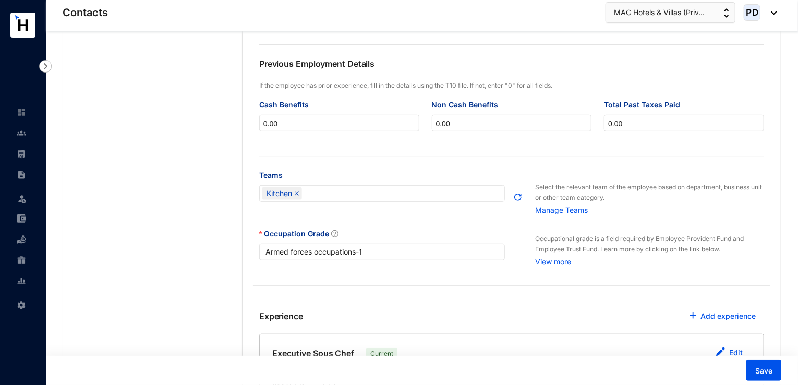
click at [707, 298] on div "Occupation Grade Armed forces occupations - 1 Occupational grade is a field req…" at bounding box center [511, 263] width 517 height 70
click at [756, 368] on span "Save" at bounding box center [763, 371] width 17 height 10
click at [20, 154] on img at bounding box center [21, 153] width 9 height 9
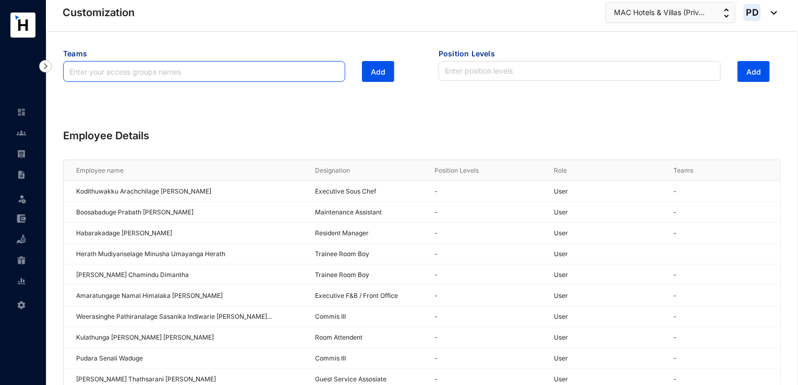
click at [238, 71] on input "text" at bounding box center [204, 71] width 282 height 21
type input "Admin"
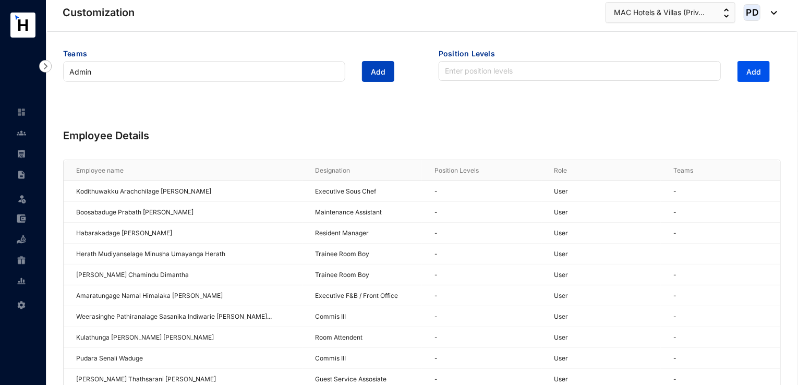
click at [385, 74] on button "Add" at bounding box center [378, 71] width 32 height 21
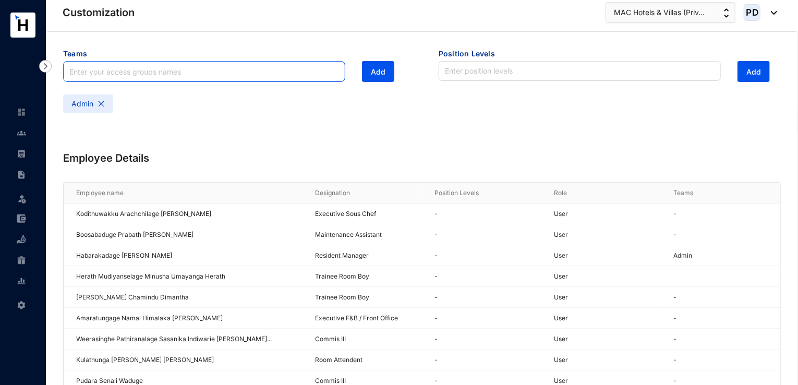
click at [228, 72] on input "text" at bounding box center [204, 71] width 282 height 21
paste input "Maintenance"
type input "Maintenance"
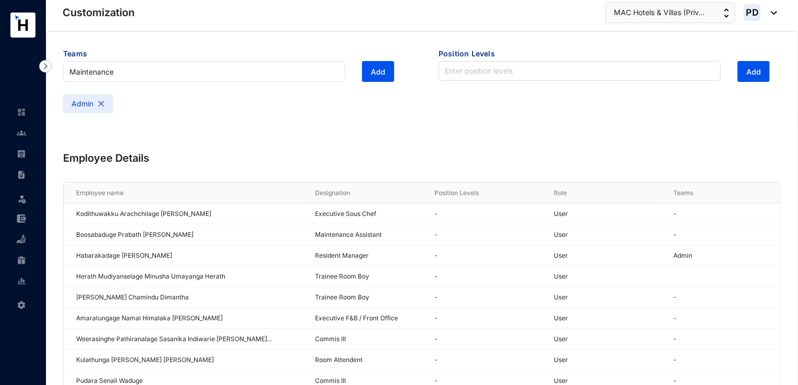
click at [311, 103] on div "Admin" at bounding box center [234, 105] width 342 height 23
click at [376, 69] on span "Add" at bounding box center [378, 72] width 15 height 10
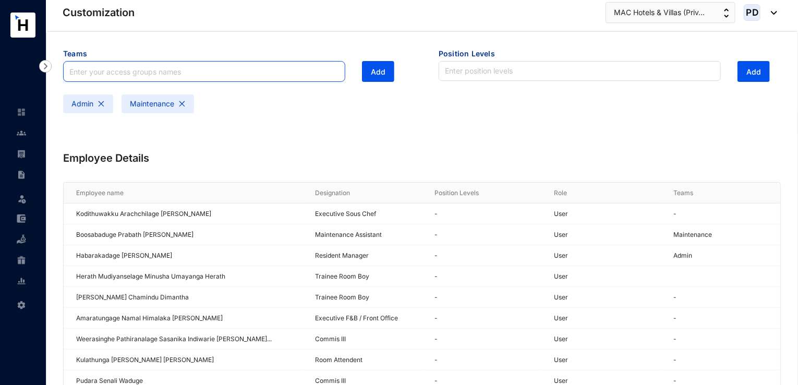
click at [203, 68] on input "text" at bounding box center [204, 71] width 282 height 21
paste input "Kitchen"
type input "Kitchen"
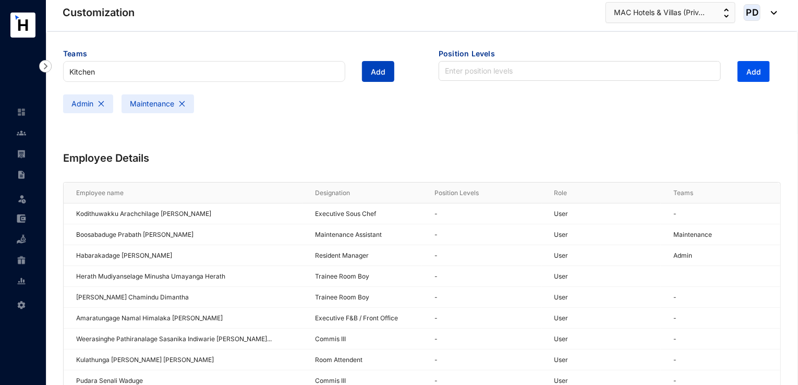
click at [375, 69] on span "Add" at bounding box center [378, 72] width 15 height 10
